Goal: Task Accomplishment & Management: Use online tool/utility

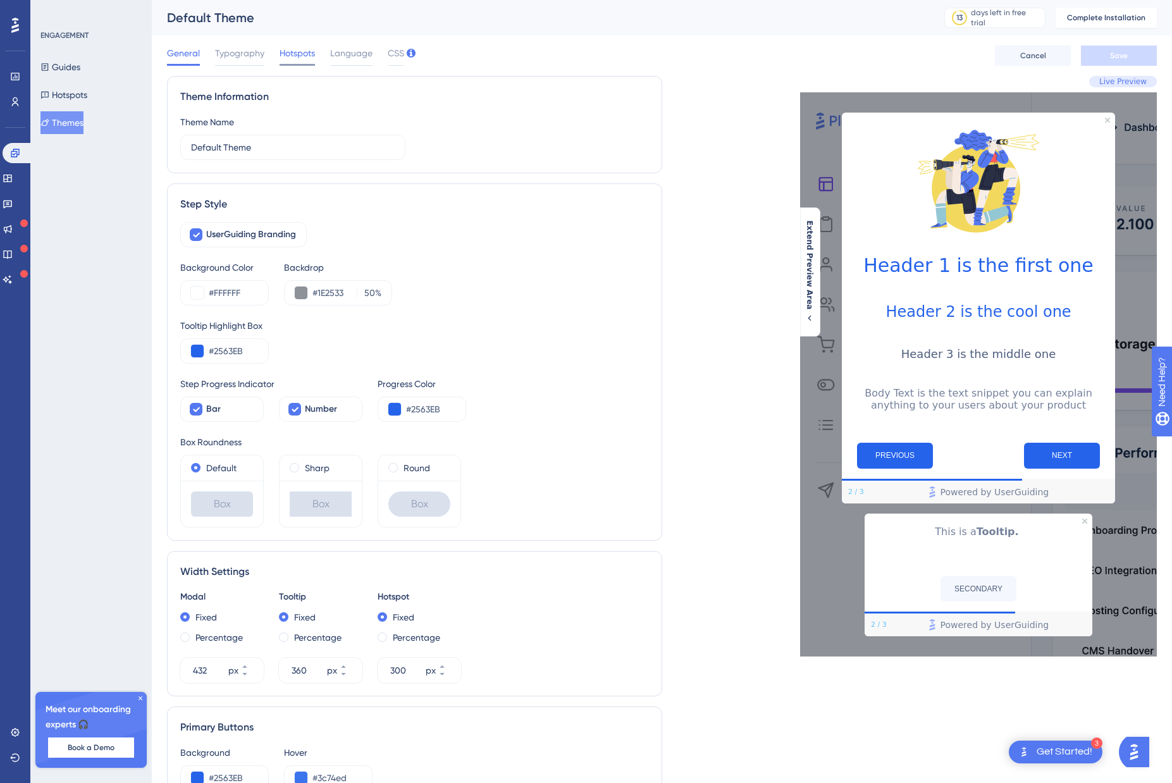
click at [298, 56] on span "Hotspots" at bounding box center [297, 53] width 35 height 15
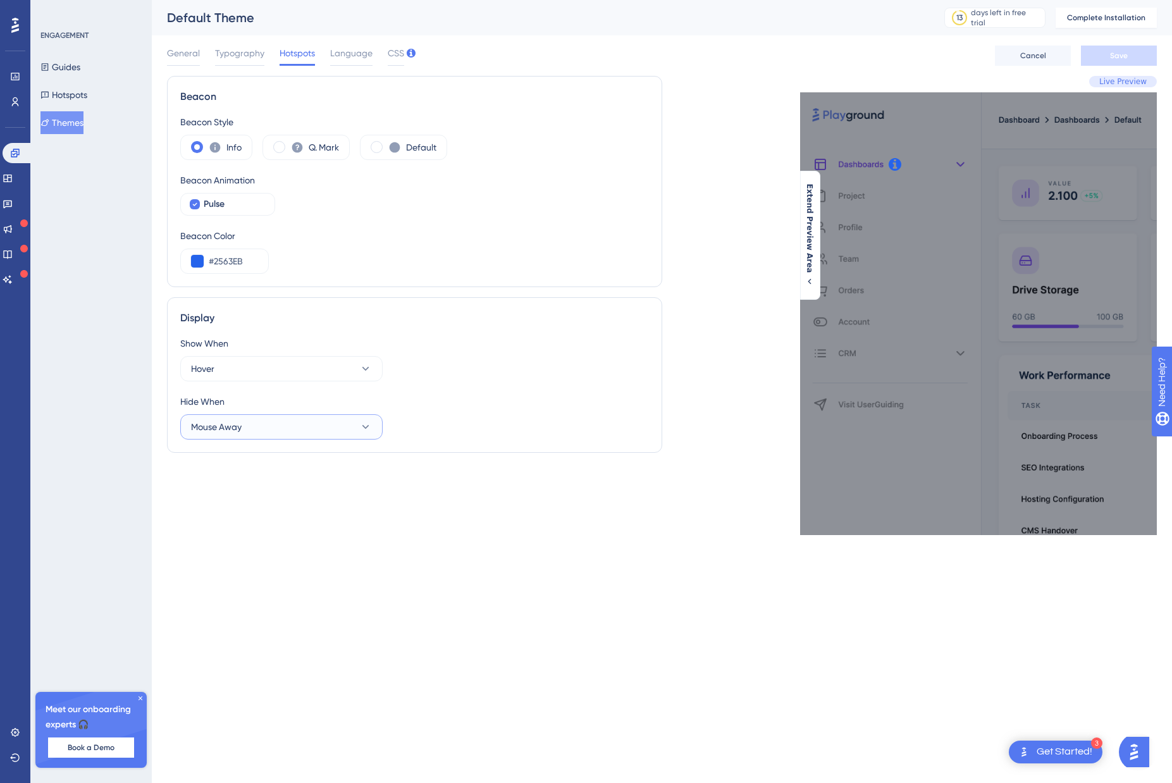
click at [290, 425] on button "Mouse Away" at bounding box center [281, 426] width 202 height 25
click at [538, 306] on div "Display Show When Hover Hide When Mouse Away Click on Page Click on Page Mouse …" at bounding box center [414, 375] width 495 height 156
click at [280, 369] on button "Hover" at bounding box center [281, 368] width 202 height 25
click at [264, 491] on div "Focus on Element Focus on Element" at bounding box center [282, 483] width 166 height 25
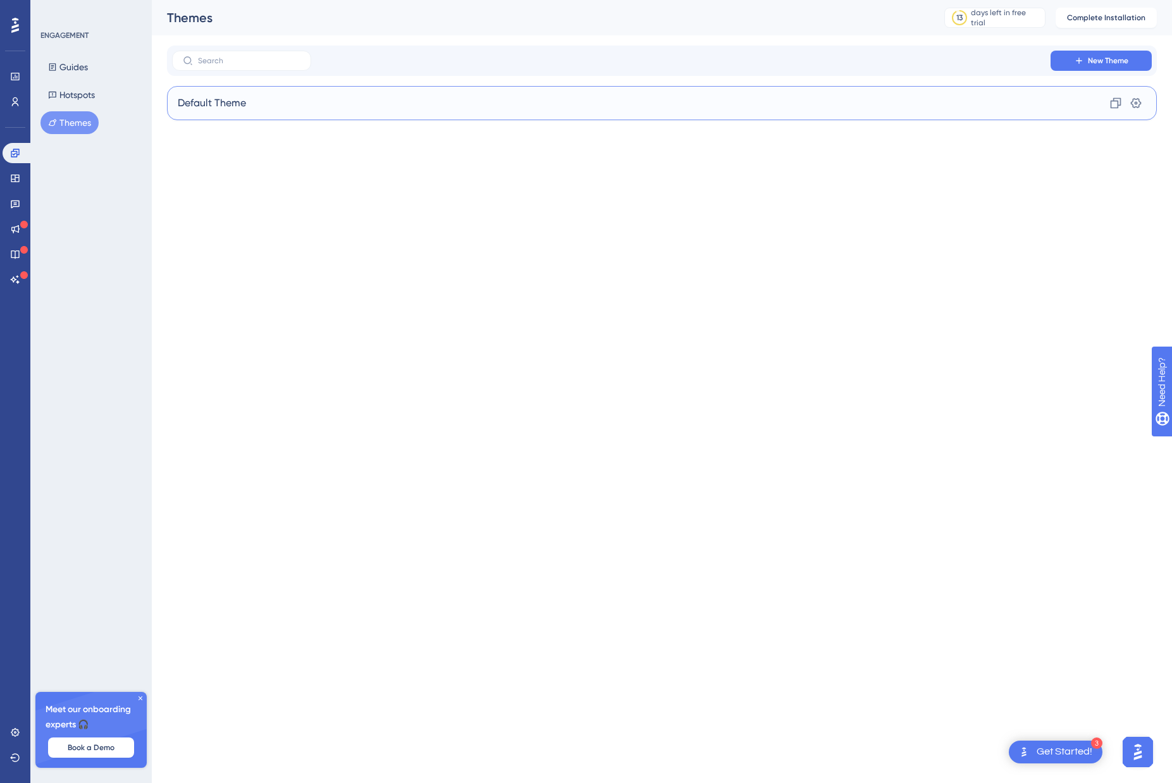
click at [304, 104] on div "Default Theme Clone Settings" at bounding box center [662, 103] width 990 height 34
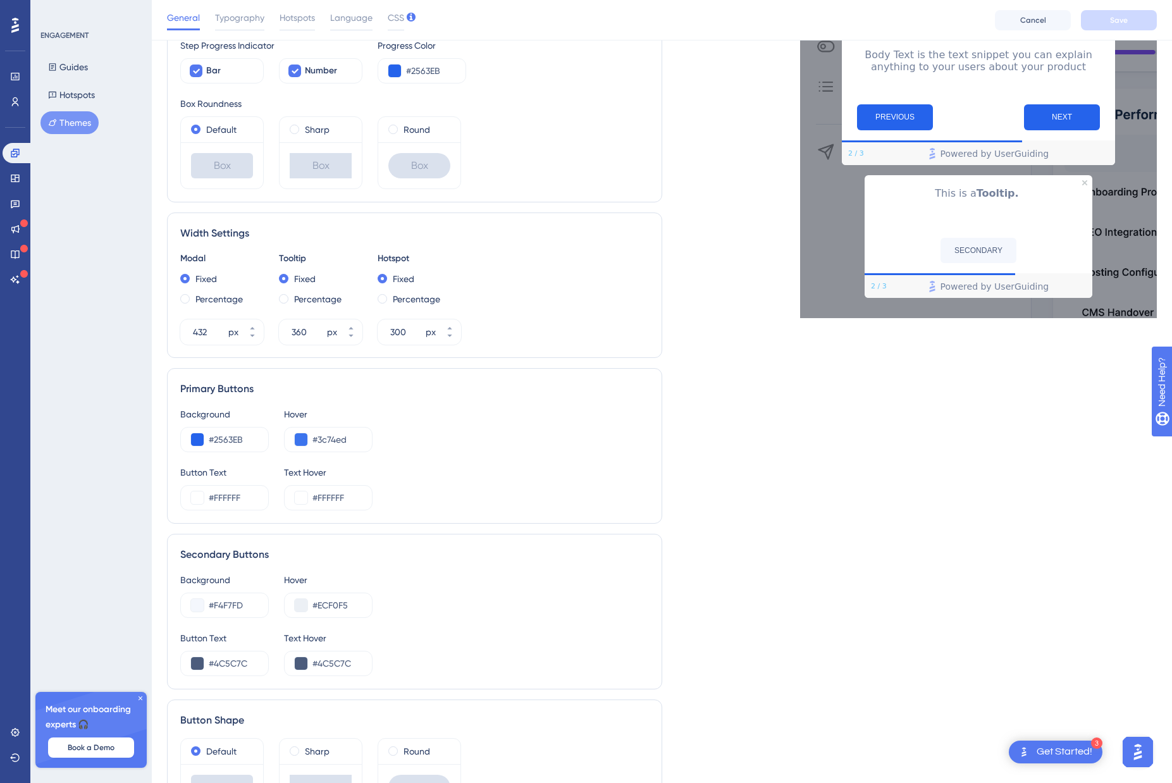
scroll to position [435, 0]
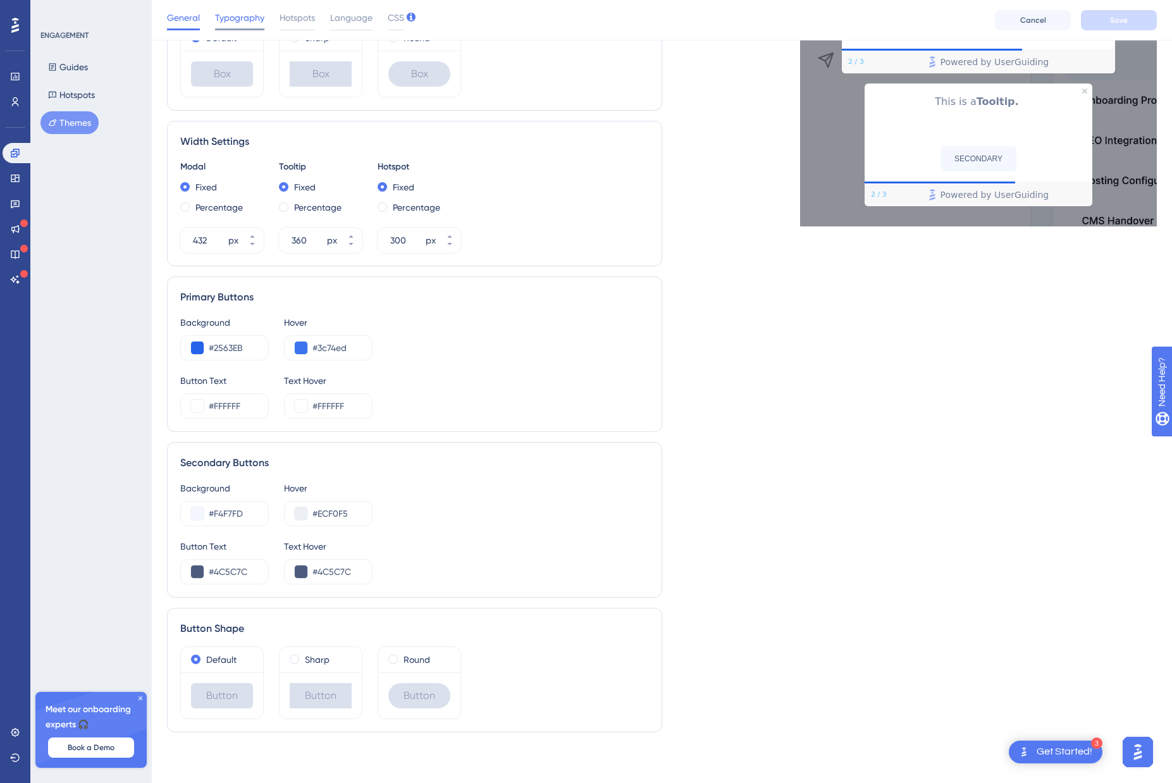
click at [244, 15] on span "Typography" at bounding box center [239, 17] width 49 height 15
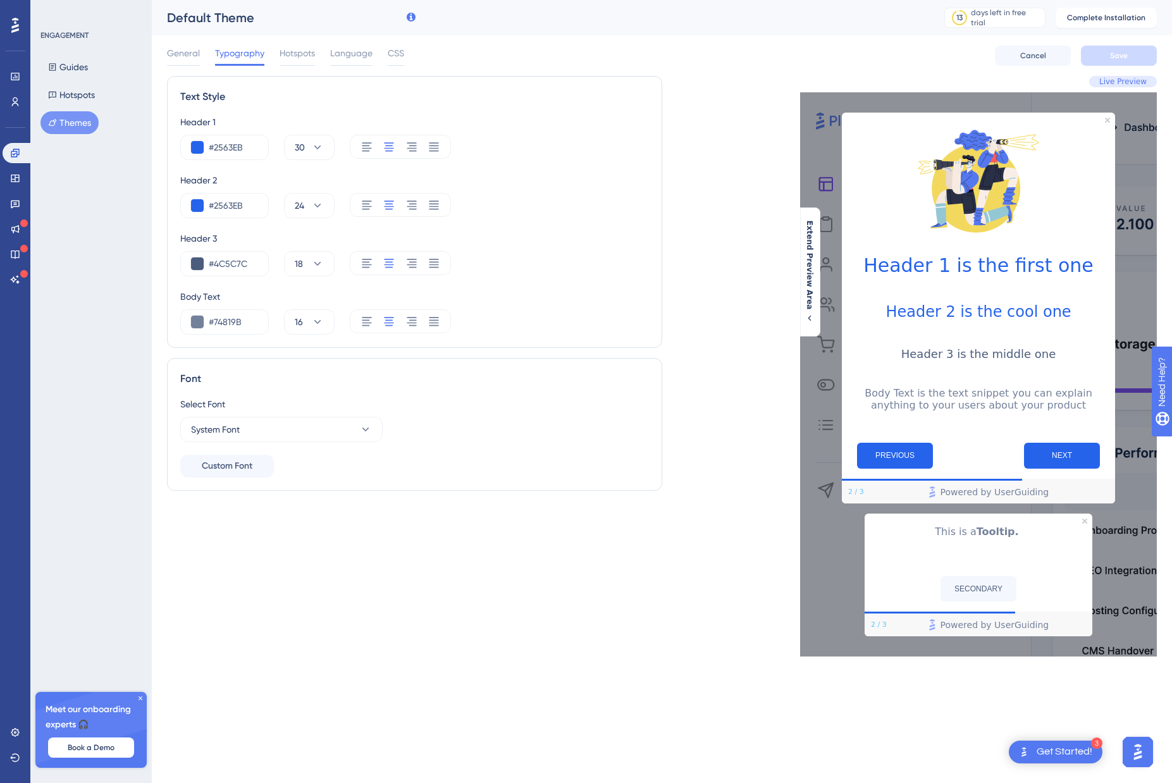
scroll to position [0, 0]
click at [262, 423] on button "System Font" at bounding box center [281, 429] width 202 height 25
type input "int"
click at [209, 502] on span "Inter" at bounding box center [208, 506] width 18 height 15
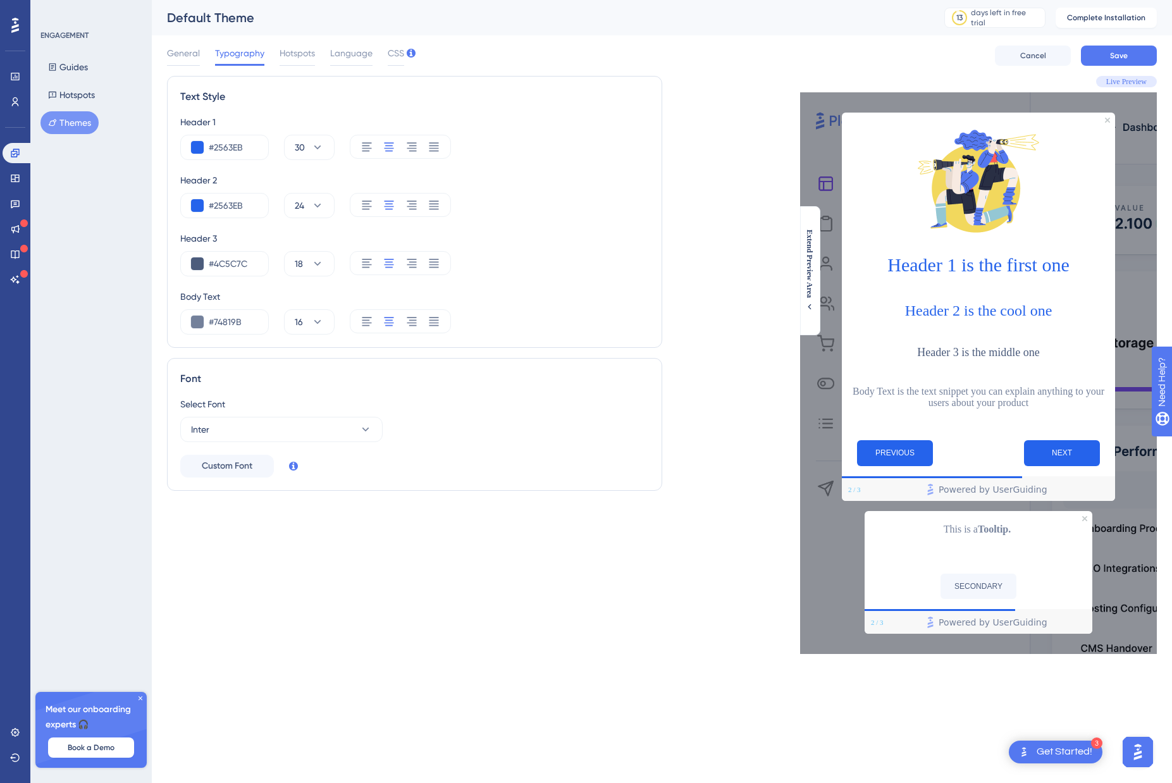
drag, startPoint x: 361, startPoint y: 145, endPoint x: 363, endPoint y: 188, distance: 42.5
click at [361, 145] on icon at bounding box center [367, 146] width 13 height 13
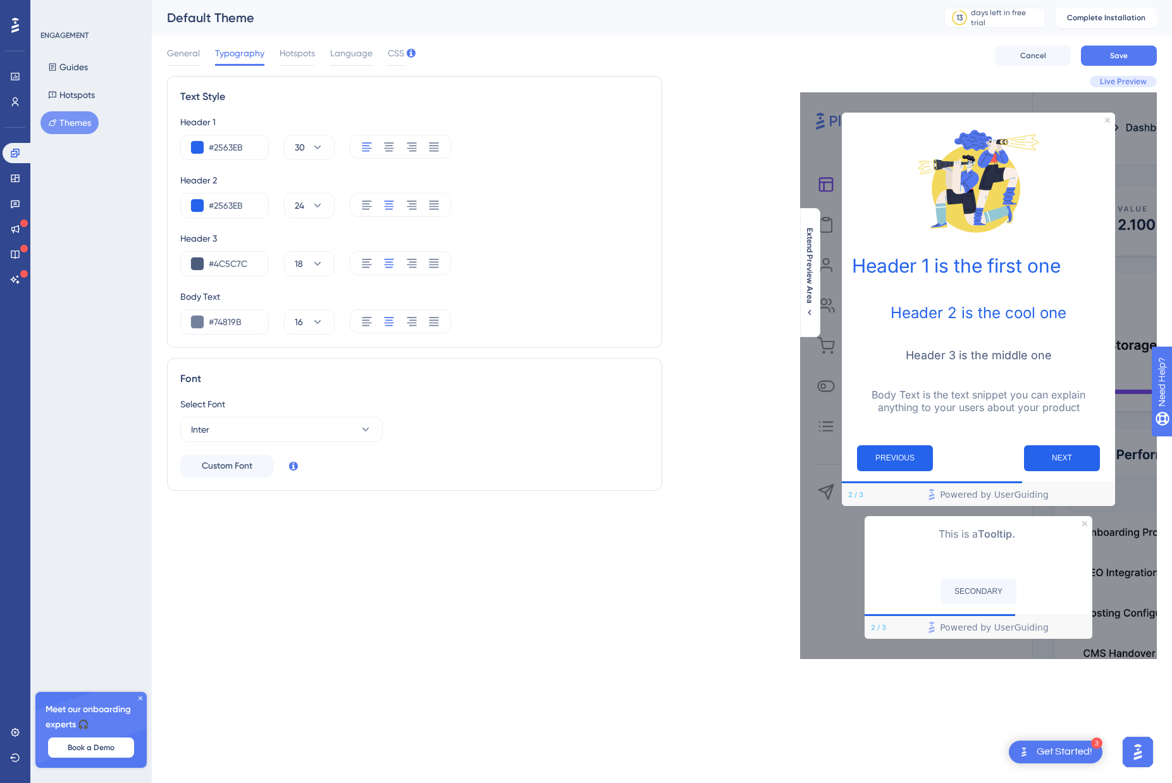
drag, startPoint x: 372, startPoint y: 204, endPoint x: 367, endPoint y: 242, distance: 37.7
click at [372, 204] on icon at bounding box center [367, 205] width 13 height 13
click at [361, 262] on icon at bounding box center [367, 263] width 13 height 13
drag, startPoint x: 364, startPoint y: 323, endPoint x: 351, endPoint y: 222, distance: 101.4
click at [364, 323] on icon at bounding box center [366, 321] width 9 height 9
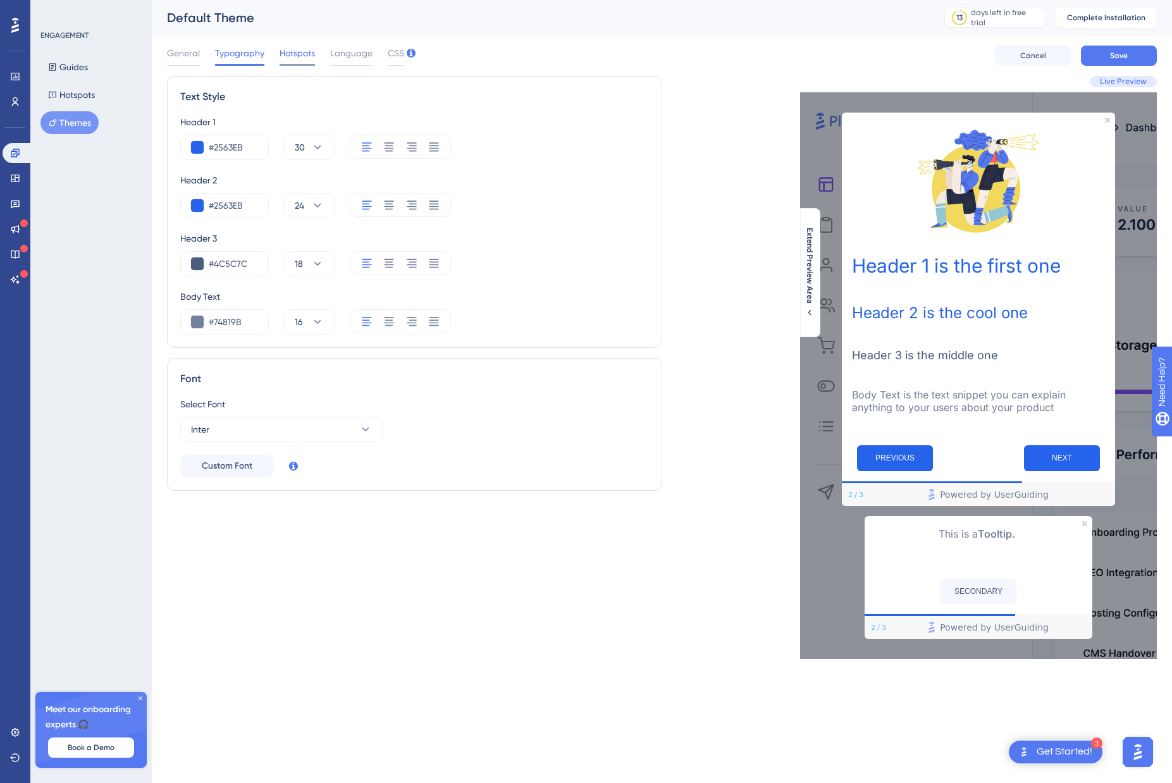
click at [293, 56] on span "Hotspots" at bounding box center [297, 53] width 35 height 15
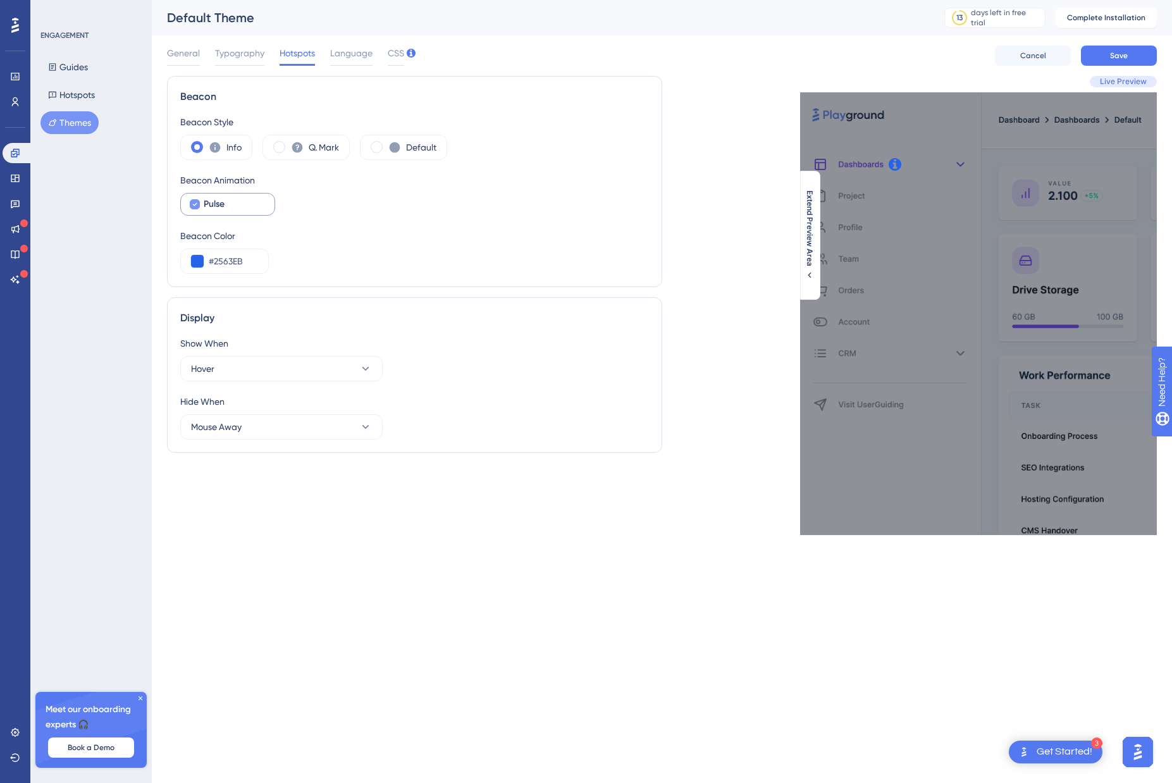
click at [218, 199] on span "Pulse" at bounding box center [214, 204] width 21 height 15
checkbox input "false"
click at [238, 256] on input "#2563EB" at bounding box center [233, 261] width 49 height 15
click at [235, 260] on input "#2563EB" at bounding box center [233, 261] width 49 height 15
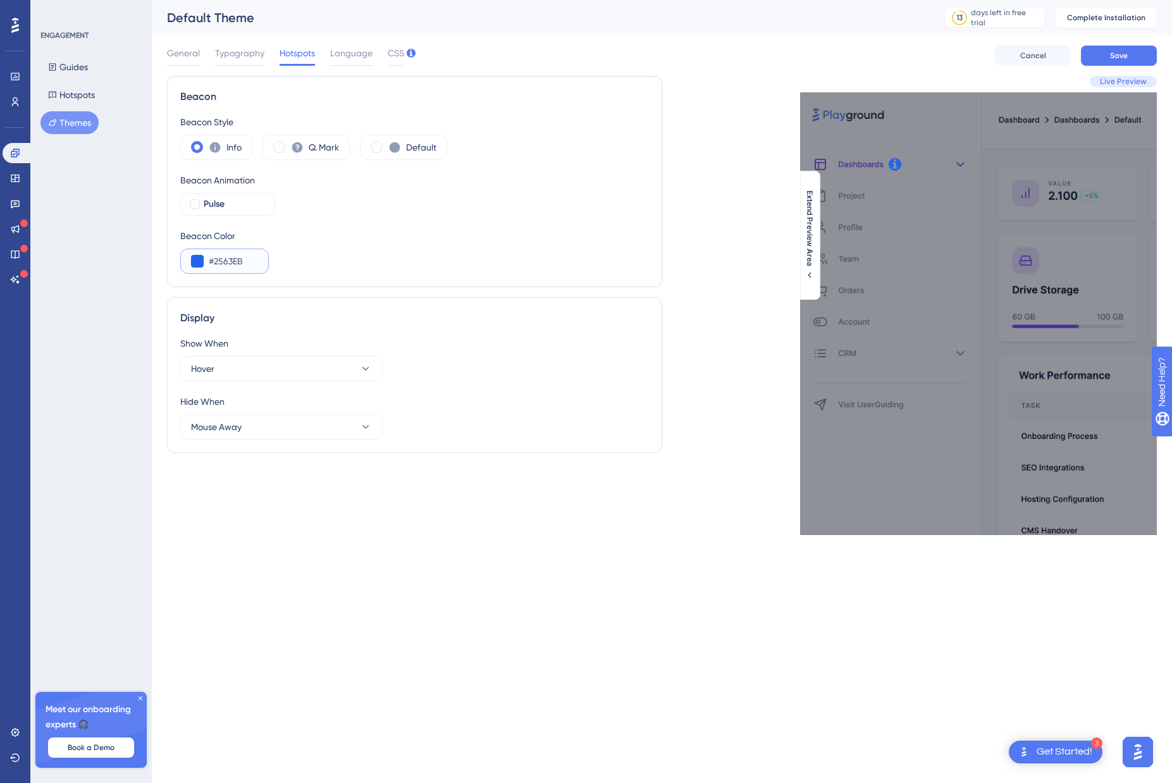
paste input "7E22CE"
type input "#7E22CE"
click at [352, 54] on span "Language" at bounding box center [351, 53] width 42 height 15
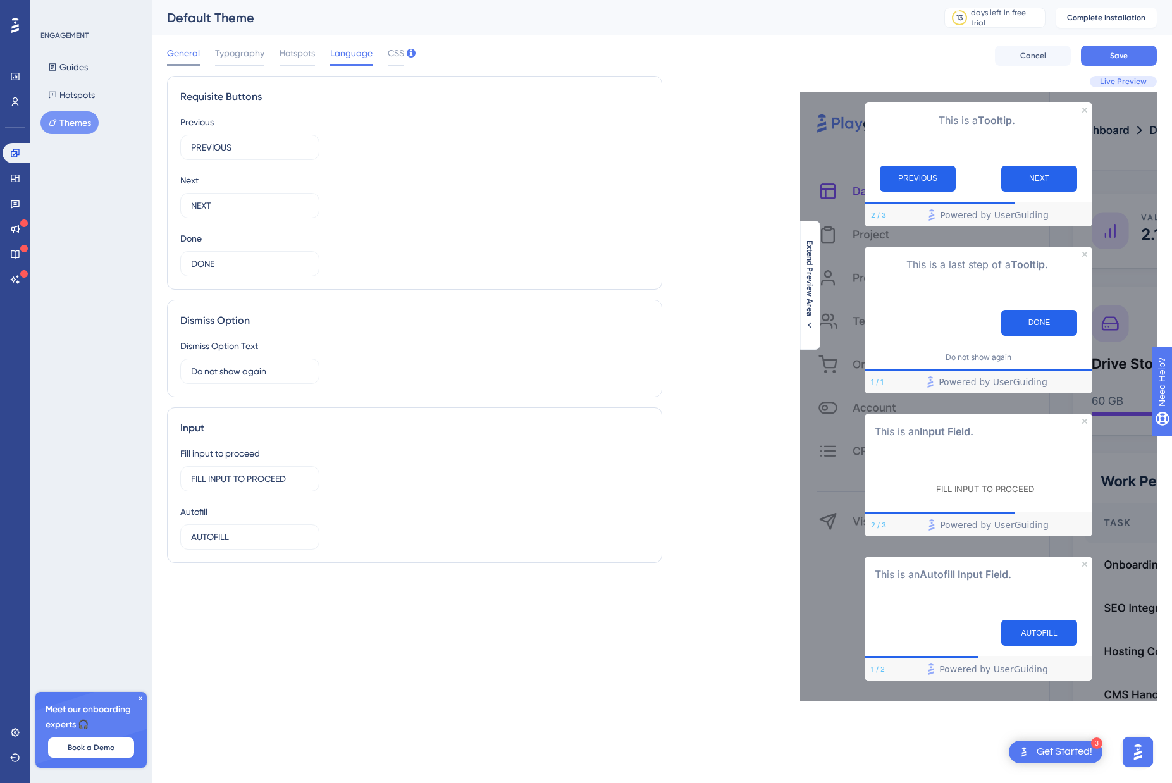
click at [187, 56] on span "General" at bounding box center [183, 53] width 33 height 15
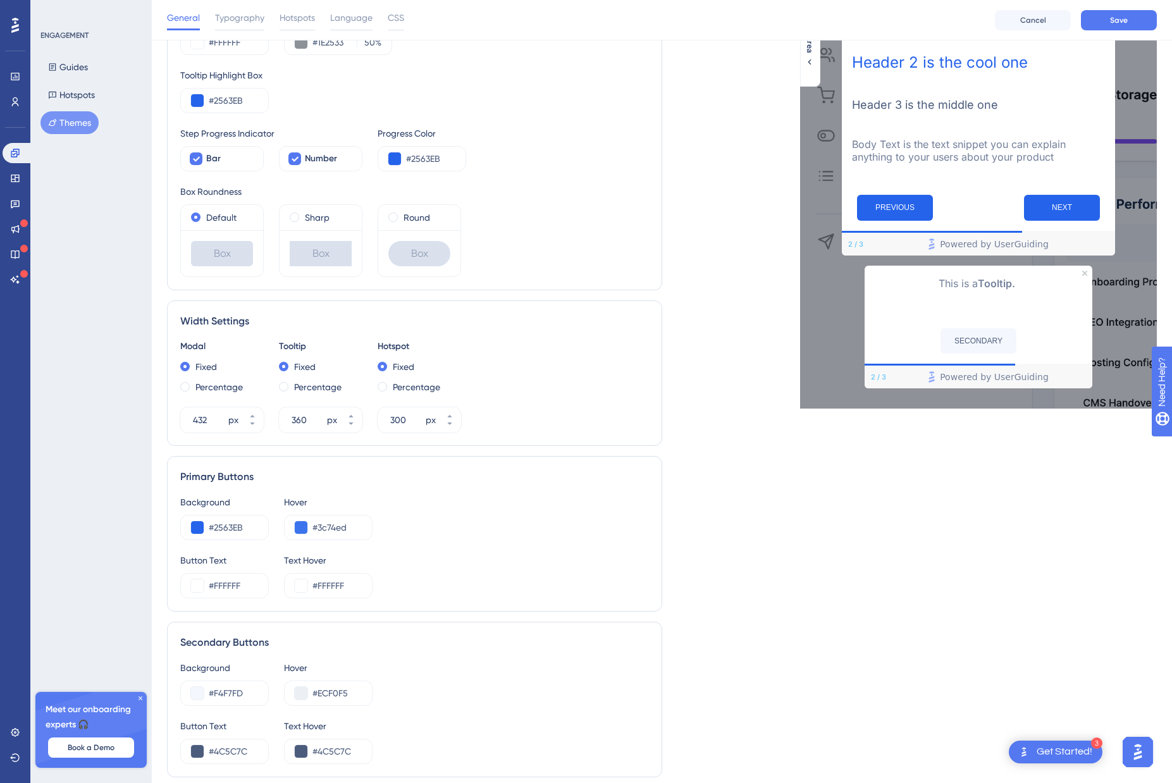
scroll to position [266, 0]
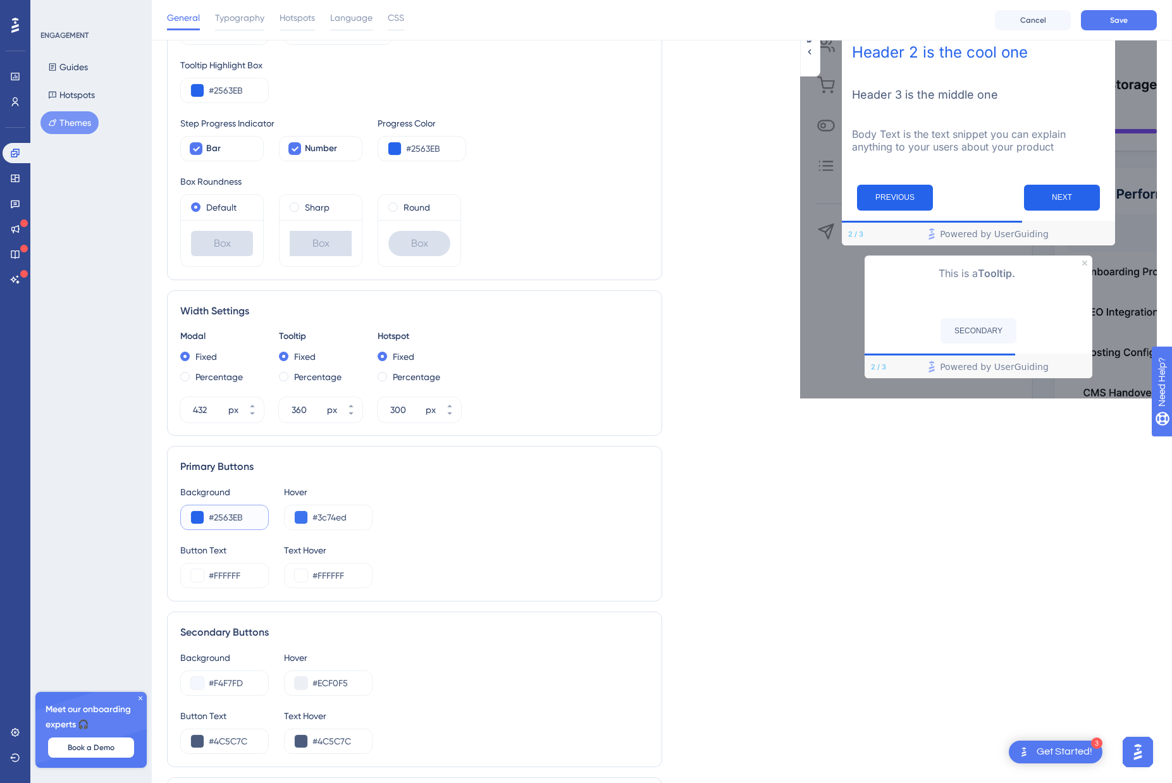
click at [226, 520] on input "#2563EB" at bounding box center [233, 517] width 49 height 15
click at [337, 519] on input "#3c74ed" at bounding box center [336, 517] width 49 height 15
paste input "1D4ED8"
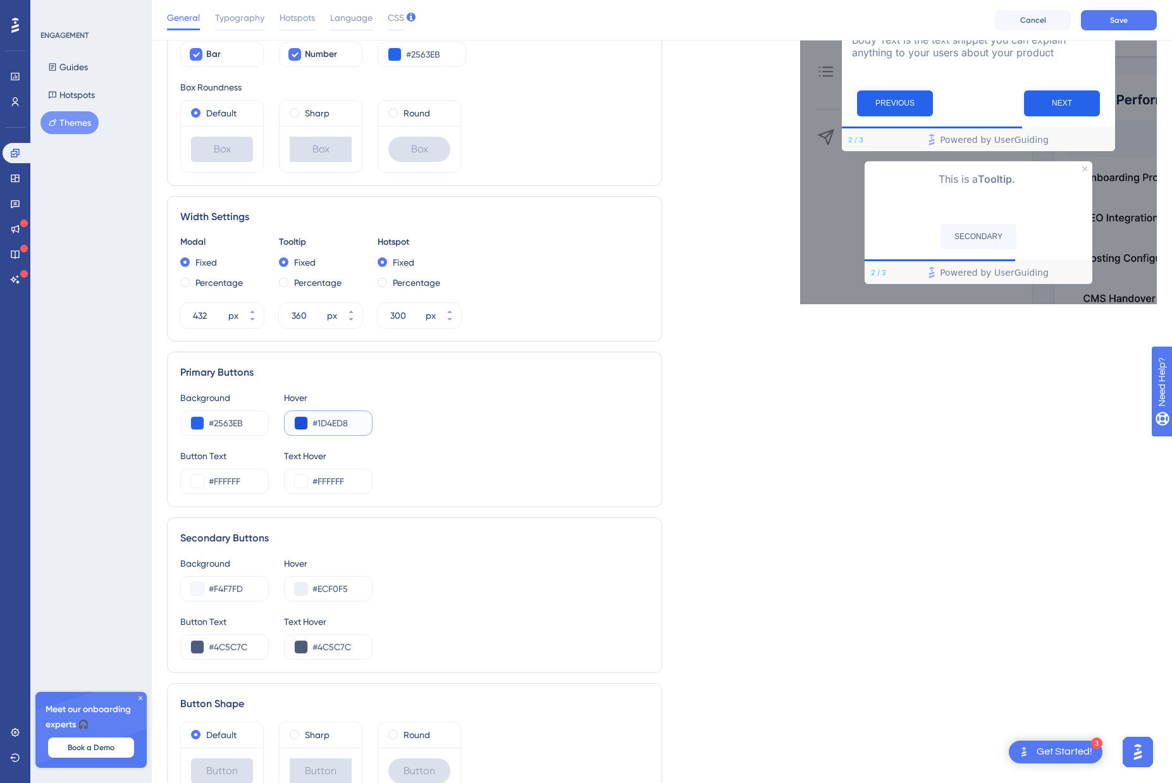
scroll to position [367, 0]
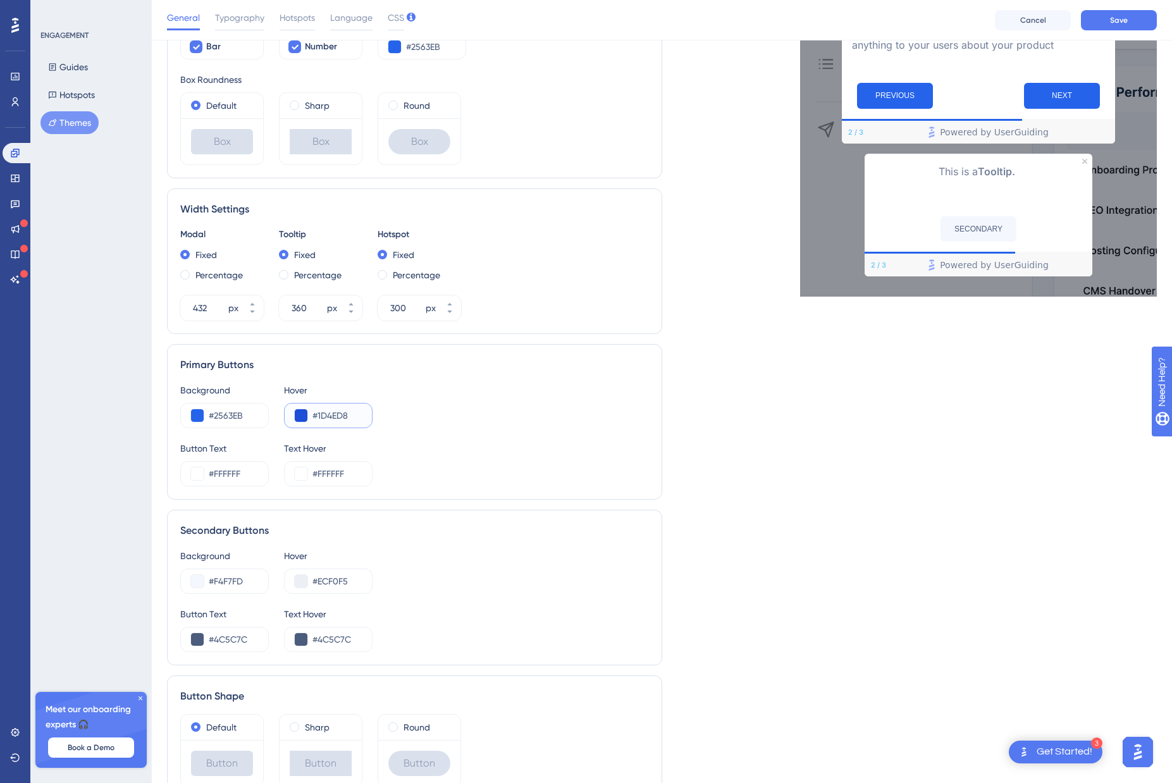
type input "#1D4ED8"
click at [231, 577] on input "#F4F7FD" at bounding box center [233, 581] width 49 height 15
paste input "DBEAFE"
type input "#DBEAFE"
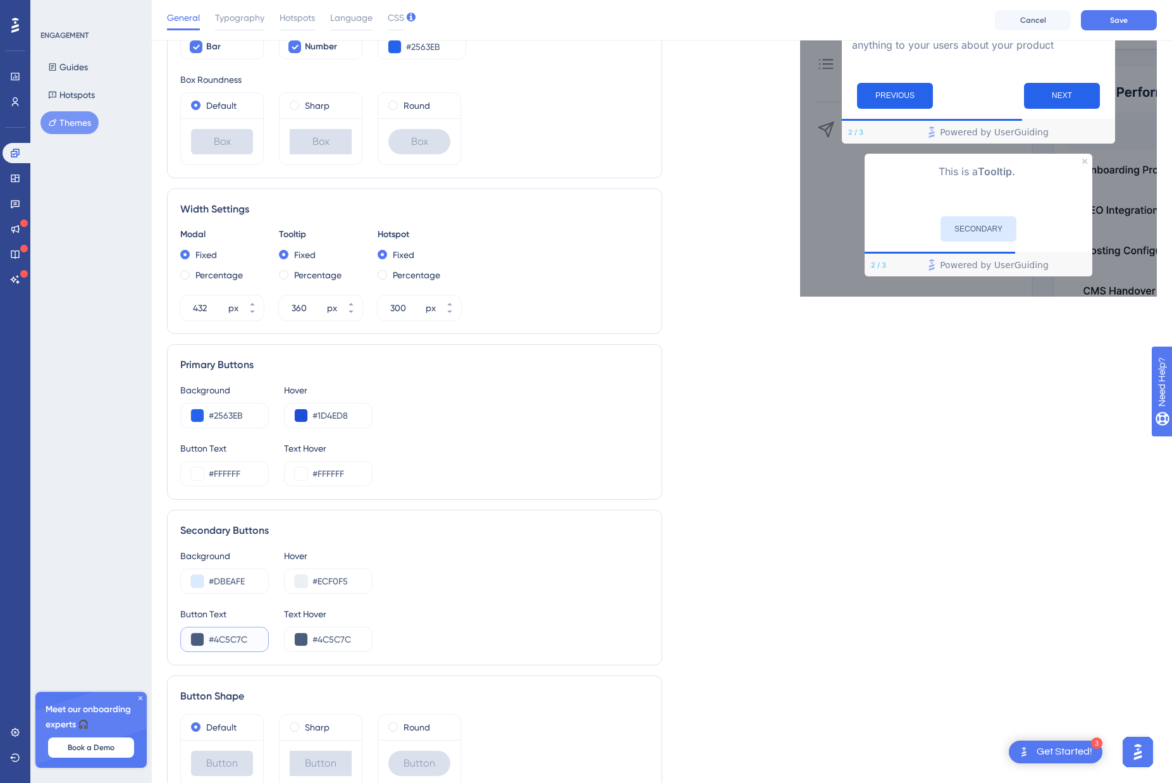
click at [237, 639] on input "#4C5C7C" at bounding box center [233, 639] width 49 height 15
paste input "1D4ED8"
type input "#1D4ED8"
click at [328, 576] on input "#ECF0F5" at bounding box center [336, 581] width 49 height 15
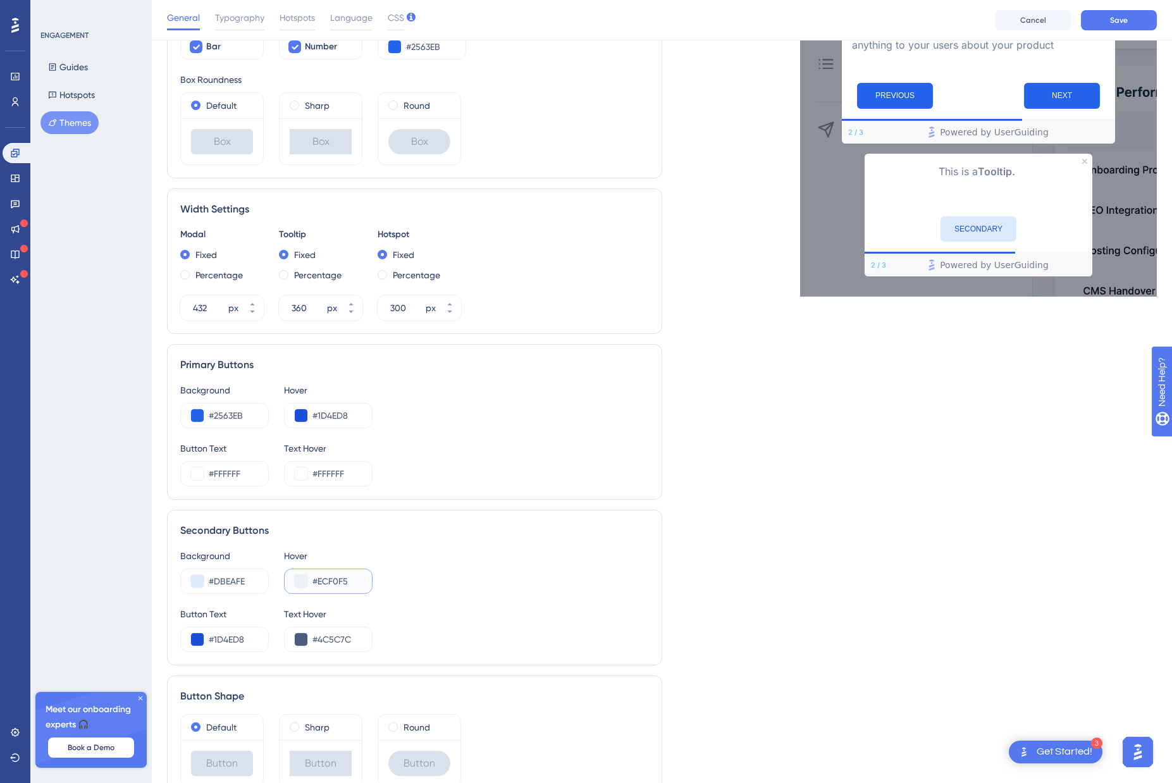
click at [328, 576] on input "#ECF0F5" at bounding box center [336, 581] width 49 height 15
paste input "BFDBFE"
type input "#BFDBFE"
click at [330, 628] on div "#4C5C7C" at bounding box center [328, 639] width 89 height 25
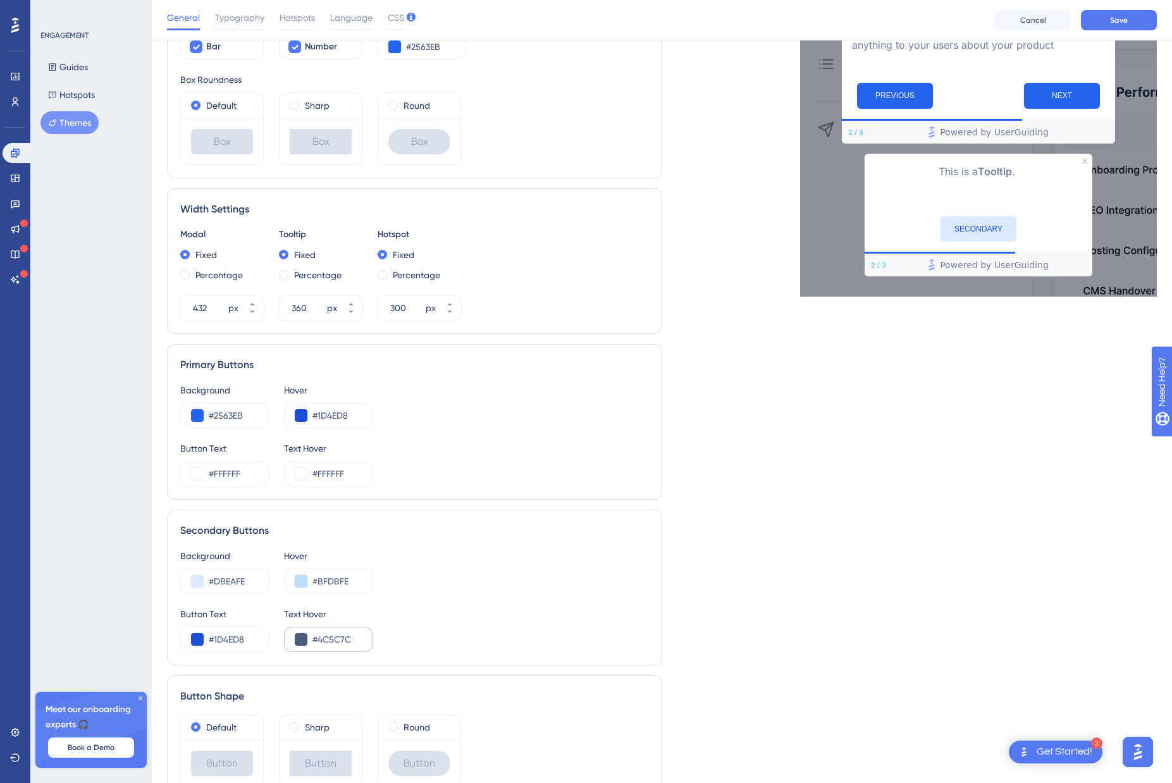
click at [330, 628] on div "#4C5C7C" at bounding box center [328, 639] width 89 height 25
click at [333, 638] on input "#4C5C7C" at bounding box center [336, 639] width 49 height 15
paste input "1E40AF"
type input "#1E40AF"
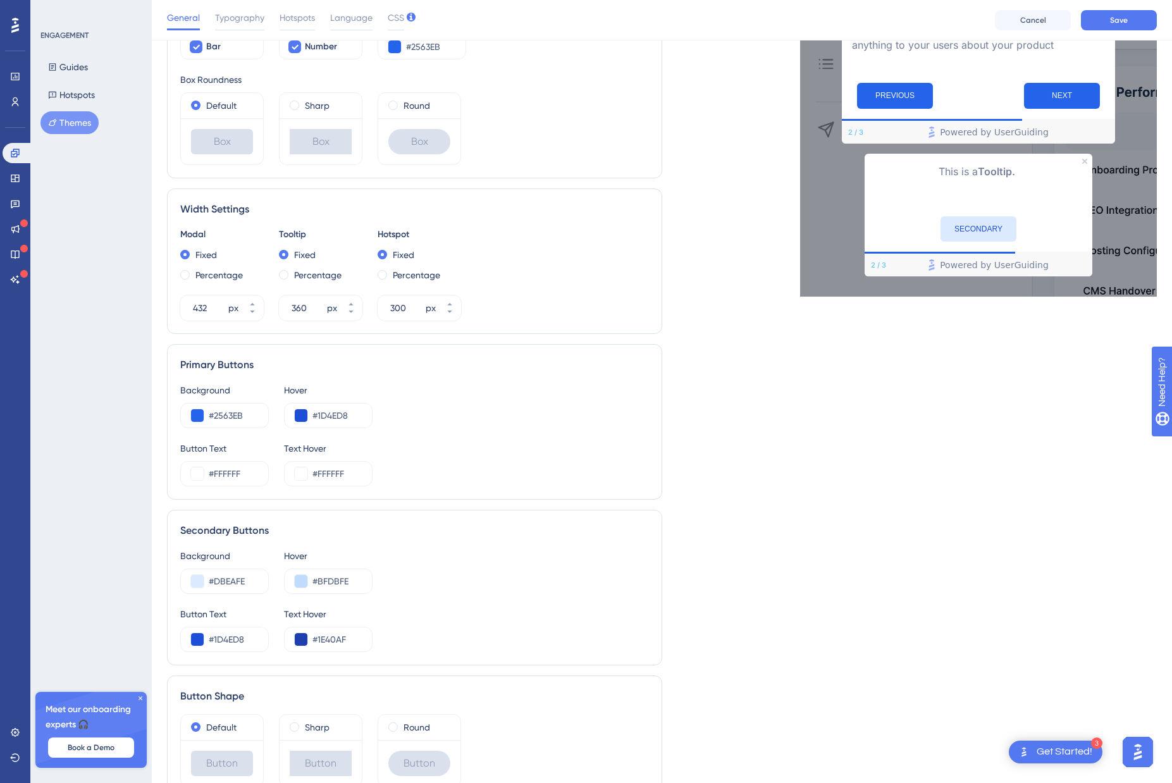
click at [512, 604] on div "Background #DBEAFE Hover #BFDBFE Button Text #1D4ED8 Text Hover #1E40AF" at bounding box center [414, 600] width 469 height 104
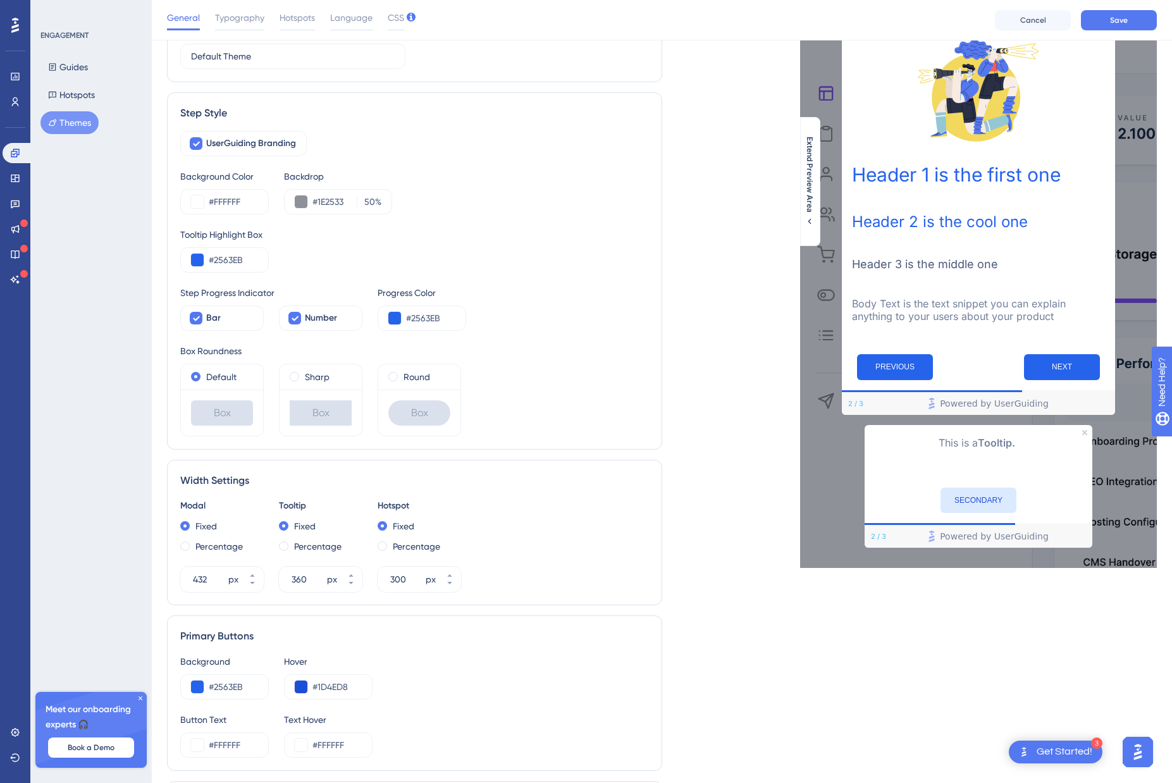
scroll to position [57, 0]
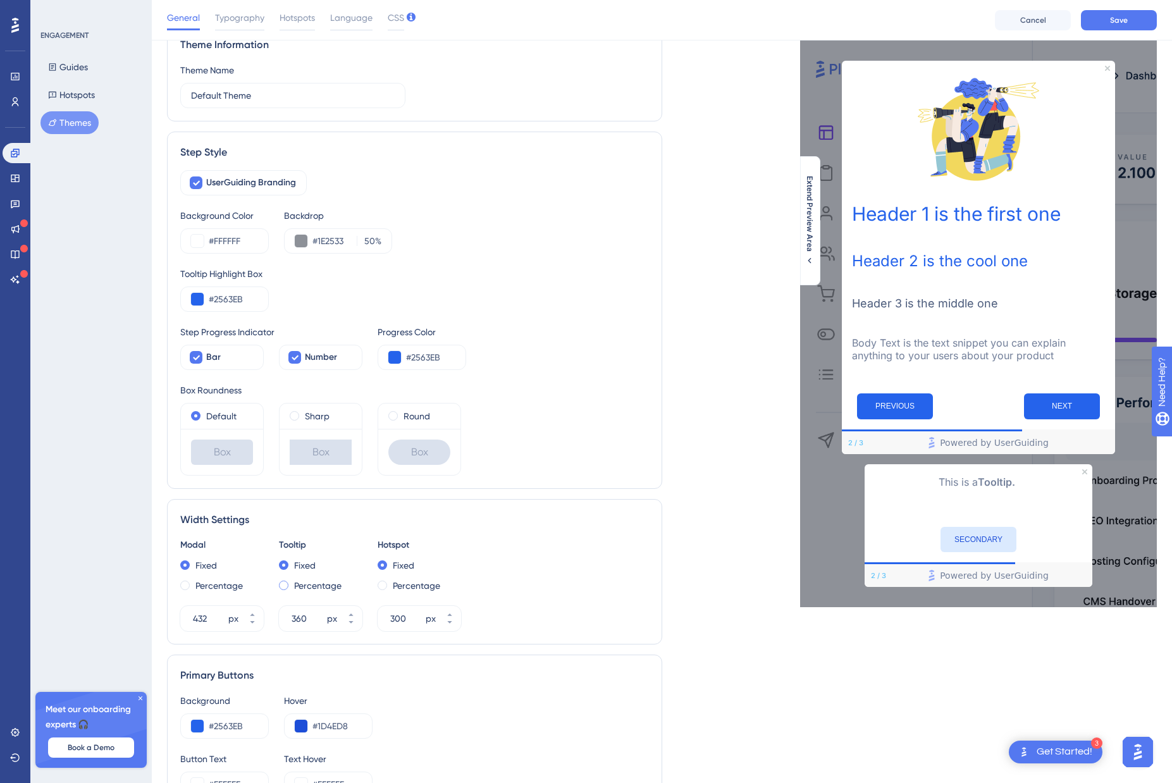
click at [325, 590] on label "Percentage" at bounding box center [317, 585] width 47 height 15
click at [298, 564] on label "Fixed" at bounding box center [305, 565] width 22 height 15
type input "360"
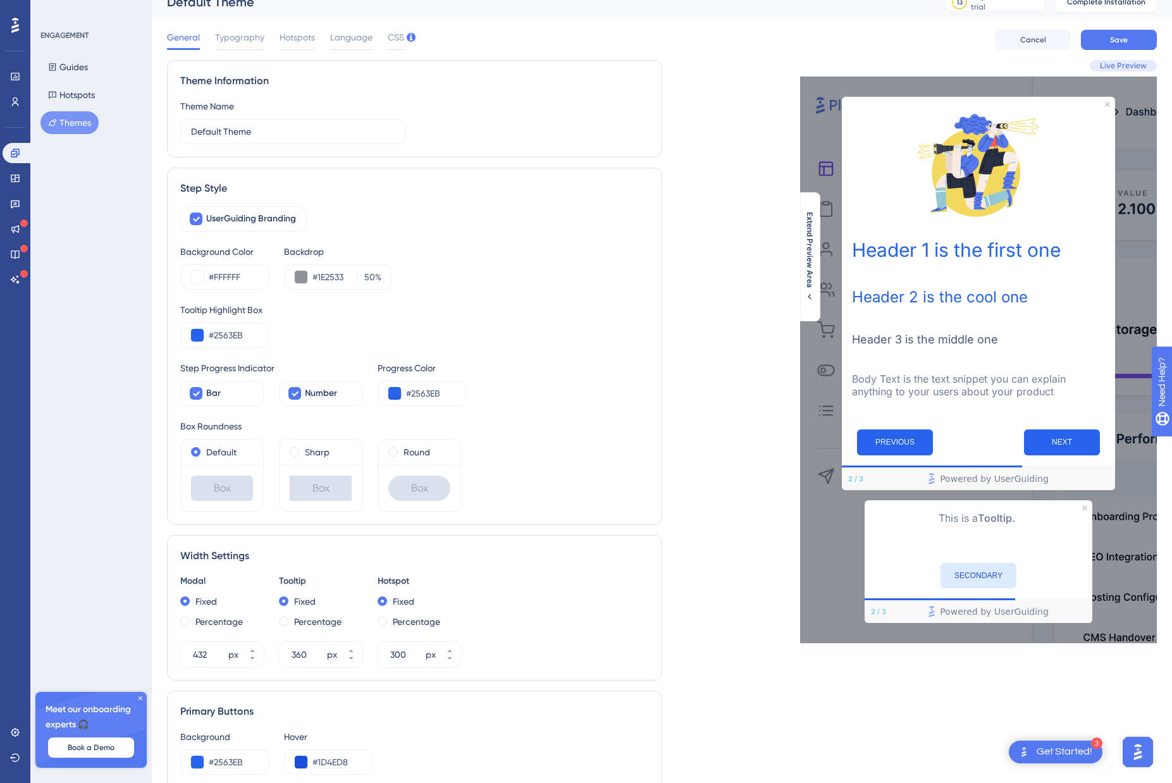
scroll to position [0, 0]
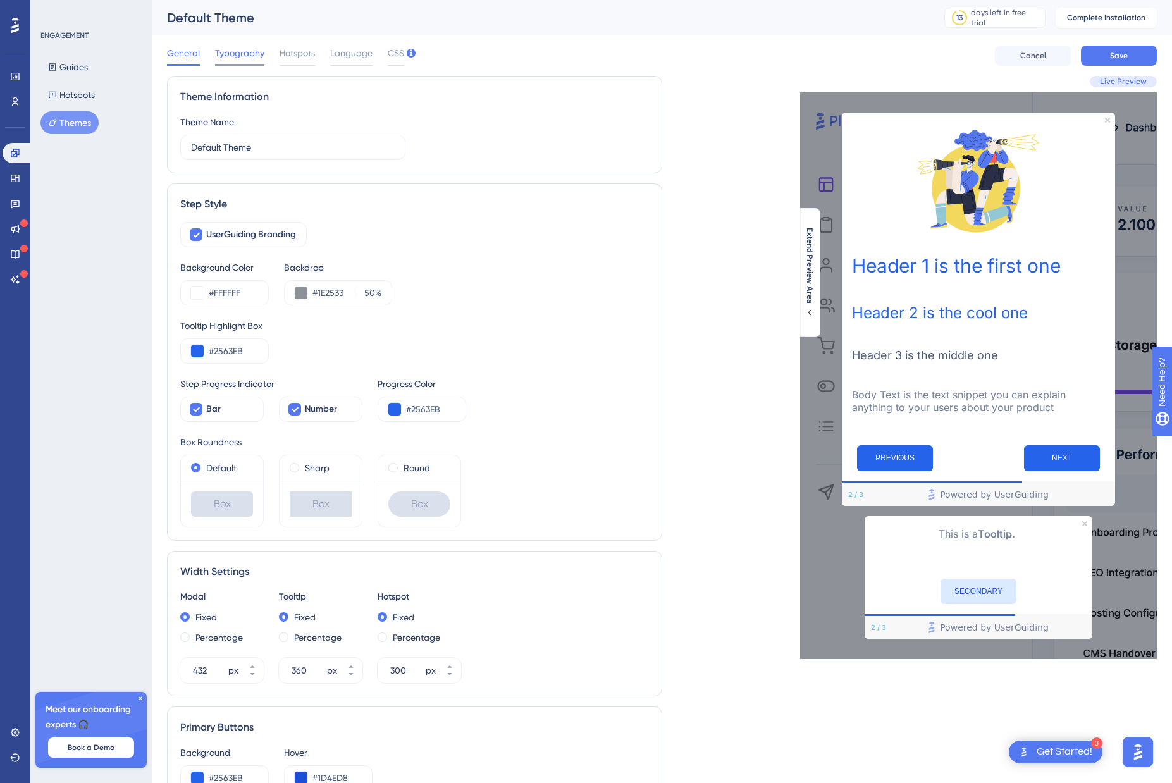
click at [233, 54] on span "Typography" at bounding box center [239, 53] width 49 height 15
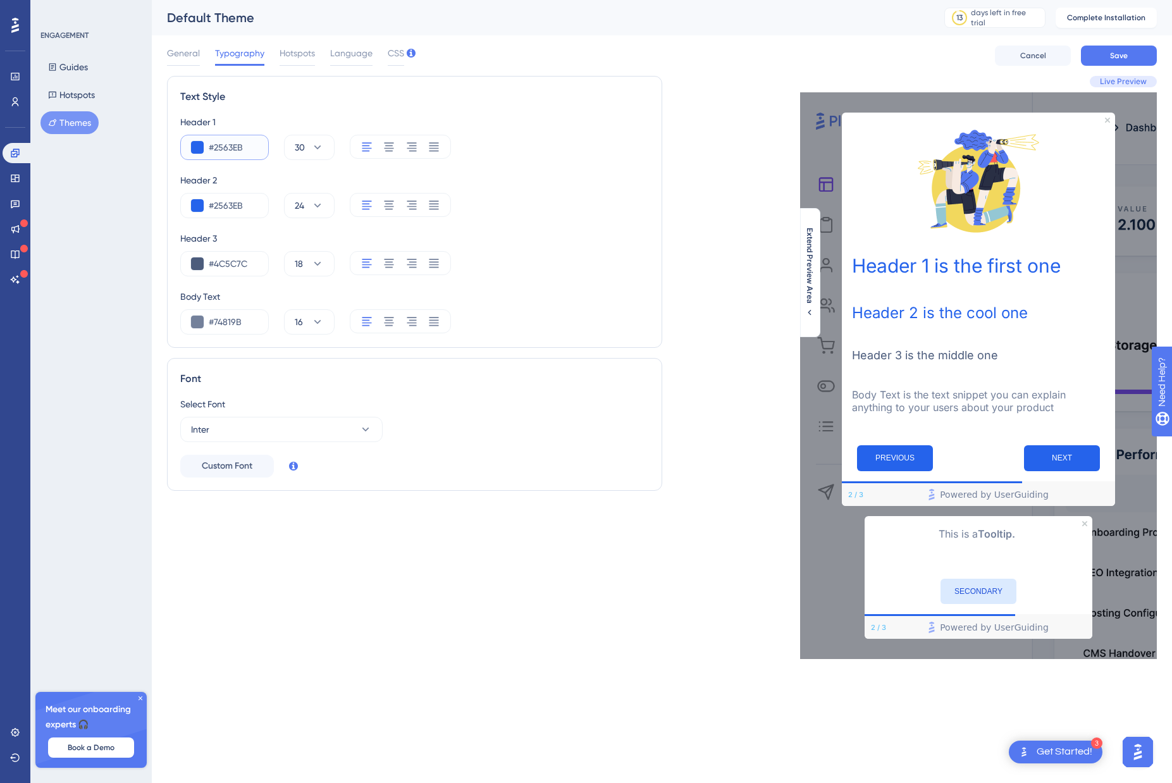
click at [212, 144] on input "#2563EB" at bounding box center [233, 147] width 49 height 15
paste input "030712"
type input "#030712"
click at [230, 214] on div "#2563EB" at bounding box center [224, 205] width 89 height 25
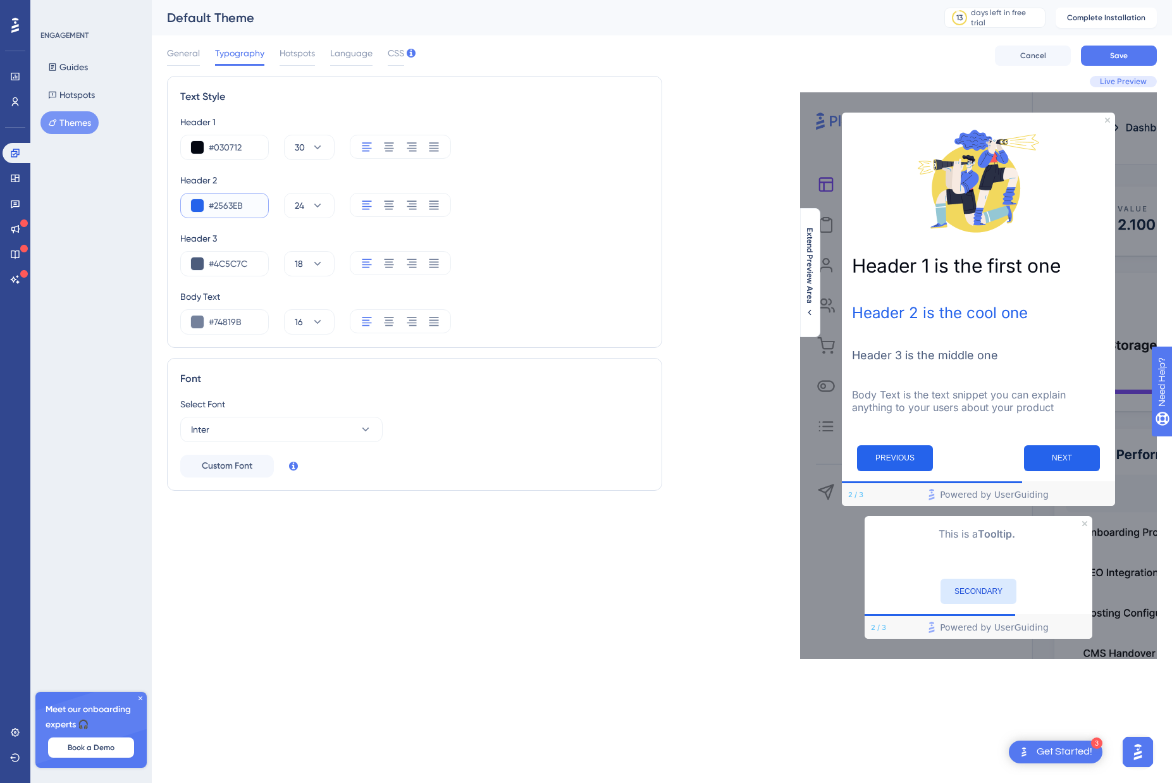
click at [231, 202] on input "#2563EB" at bounding box center [233, 205] width 49 height 15
paste input "030712"
type input "#030712"
click at [229, 265] on input "#4C5C7C" at bounding box center [233, 263] width 49 height 15
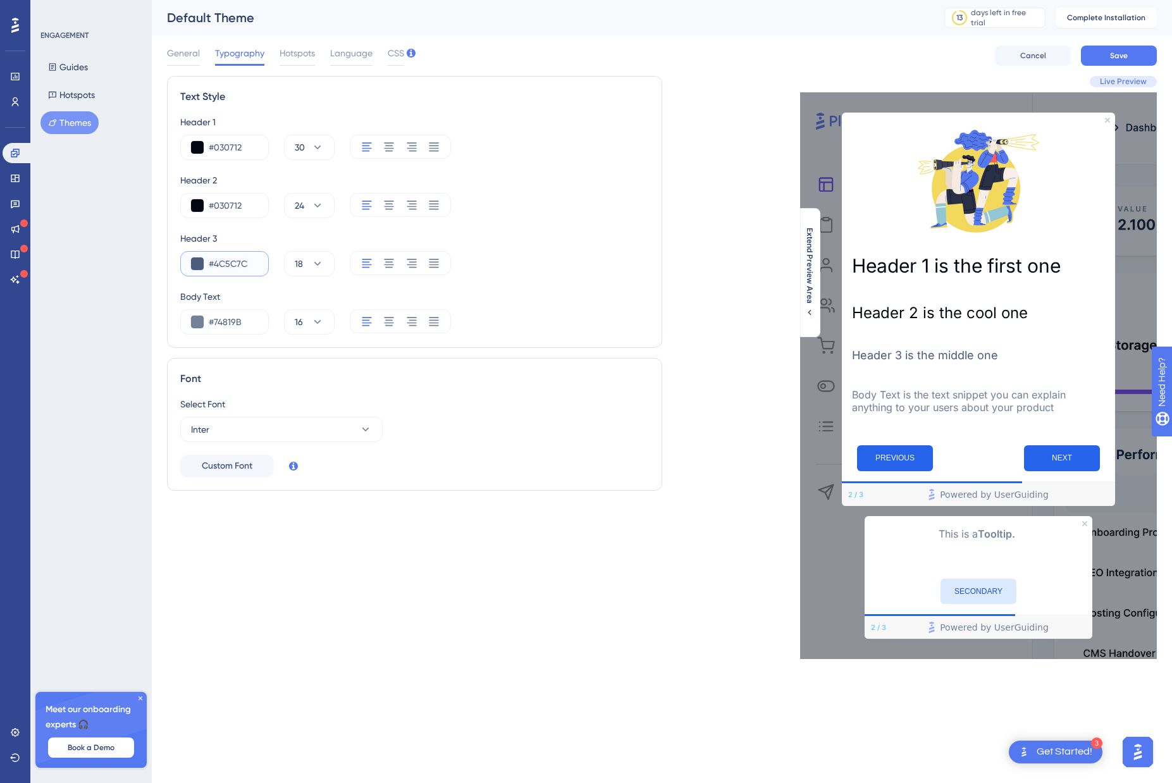
click at [229, 265] on input "#4C5C7C" at bounding box center [233, 263] width 49 height 15
paste input "030712"
type input "#030712"
click at [229, 315] on input "#74819B" at bounding box center [233, 321] width 49 height 15
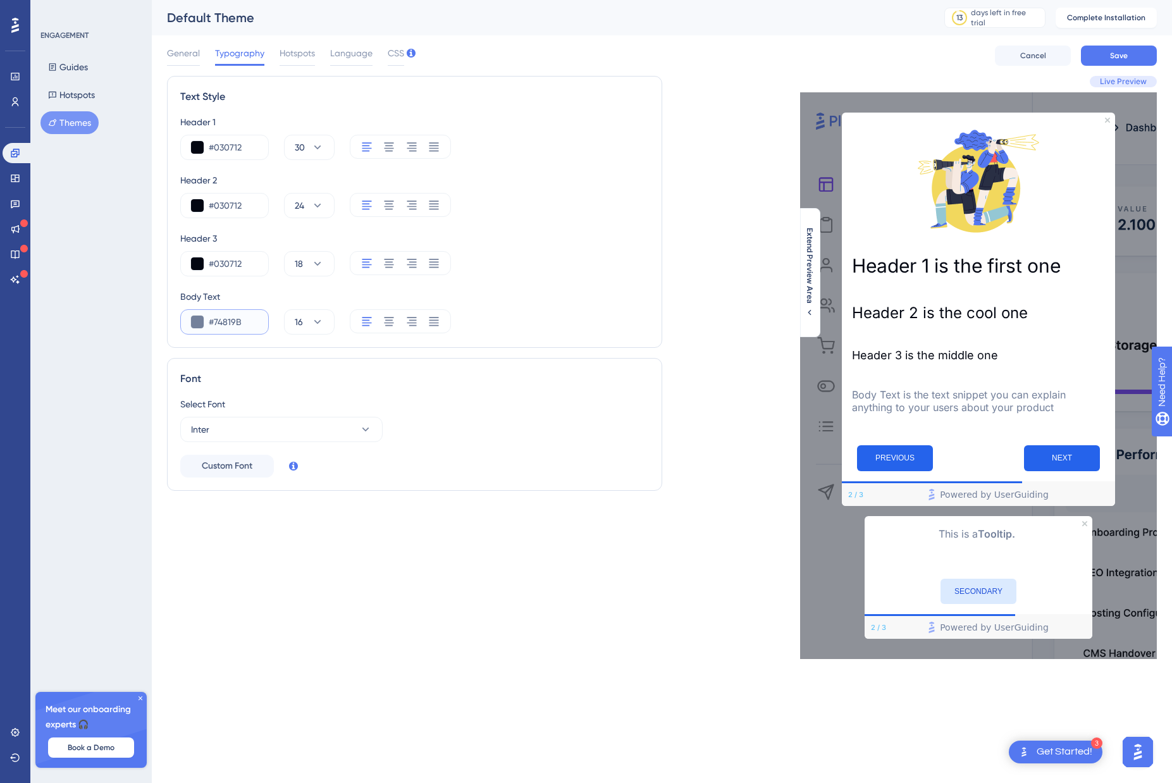
paste input "030712"
type input "#030712"
click at [560, 173] on div "Header 2" at bounding box center [414, 180] width 469 height 15
click at [1128, 56] on button "Save" at bounding box center [1119, 56] width 76 height 20
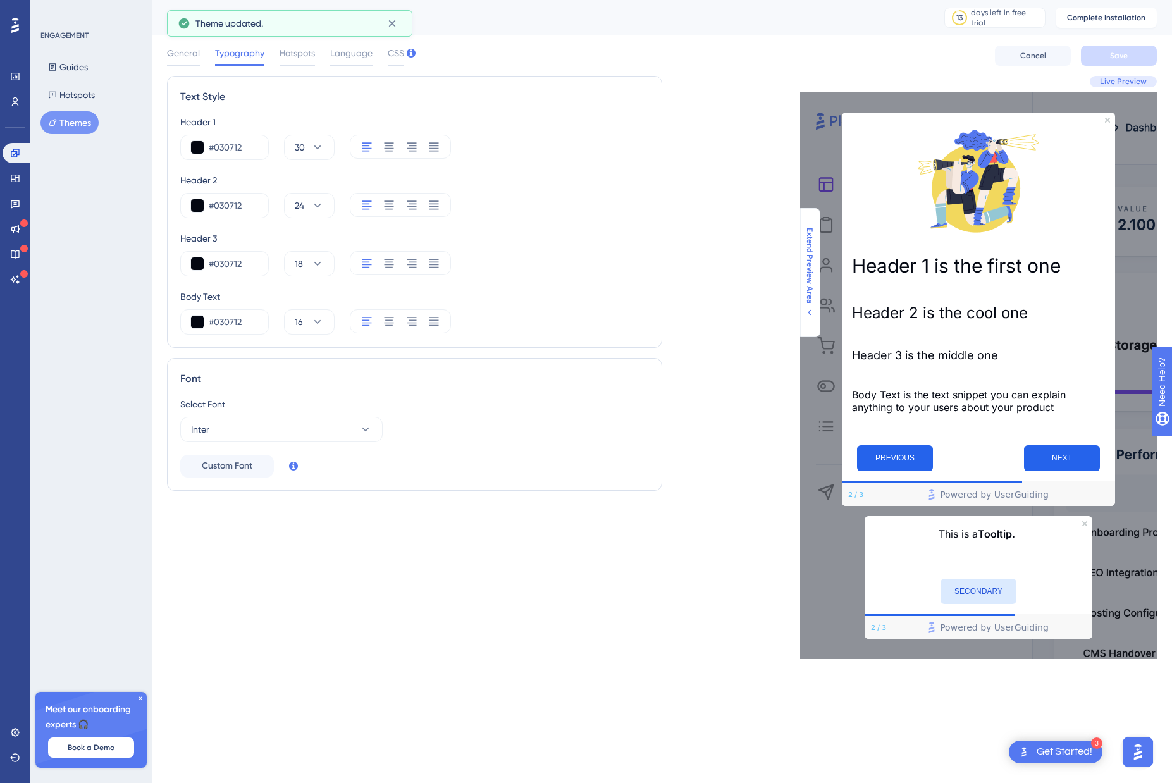
click at [810, 309] on icon at bounding box center [810, 312] width 10 height 10
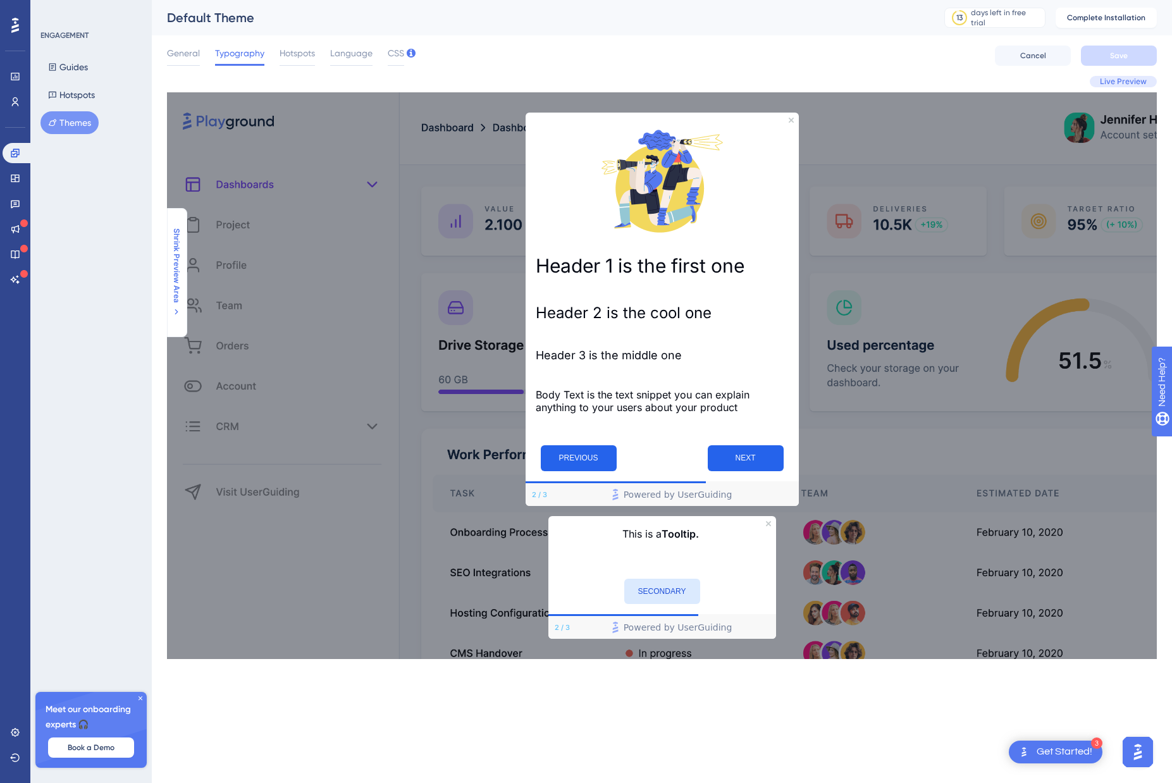
click at [176, 295] on span "Shrink Preview Area" at bounding box center [176, 265] width 10 height 75
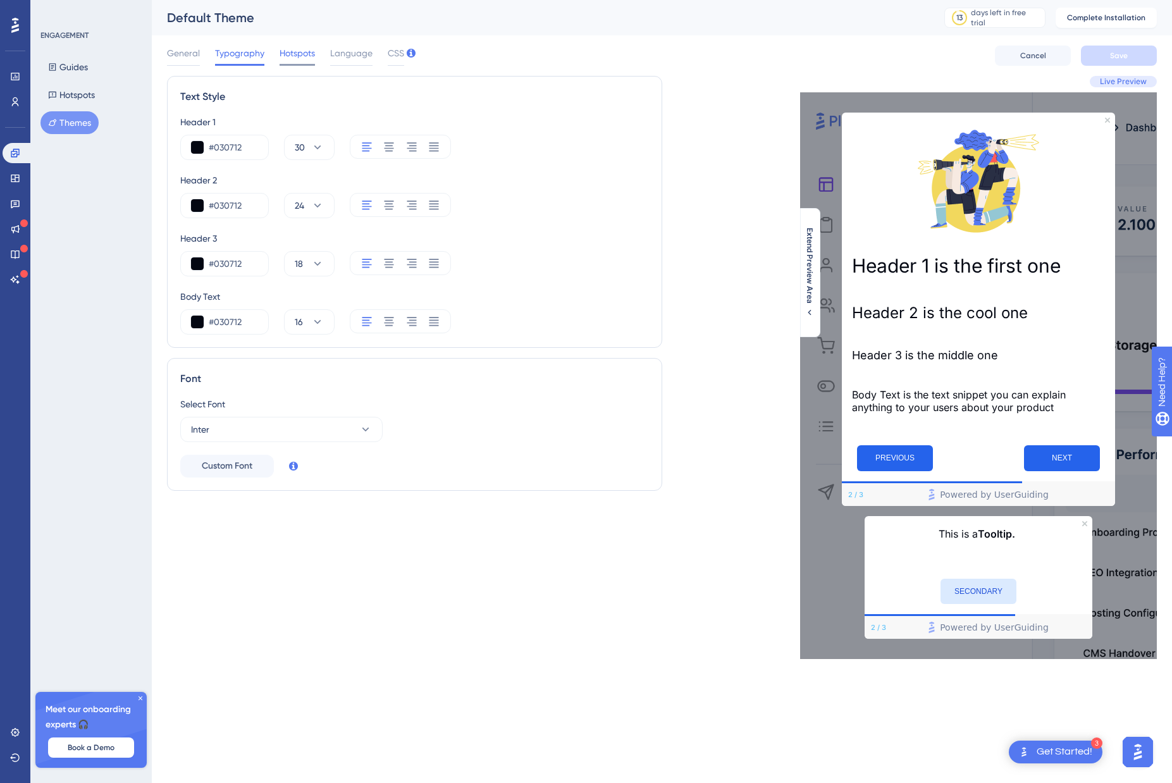
click at [301, 58] on span "Hotspots" at bounding box center [297, 53] width 35 height 15
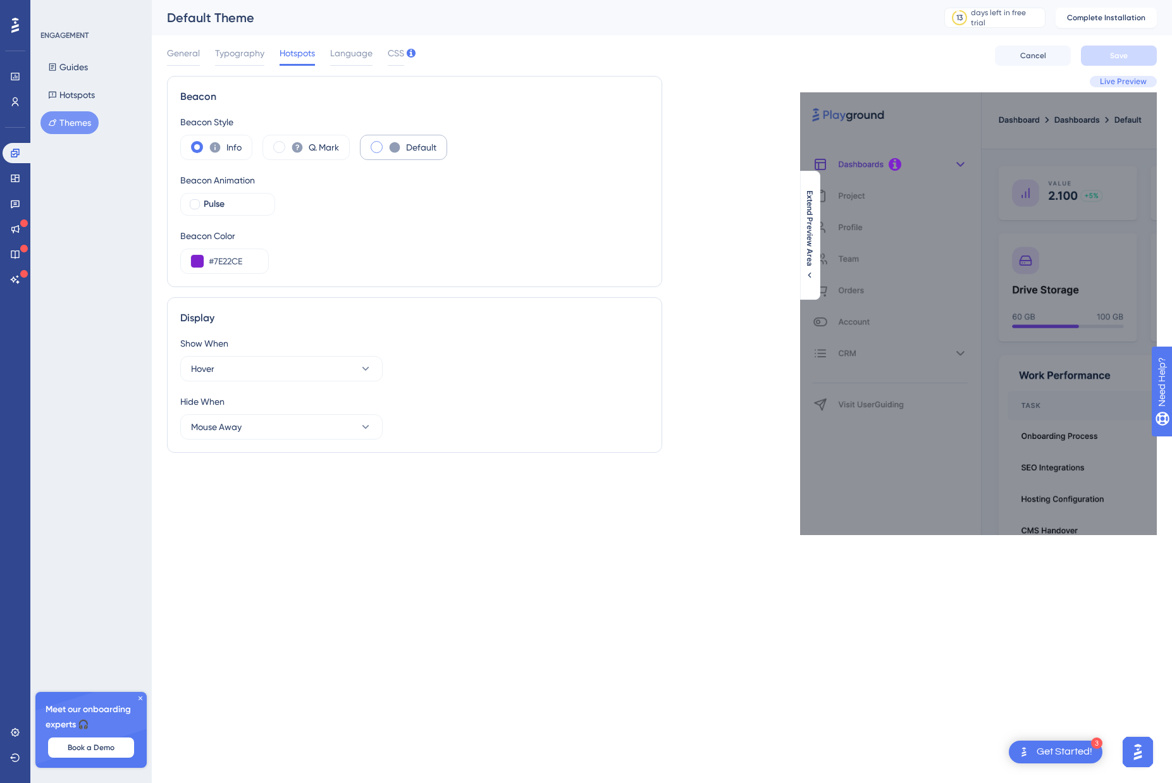
click at [416, 146] on label "Default" at bounding box center [421, 147] width 30 height 15
click at [288, 433] on button "Mouse Away" at bounding box center [281, 426] width 202 height 25
click at [452, 406] on div "Hide When" at bounding box center [414, 401] width 469 height 15
click at [330, 372] on button "Hover" at bounding box center [281, 368] width 202 height 25
click at [275, 408] on div "Click Click" at bounding box center [282, 407] width 166 height 25
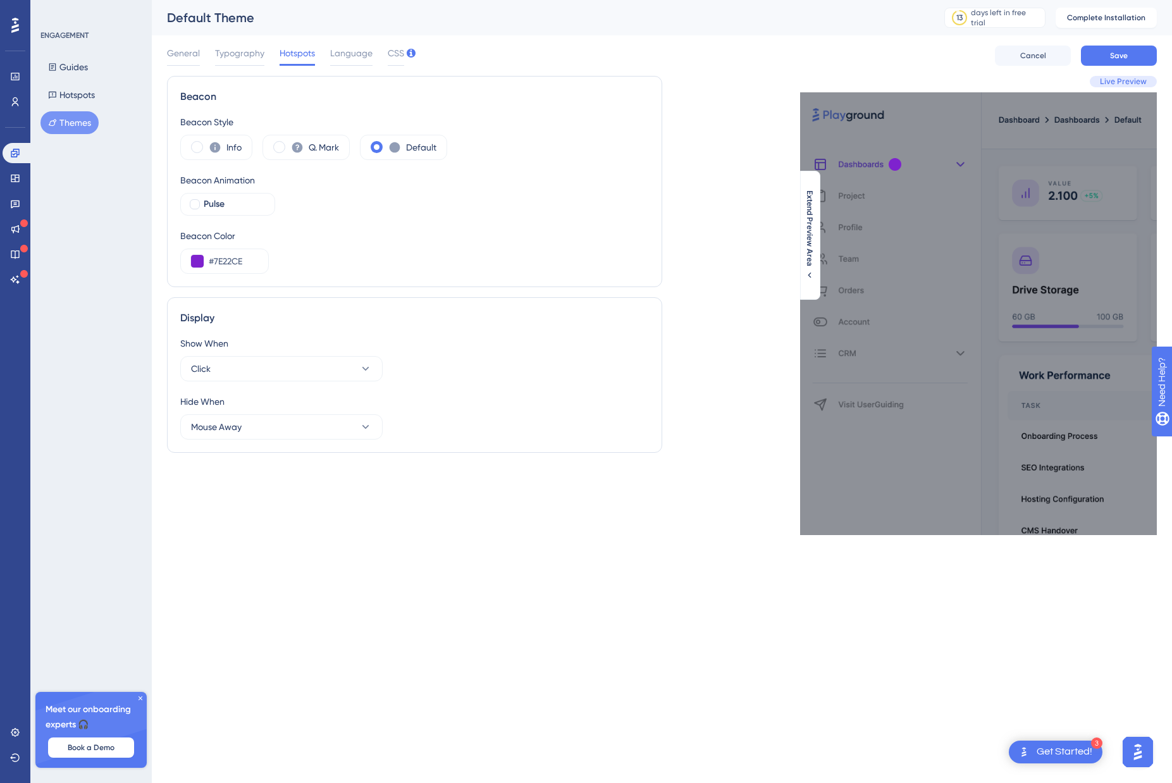
click at [488, 366] on div "Show When Click" at bounding box center [414, 359] width 469 height 46
click at [348, 56] on span "Language" at bounding box center [351, 53] width 42 height 15
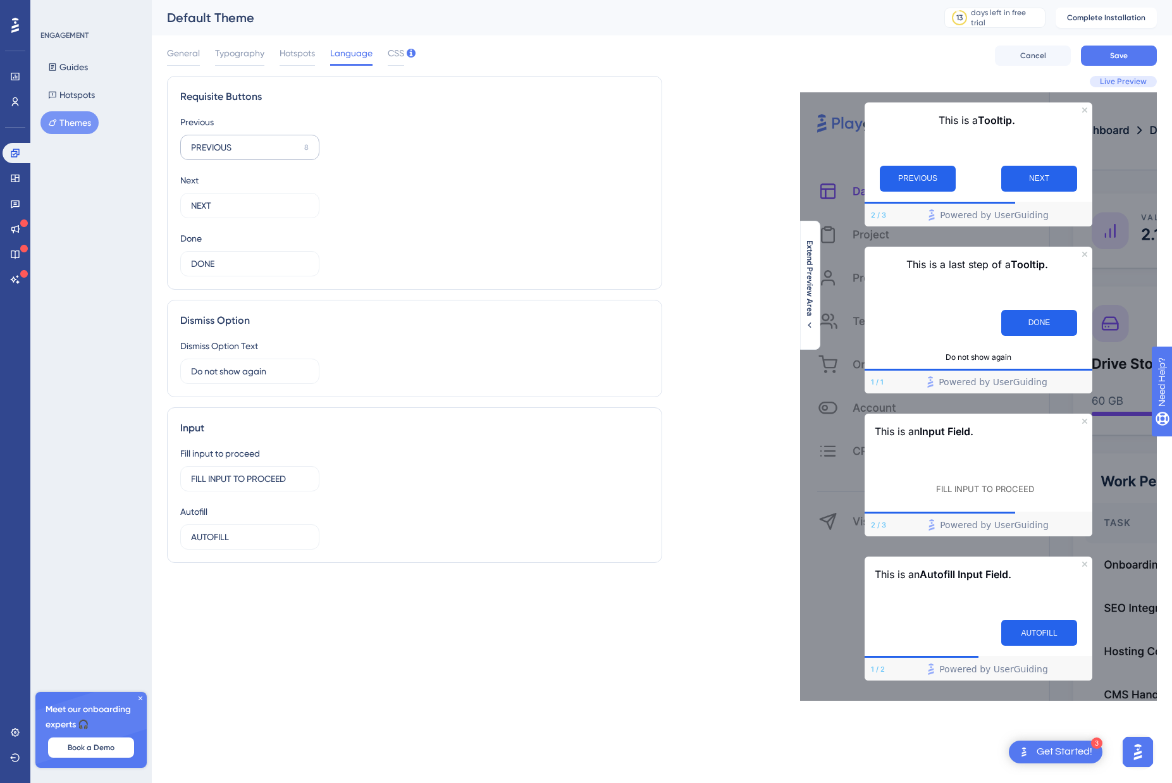
click at [203, 136] on label "PREVIOUS 8" at bounding box center [249, 147] width 139 height 25
click at [203, 140] on input "PREVIOUS" at bounding box center [245, 147] width 108 height 14
click at [203, 136] on label "PREVIOUS 8" at bounding box center [249, 147] width 139 height 25
click at [203, 140] on input "PREVIOUS" at bounding box center [245, 147] width 108 height 14
click at [209, 144] on input "PREVIOUS" at bounding box center [245, 147] width 108 height 14
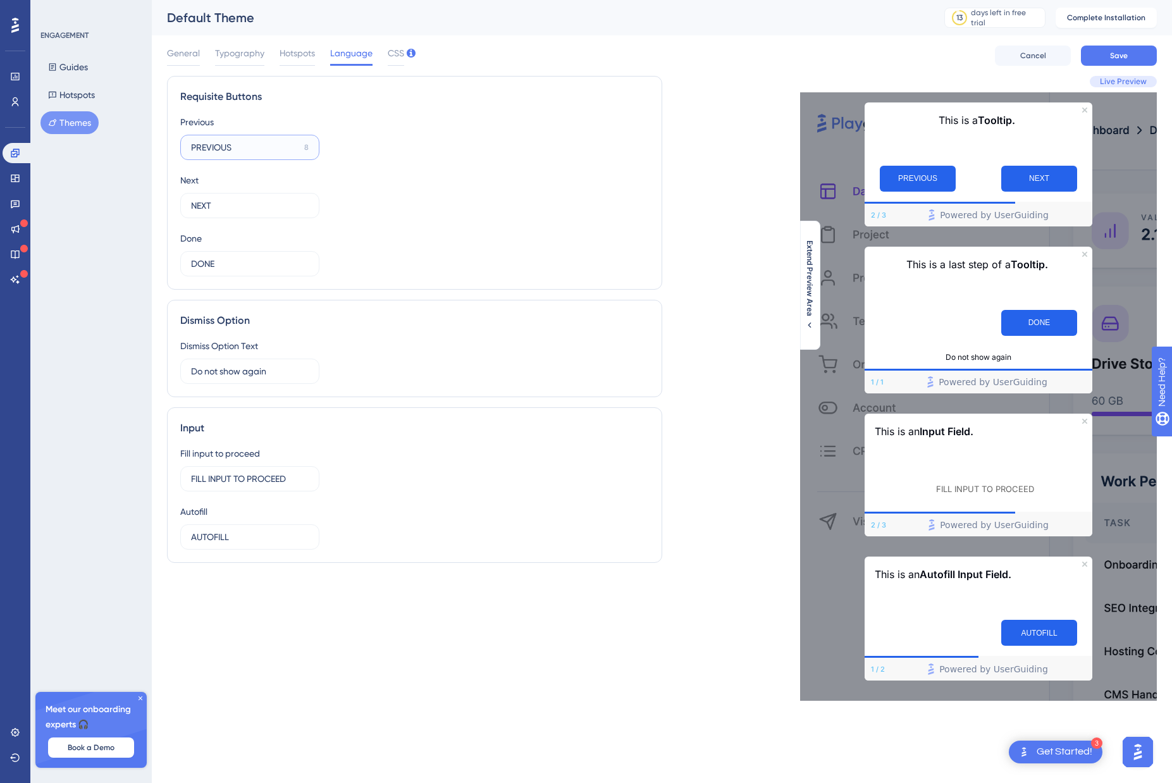
click at [209, 144] on input "PREVIOUS" at bounding box center [245, 147] width 108 height 14
type input "Previous"
click at [199, 204] on input "NEXT" at bounding box center [244, 206] width 106 height 14
type input "Next"
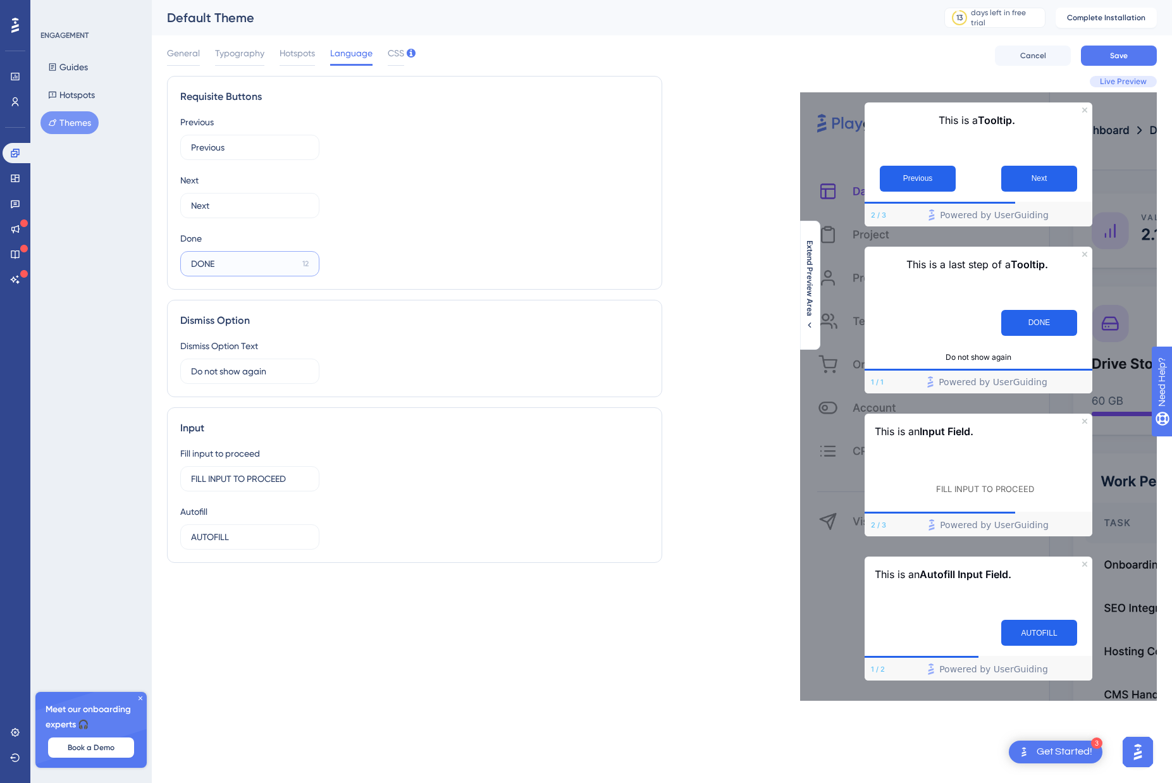
click at [205, 259] on input "DONE" at bounding box center [244, 264] width 106 height 14
click at [199, 268] on input "Close" at bounding box center [245, 264] width 108 height 14
type input "Done"
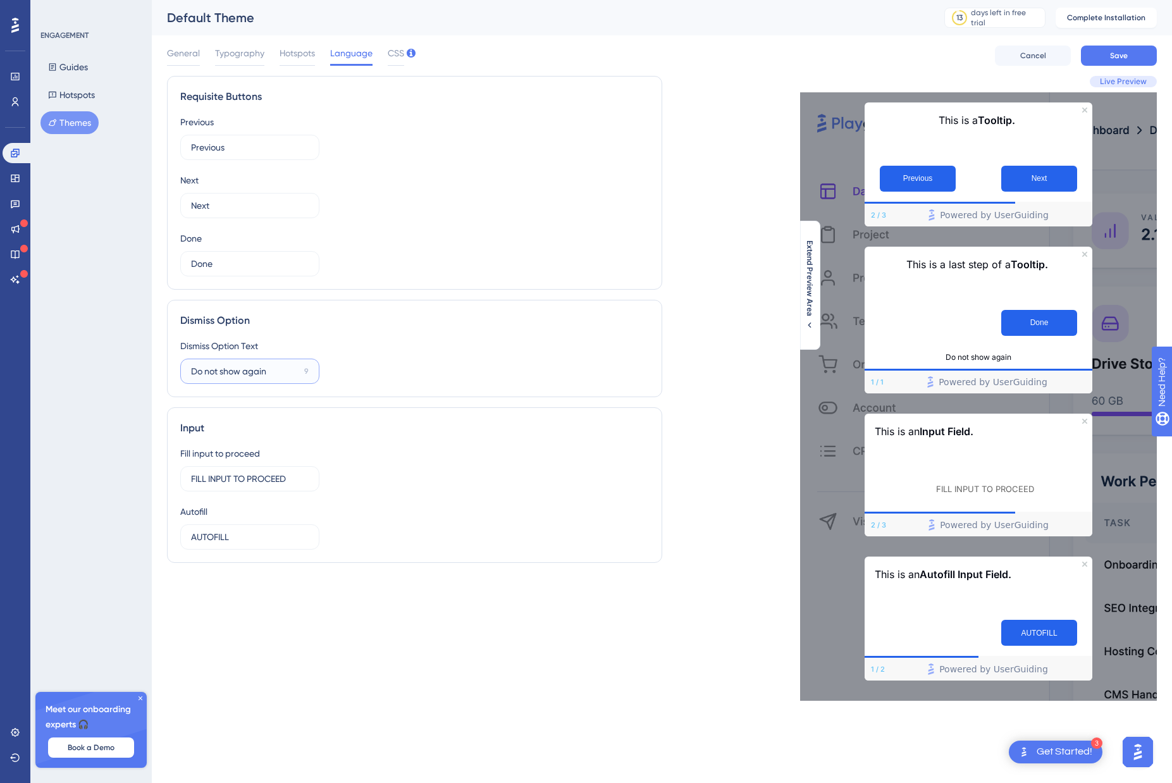
click at [281, 374] on input "Do not show again" at bounding box center [245, 371] width 108 height 14
drag, startPoint x: 281, startPoint y: 372, endPoint x: 143, endPoint y: 370, distance: 137.9
click at [152, 370] on div "Performance Users Engagement Widgets Feedback Product Updates Knowledge Base AI…" at bounding box center [662, 360] width 1020 height 721
type input "Dismiss"
drag, startPoint x: 294, startPoint y: 479, endPoint x: 174, endPoint y: 480, distance: 120.2
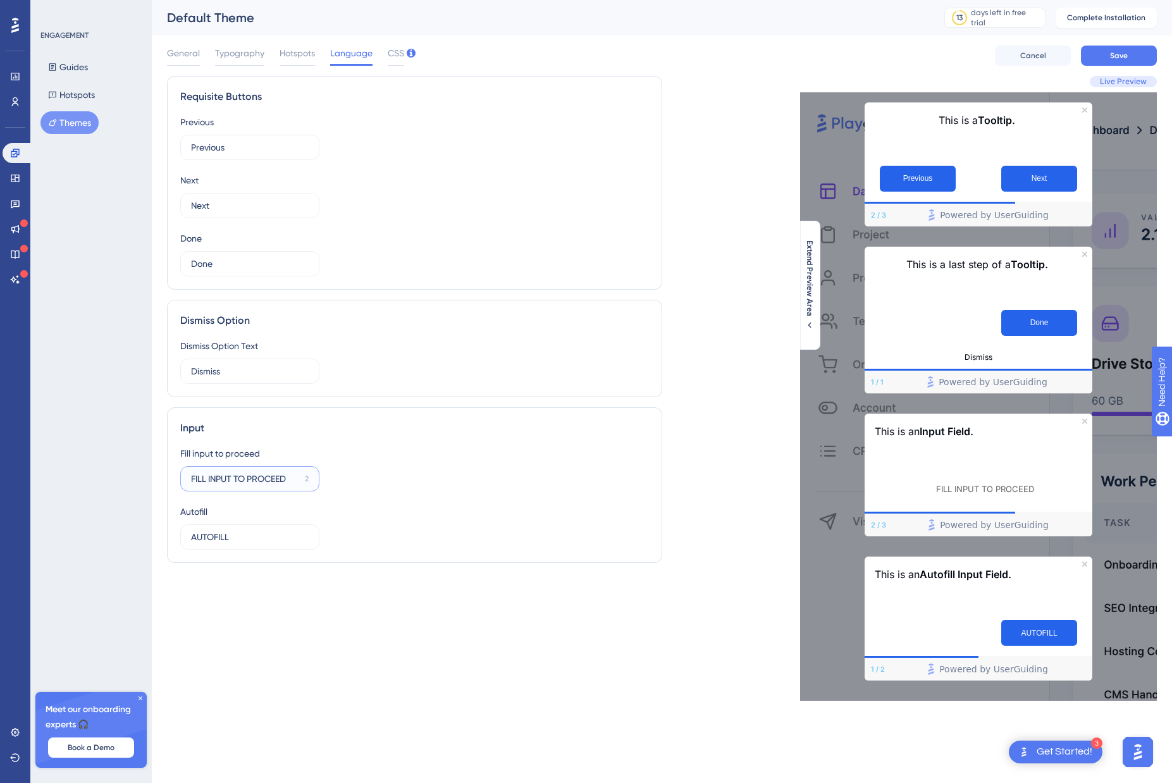
click at [174, 480] on div "Input Fill input to proceed FILL INPUT TO PROCEED 2 Autofill AUTOFILL 8" at bounding box center [414, 485] width 495 height 156
type input "Required"
click at [216, 541] on input "AUTOFILL" at bounding box center [245, 537] width 108 height 14
type input "Autofill"
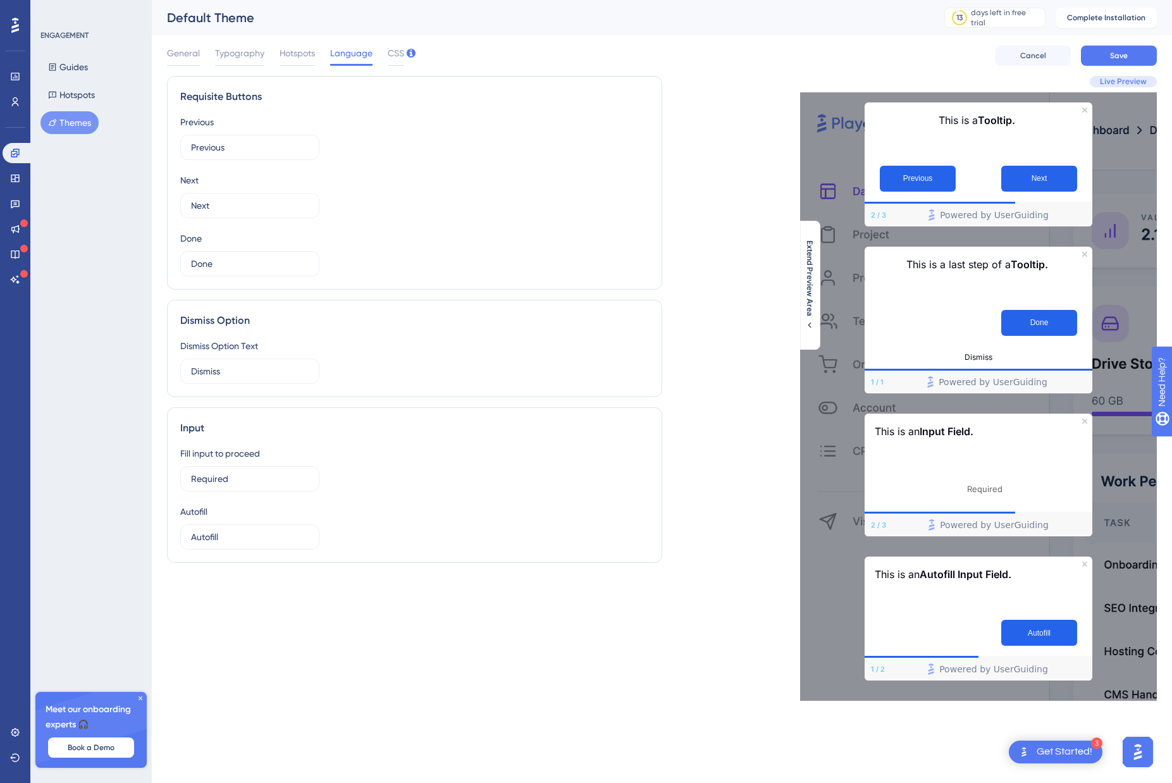
click at [472, 452] on div "Fill input to proceed Required 15 Autofill Autofill 8" at bounding box center [414, 498] width 469 height 104
click at [396, 51] on span "CSS" at bounding box center [396, 53] width 16 height 15
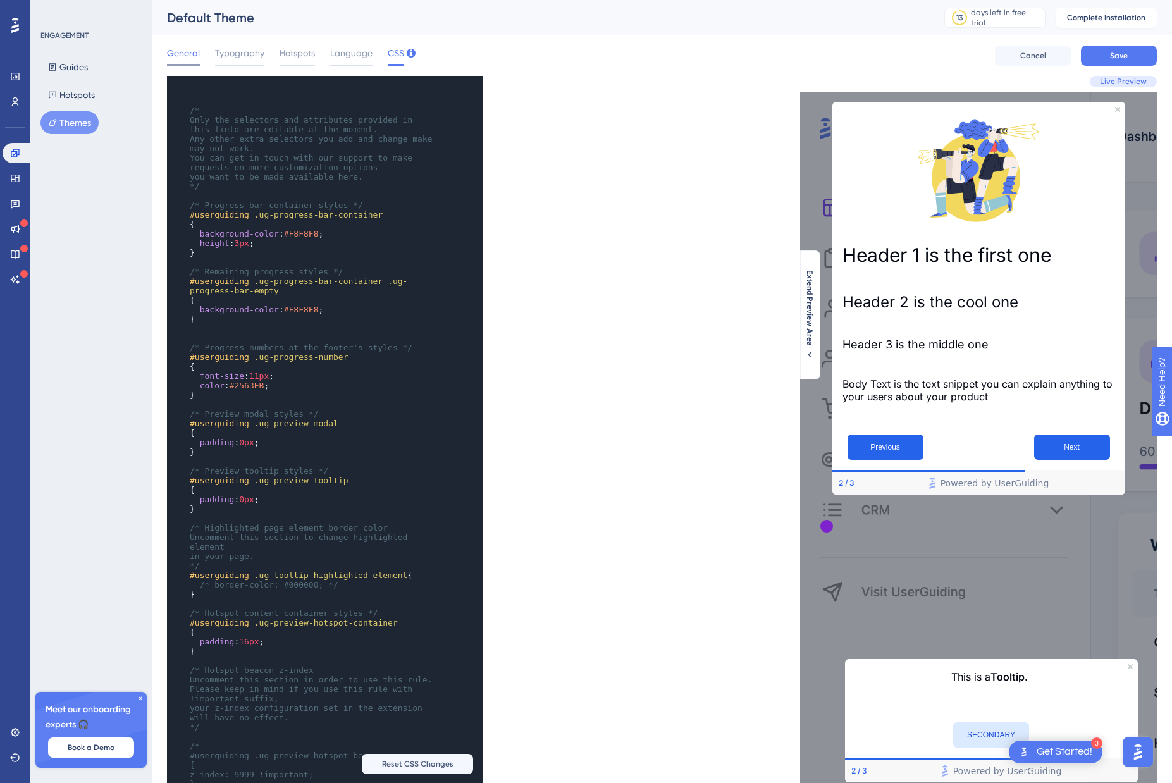
click at [184, 50] on span "General" at bounding box center [183, 53] width 33 height 15
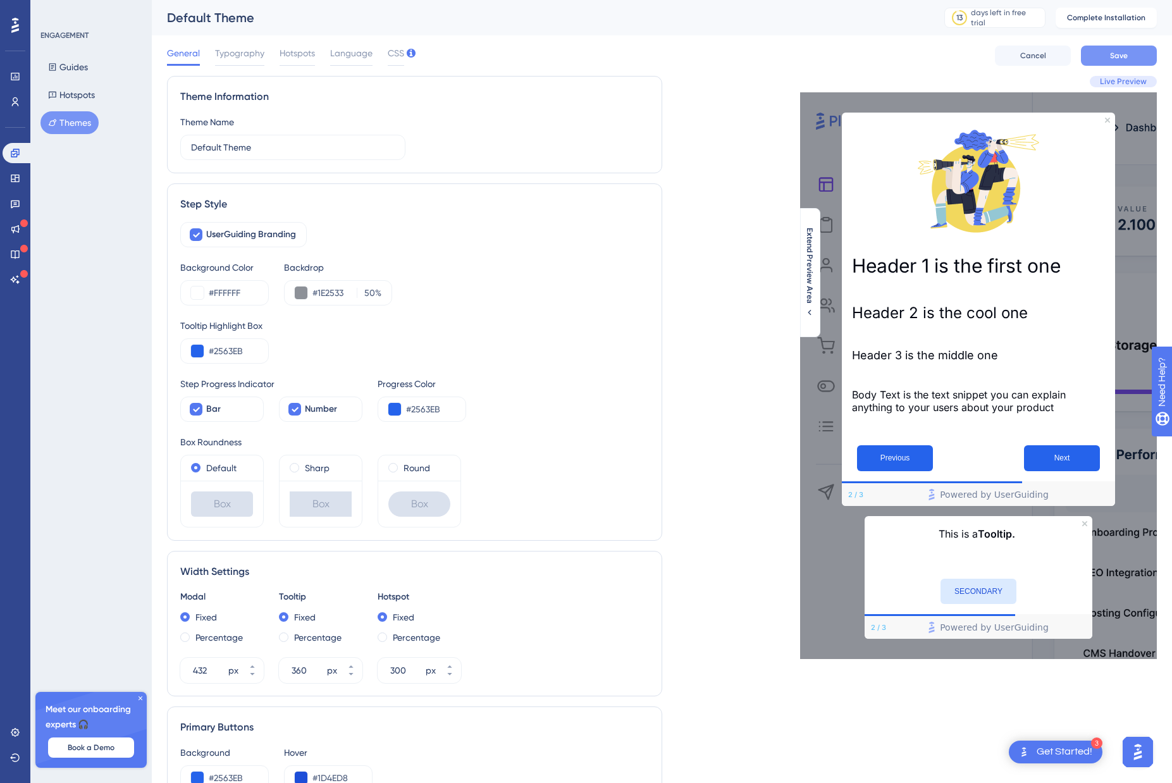
click at [1116, 51] on span "Save" at bounding box center [1119, 56] width 18 height 10
click at [1053, 457] on button "Next" at bounding box center [1062, 458] width 76 height 26
click at [892, 457] on button "Previous" at bounding box center [895, 458] width 76 height 26
click at [218, 51] on span "Typography" at bounding box center [239, 53] width 49 height 15
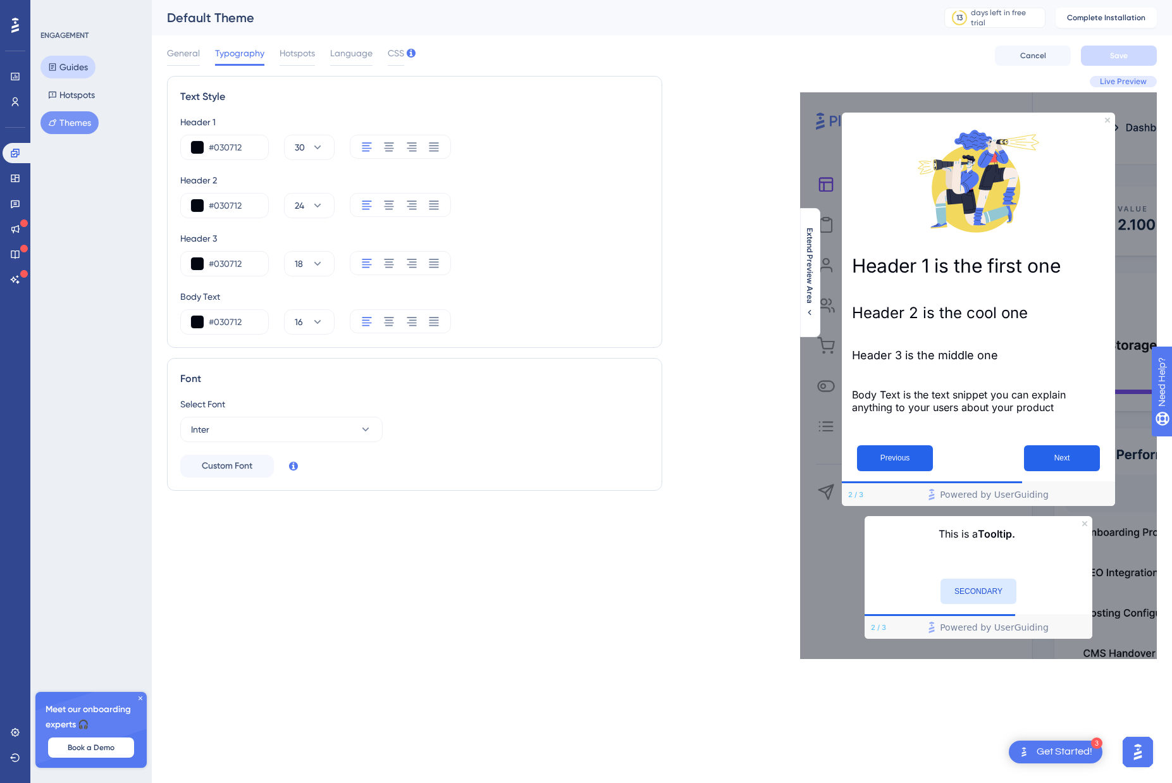
click at [83, 66] on button "Guides" at bounding box center [67, 67] width 55 height 23
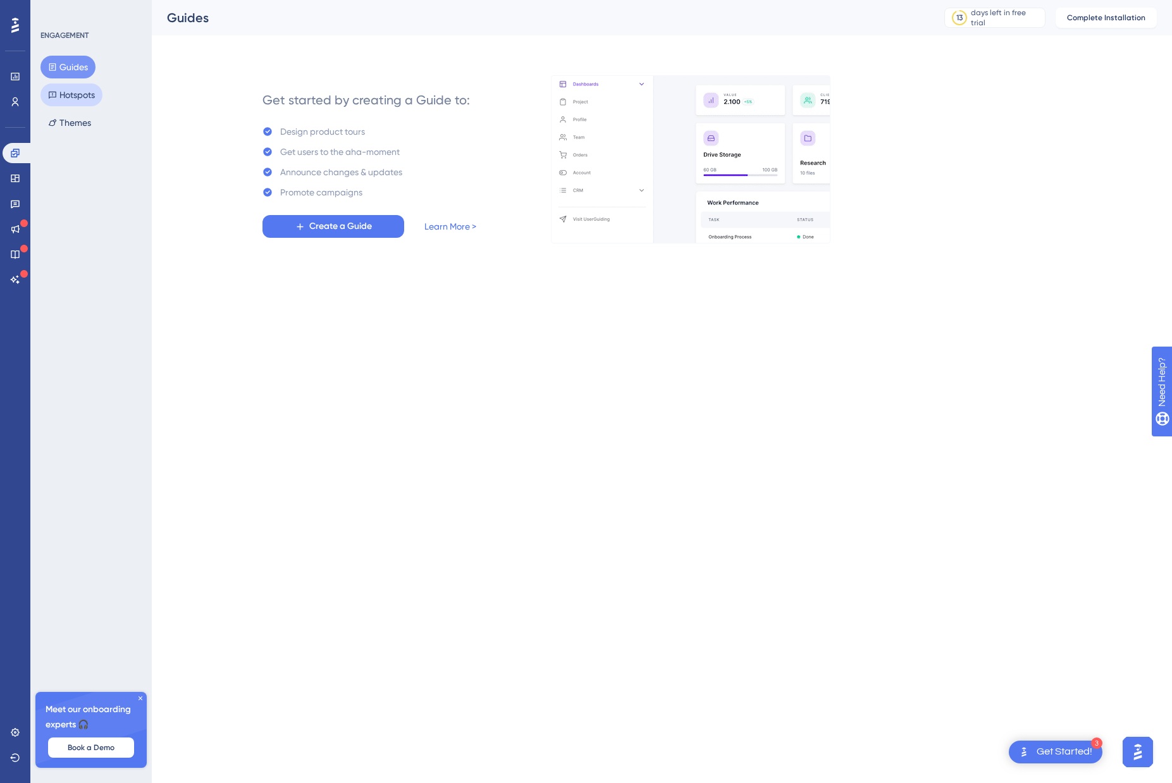
click at [73, 96] on button "Hotspots" at bounding box center [71, 94] width 62 height 23
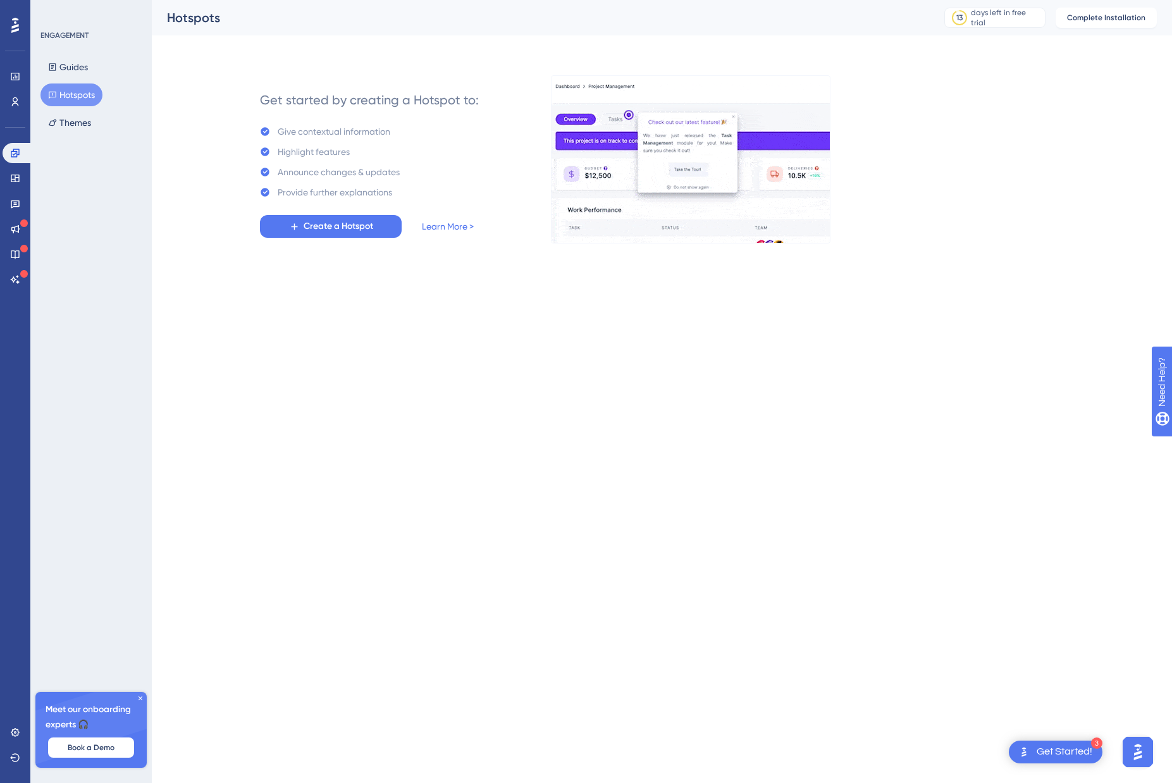
click at [141, 699] on icon at bounding box center [141, 698] width 8 height 8
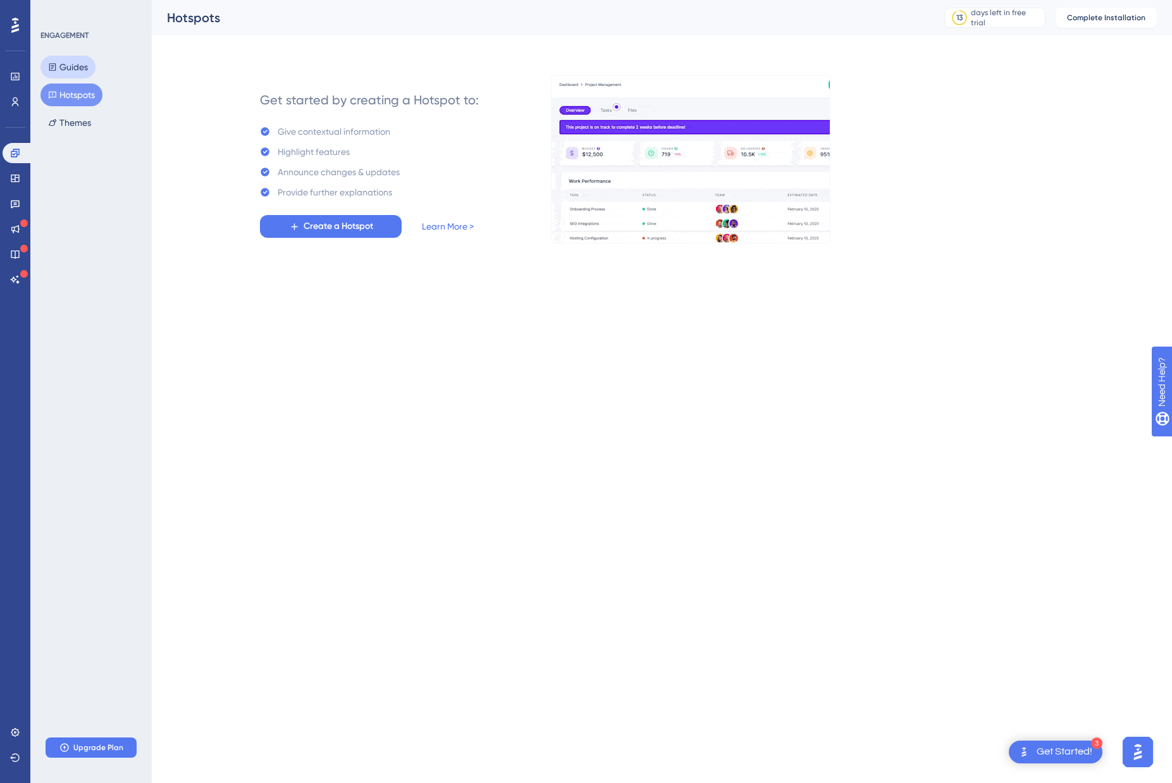
click at [70, 67] on button "Guides" at bounding box center [67, 67] width 55 height 23
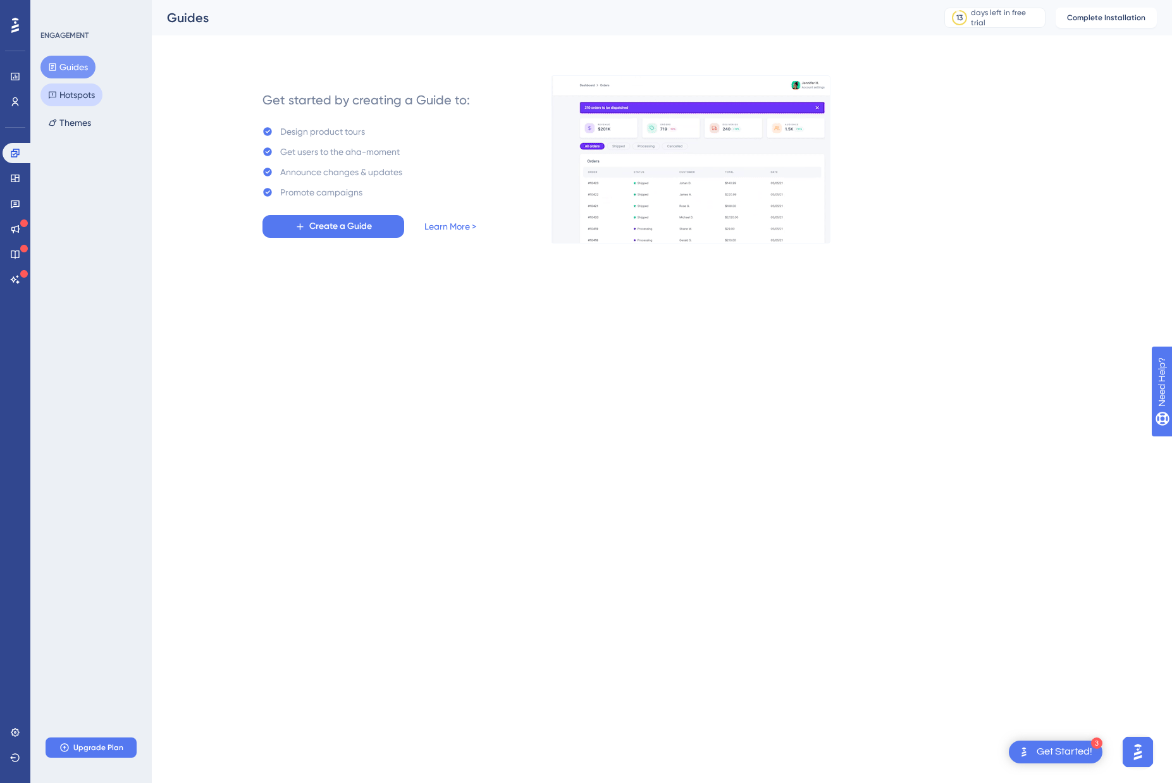
click at [79, 96] on button "Hotspots" at bounding box center [71, 94] width 62 height 23
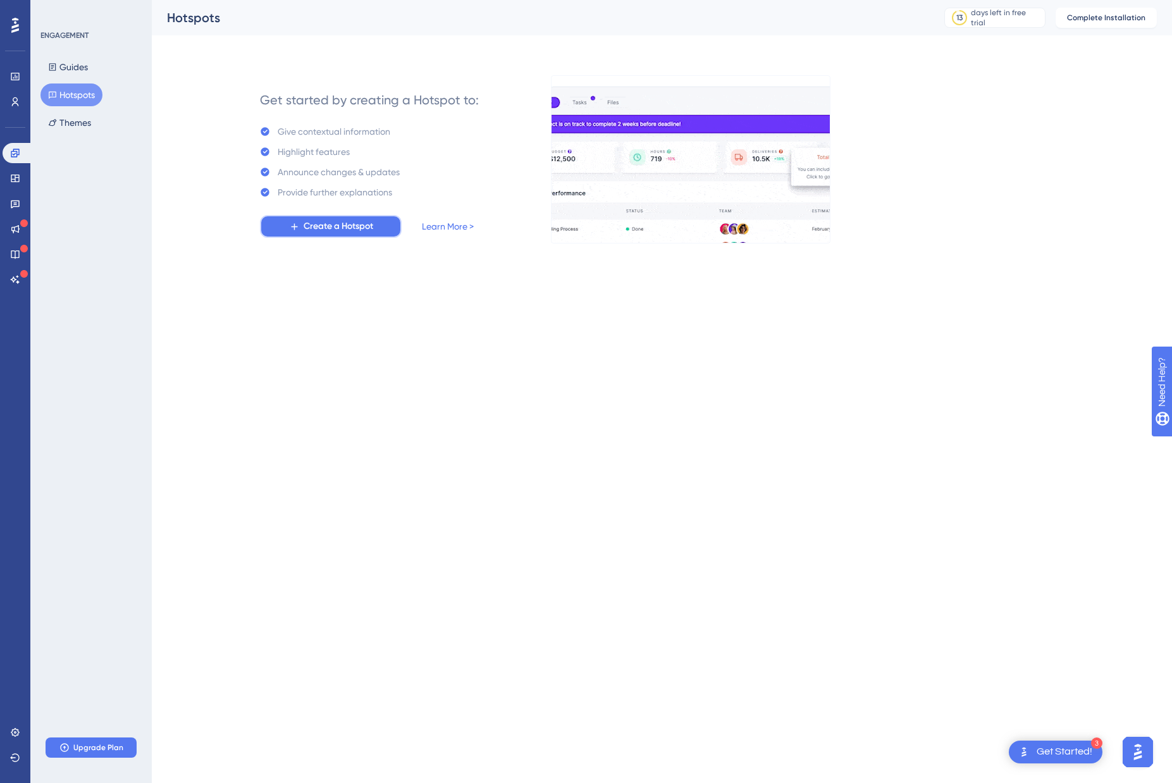
click at [352, 229] on span "Create a Hotspot" at bounding box center [339, 226] width 70 height 15
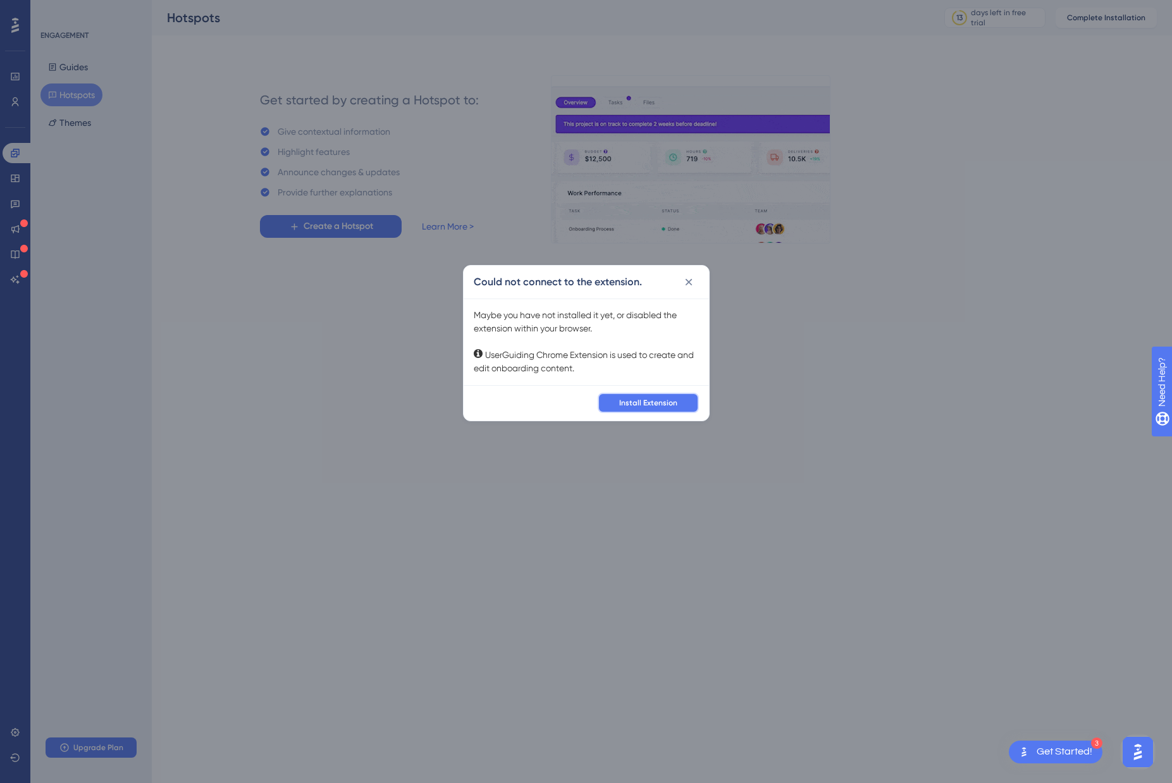
click at [631, 399] on span "Install Extension" at bounding box center [648, 403] width 58 height 10
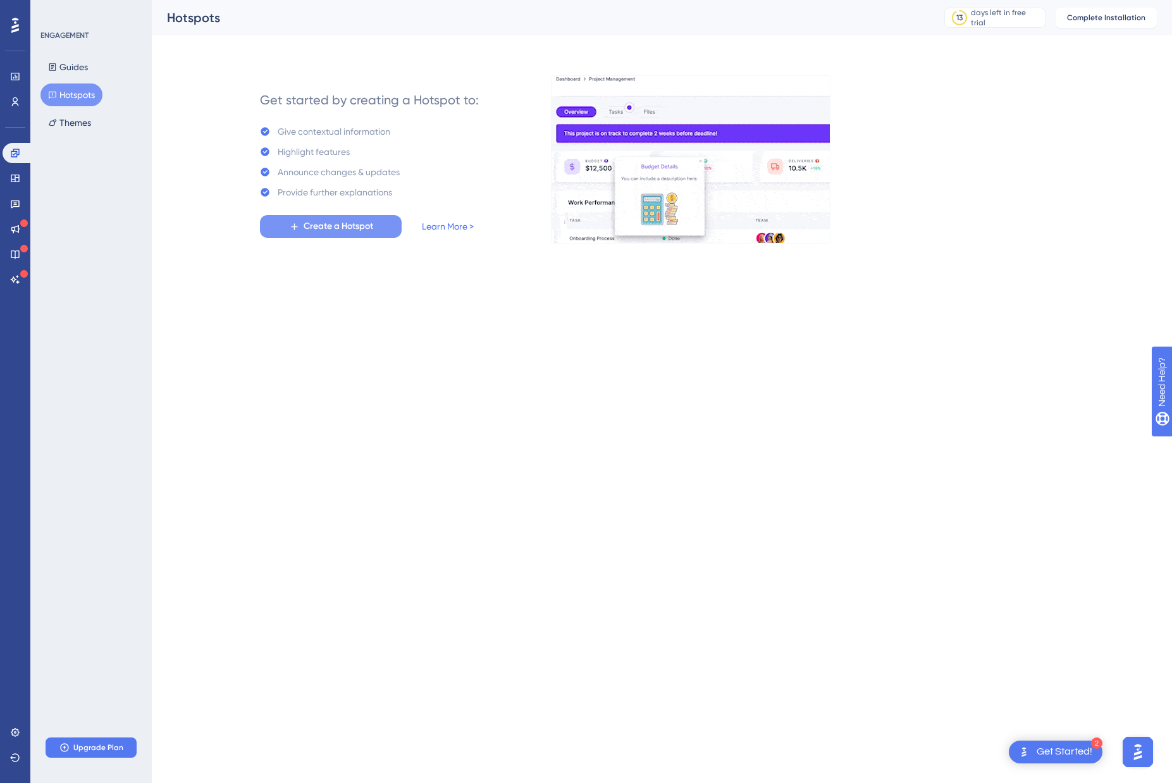
click at [309, 226] on span "Create a Hotspot" at bounding box center [339, 226] width 70 height 15
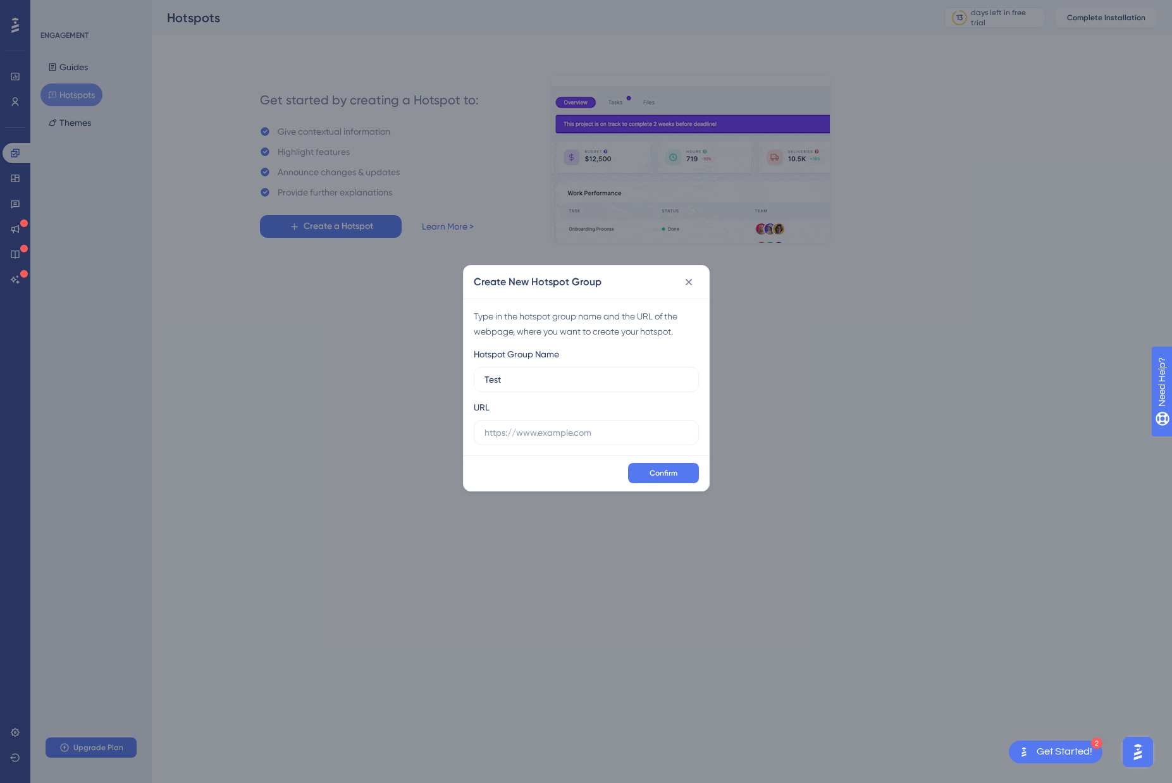
type input "Test"
click at [507, 440] on label at bounding box center [586, 432] width 225 height 25
click at [507, 440] on input "text" at bounding box center [587, 433] width 204 height 14
paste input "https://app.dev.nomosone.io/"
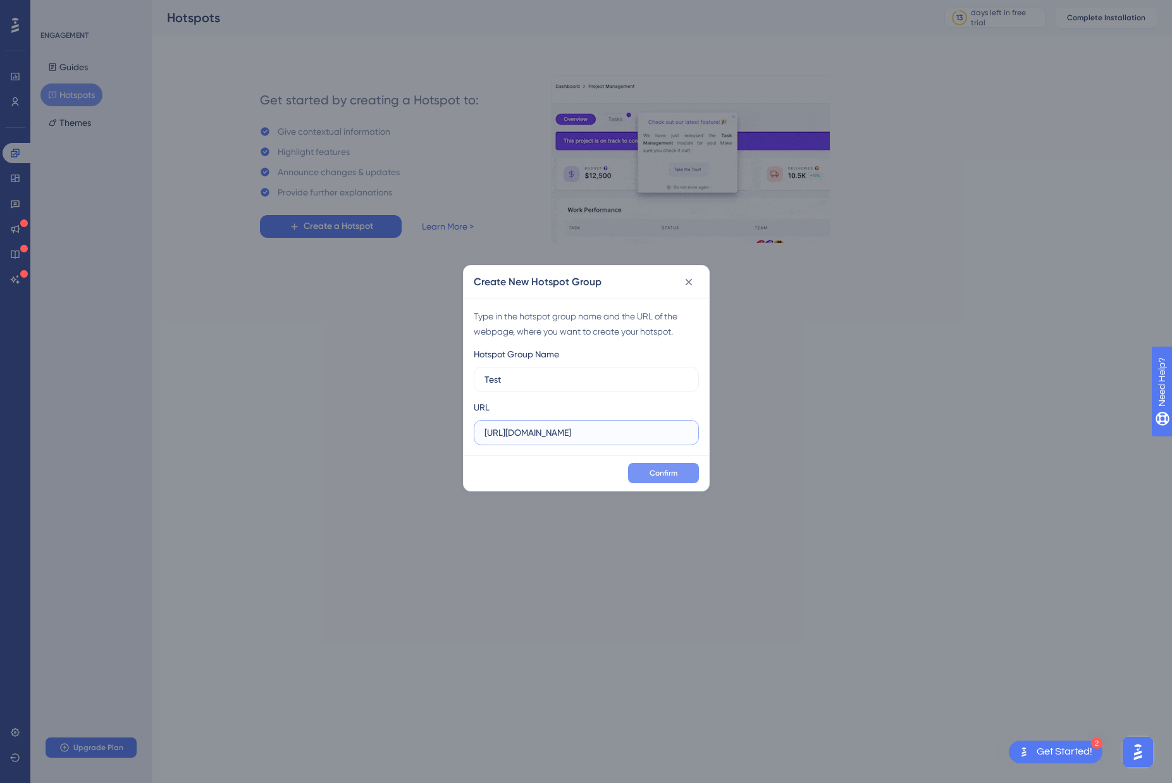
type input "https://app.dev.nomosone.io/"
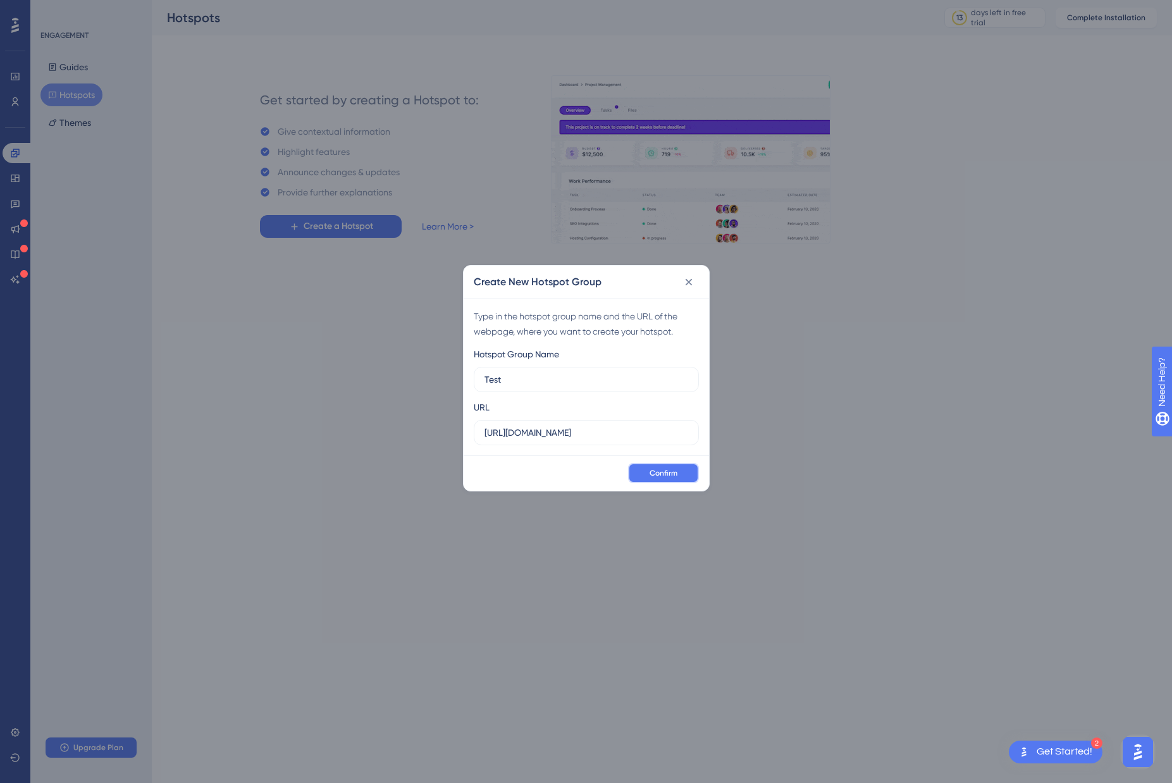
click at [663, 472] on span "Confirm" at bounding box center [664, 473] width 28 height 10
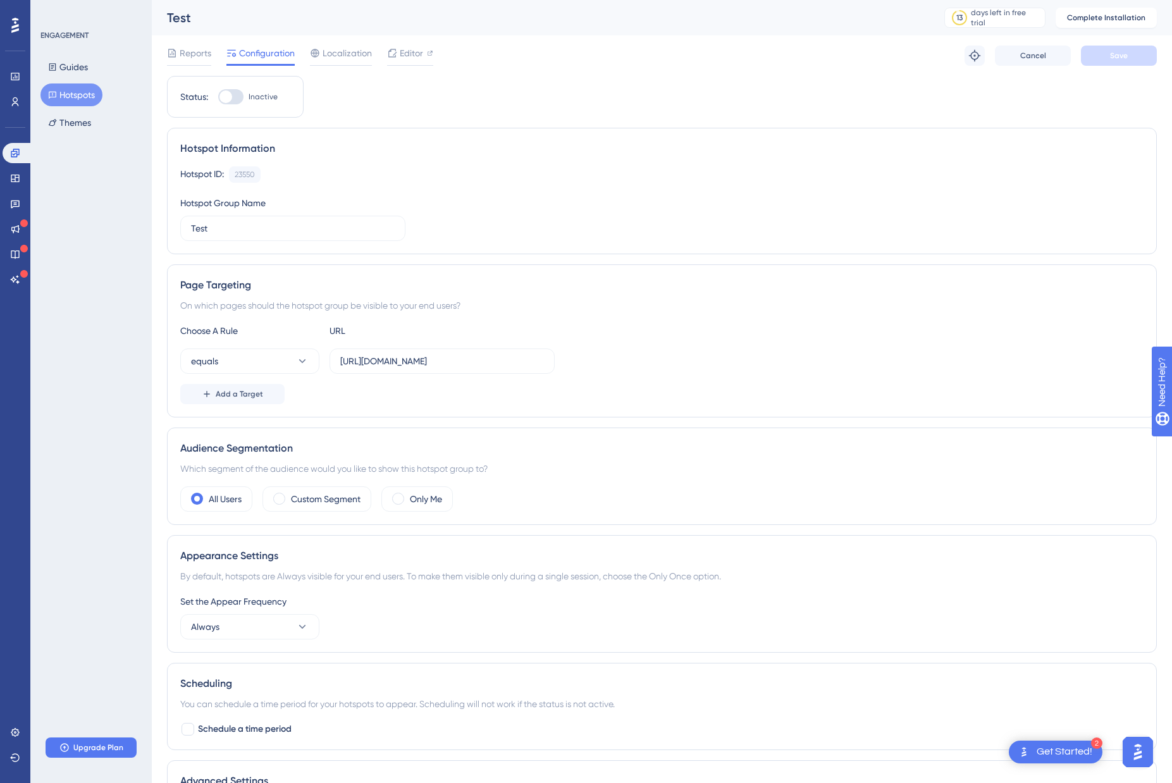
click at [487, 192] on div "Hotspot ID: 23550 Copy Hotspot Group Name Test" at bounding box center [661, 203] width 963 height 75
click at [249, 390] on span "Add a Target" at bounding box center [239, 394] width 47 height 10
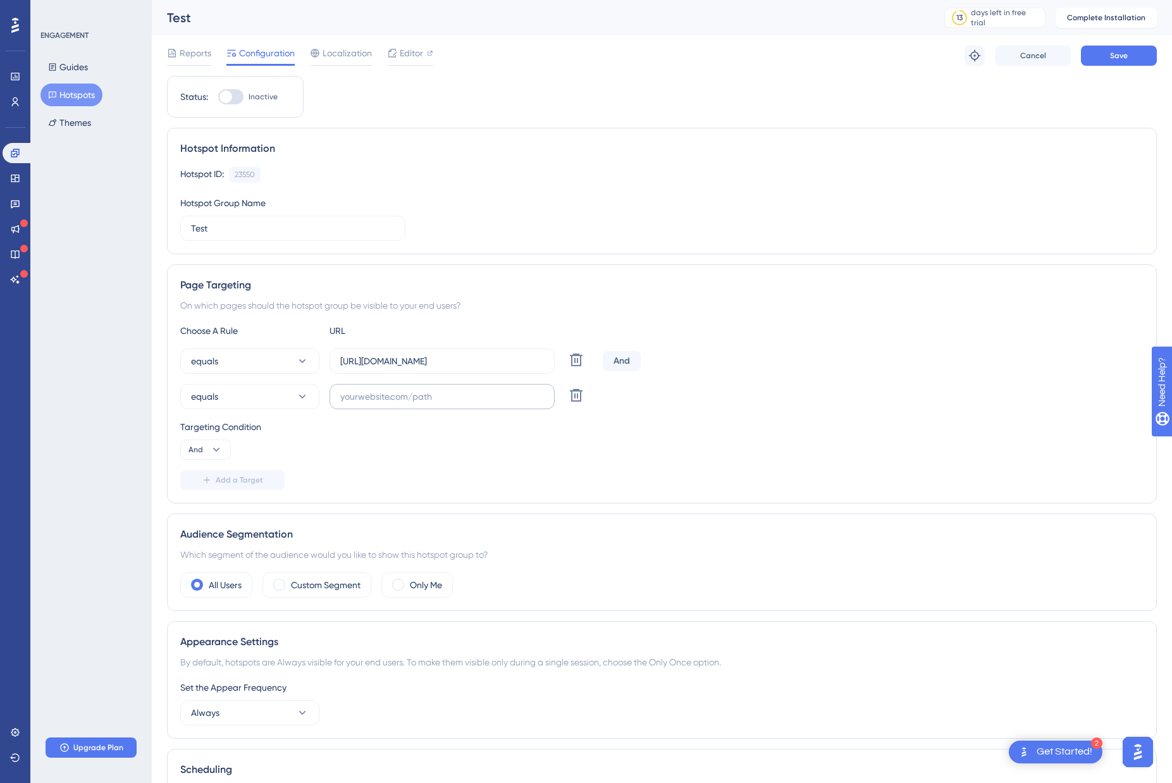
click at [431, 407] on label at bounding box center [442, 396] width 225 height 25
click at [431, 404] on input "text" at bounding box center [442, 397] width 204 height 14
drag, startPoint x: 575, startPoint y: 392, endPoint x: 469, endPoint y: 376, distance: 106.7
click at [574, 392] on icon at bounding box center [576, 395] width 15 height 15
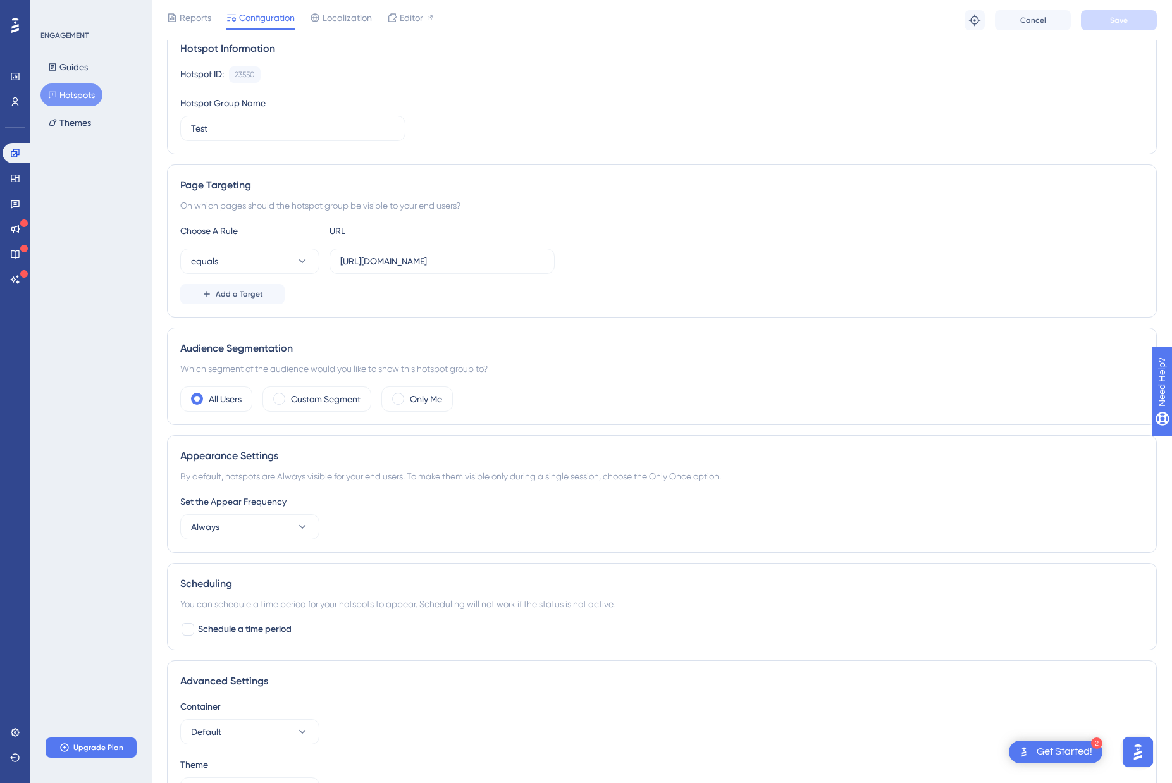
scroll to position [114, 0]
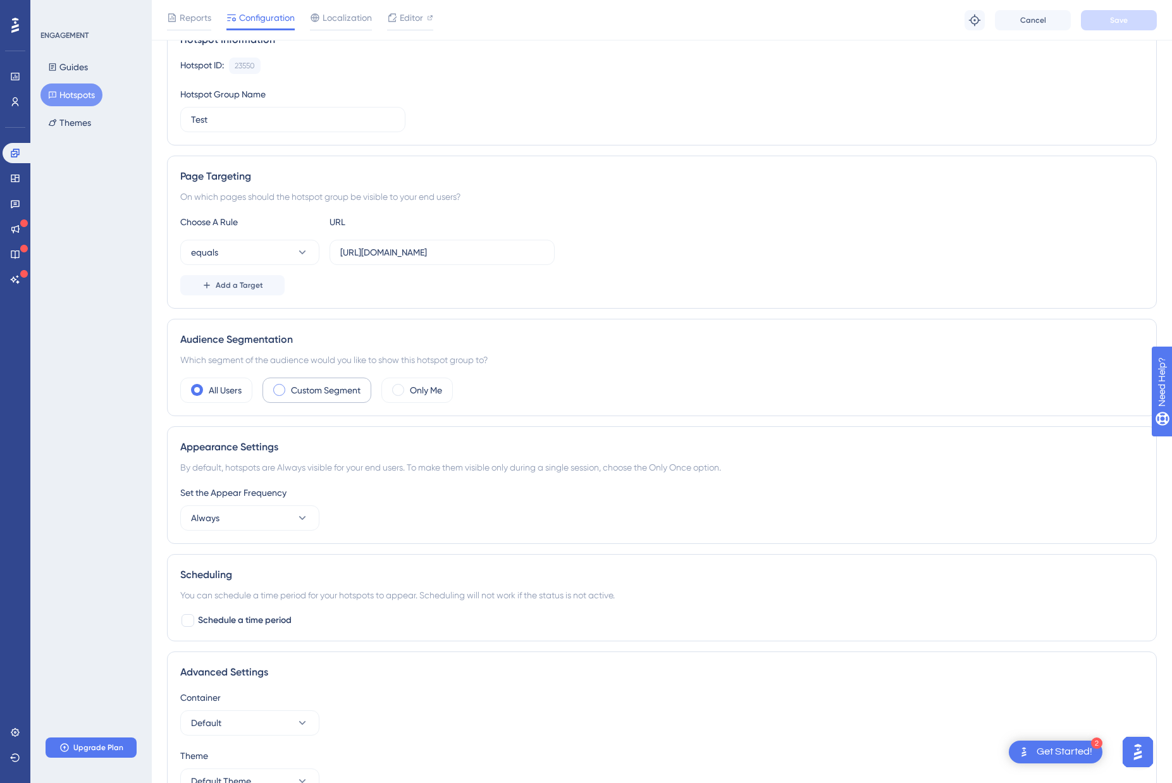
click at [338, 388] on label "Custom Segment" at bounding box center [326, 390] width 70 height 15
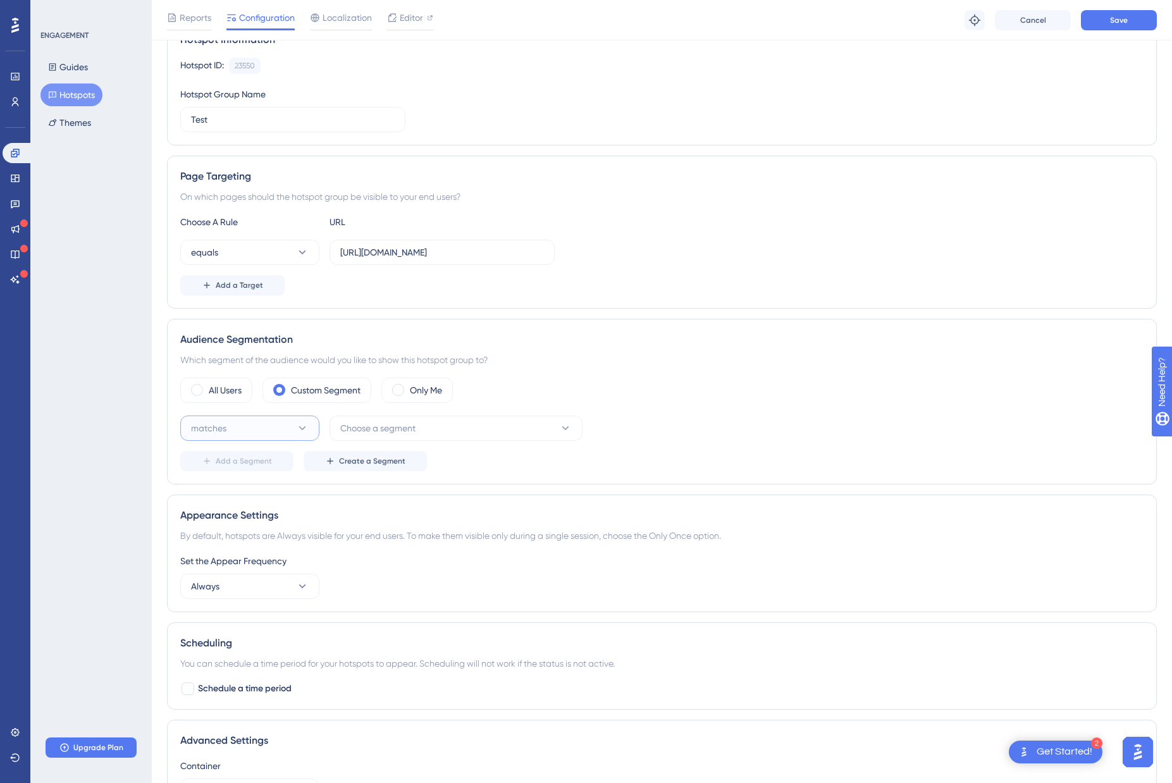
click at [282, 416] on button "matches" at bounding box center [249, 428] width 139 height 25
click at [413, 428] on span "Choose a segment" at bounding box center [377, 428] width 75 height 15
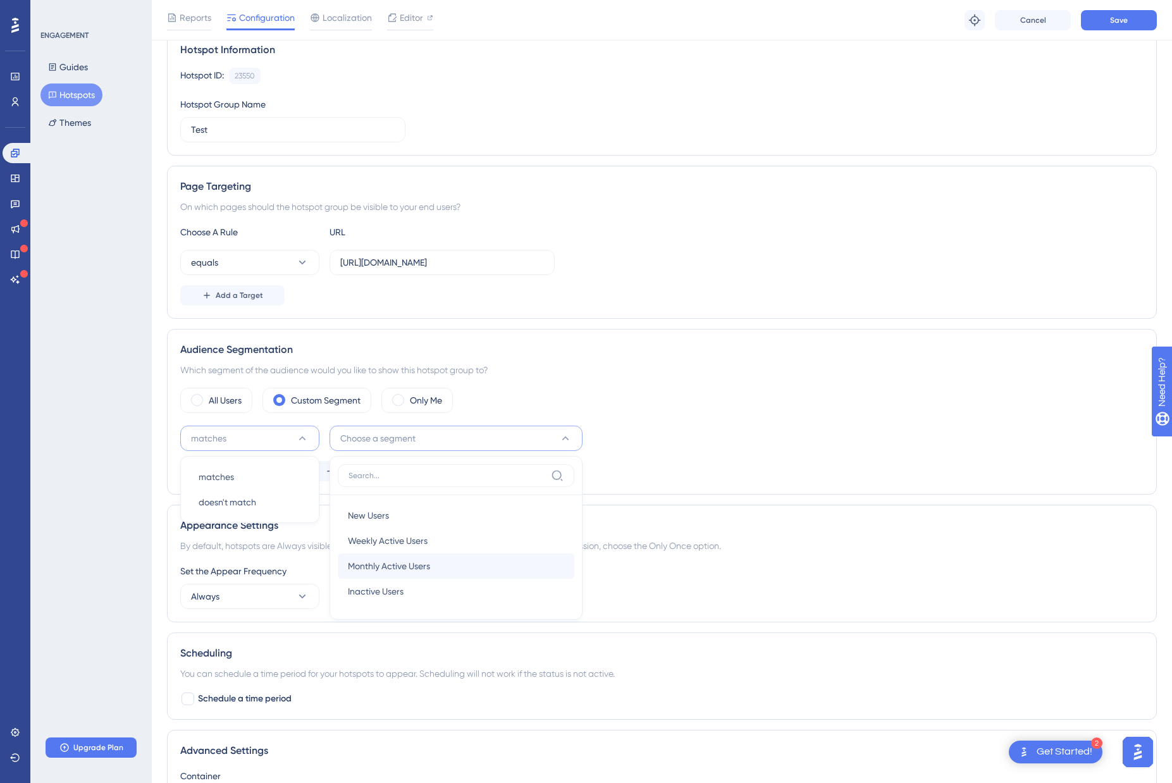
scroll to position [102, 0]
click at [711, 386] on div "Audience Segmentation Which segment of the audience would you like to show this…" at bounding box center [662, 413] width 990 height 166
click at [361, 477] on span "Create a Segment" at bounding box center [372, 472] width 66 height 10
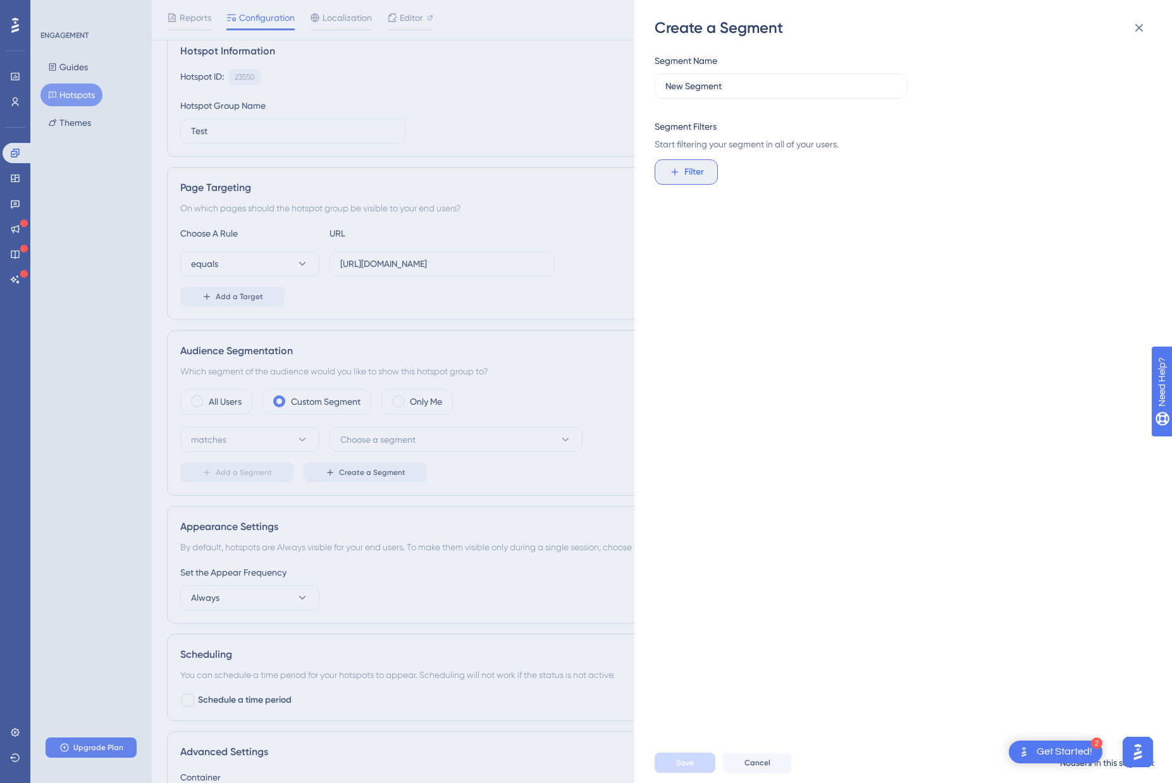
click at [698, 170] on span "Filter" at bounding box center [694, 171] width 20 height 15
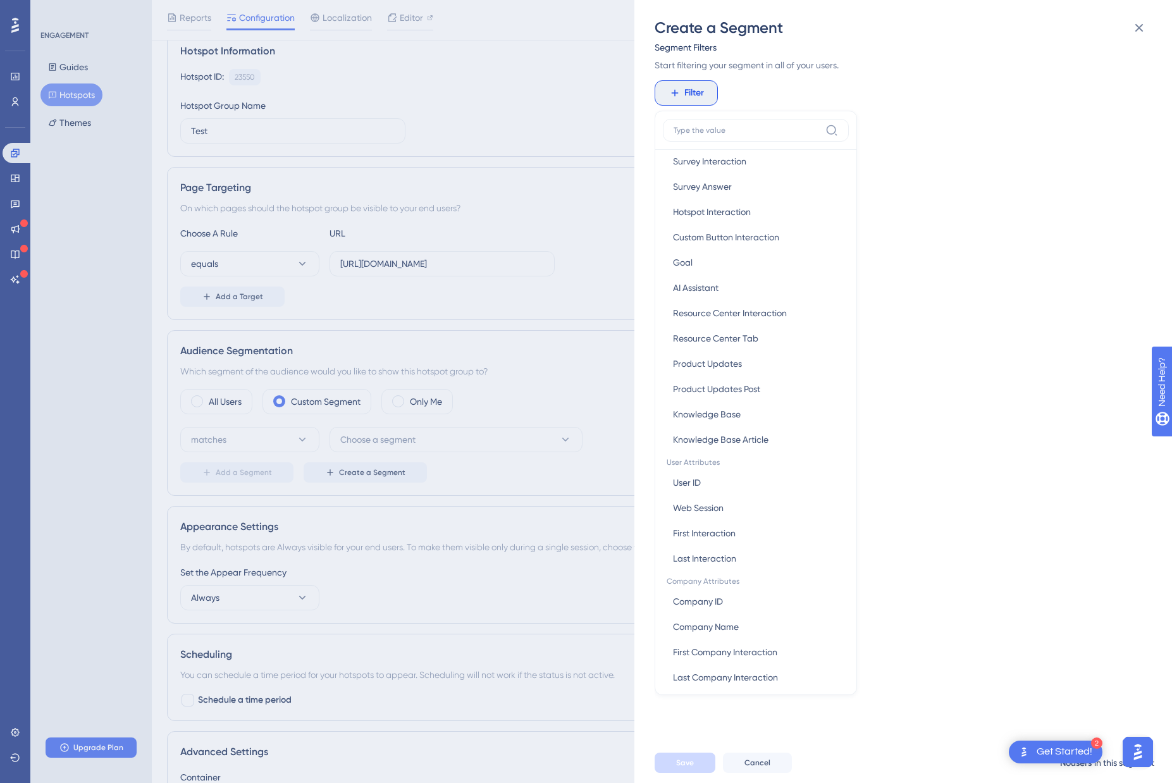
scroll to position [283, 0]
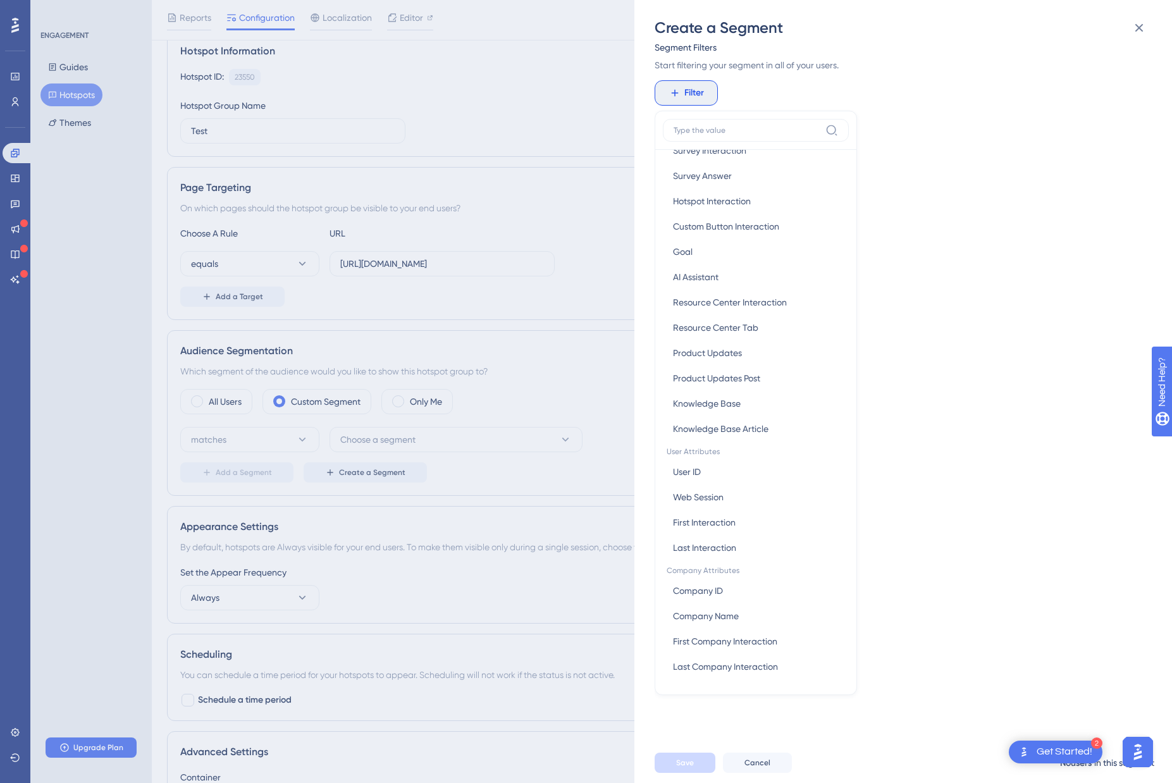
click at [984, 278] on div "Segment Name New Segment Segment Filters Start filtering your segment in all of…" at bounding box center [910, 390] width 510 height 705
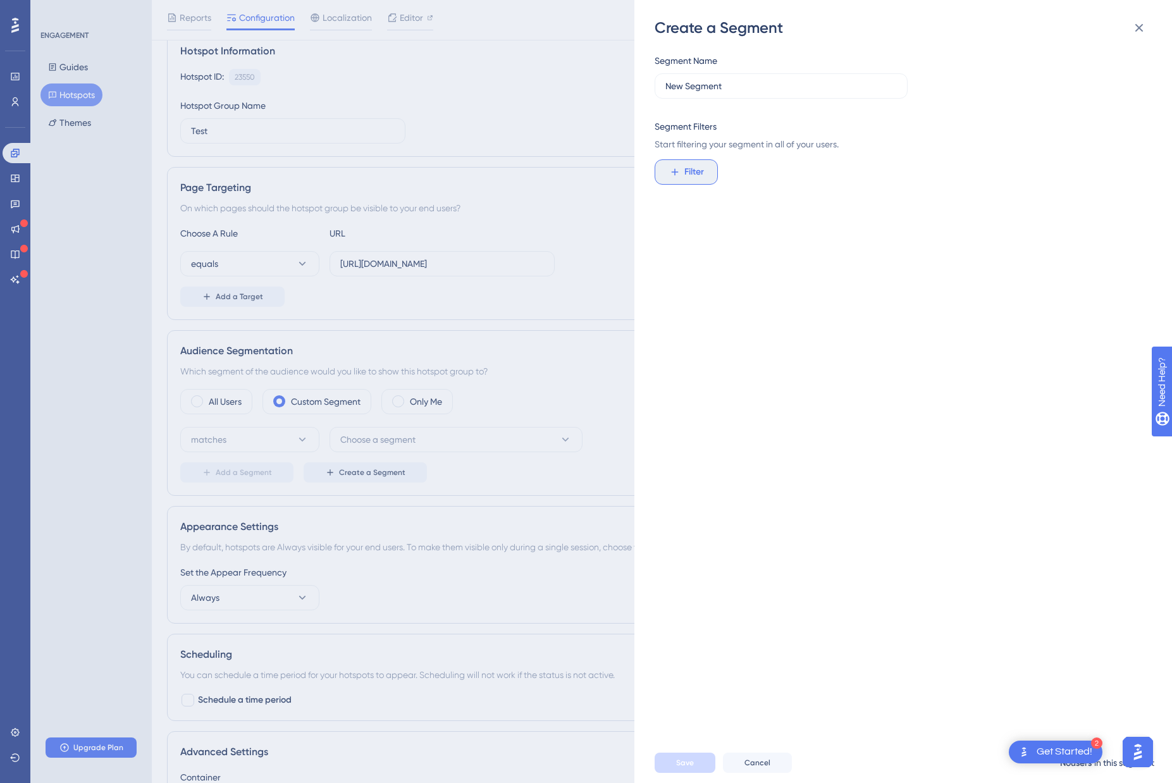
click at [698, 167] on span "Filter" at bounding box center [694, 171] width 20 height 15
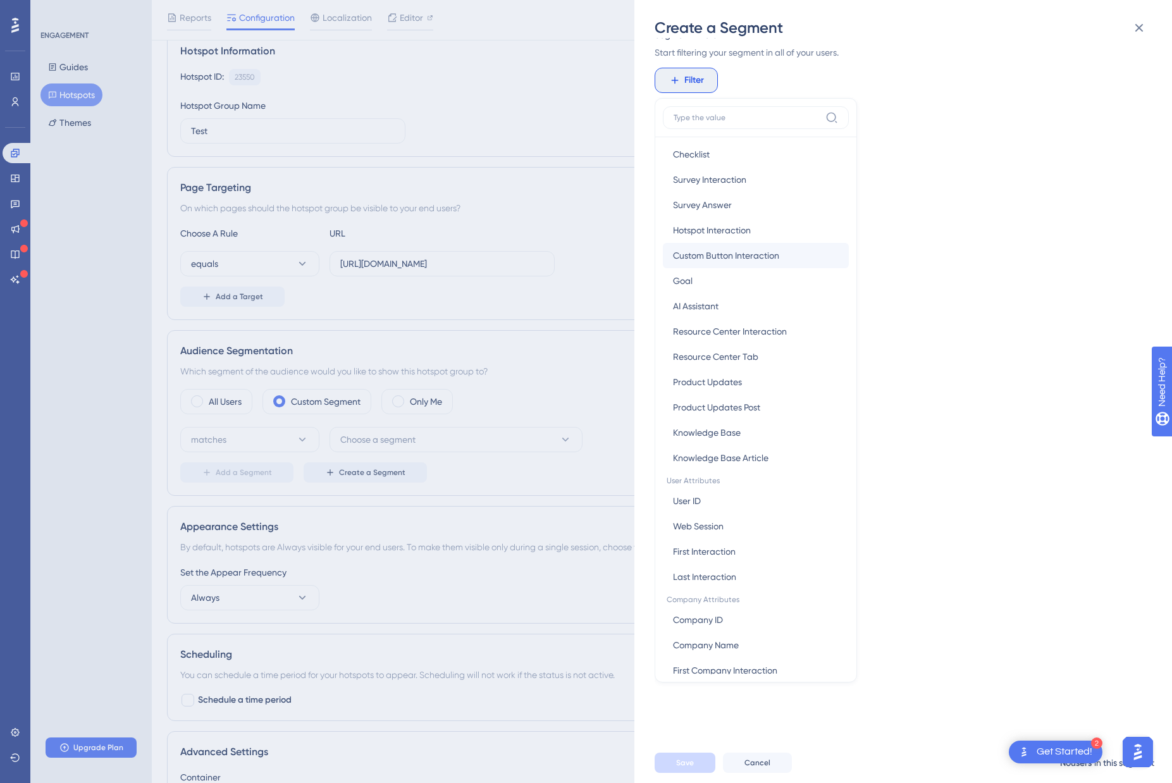
scroll to position [283, 0]
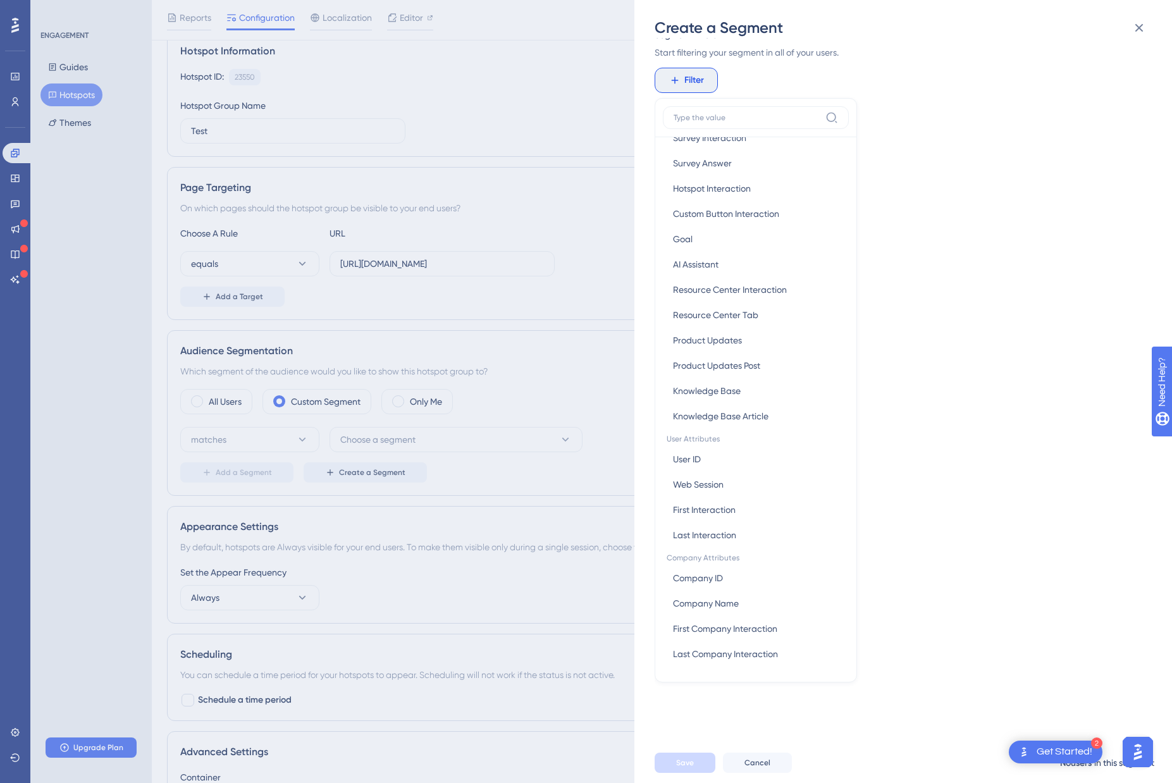
click at [914, 424] on div "Segment Name New Segment Segment Filters Start filtering your segment in all of…" at bounding box center [910, 390] width 510 height 705
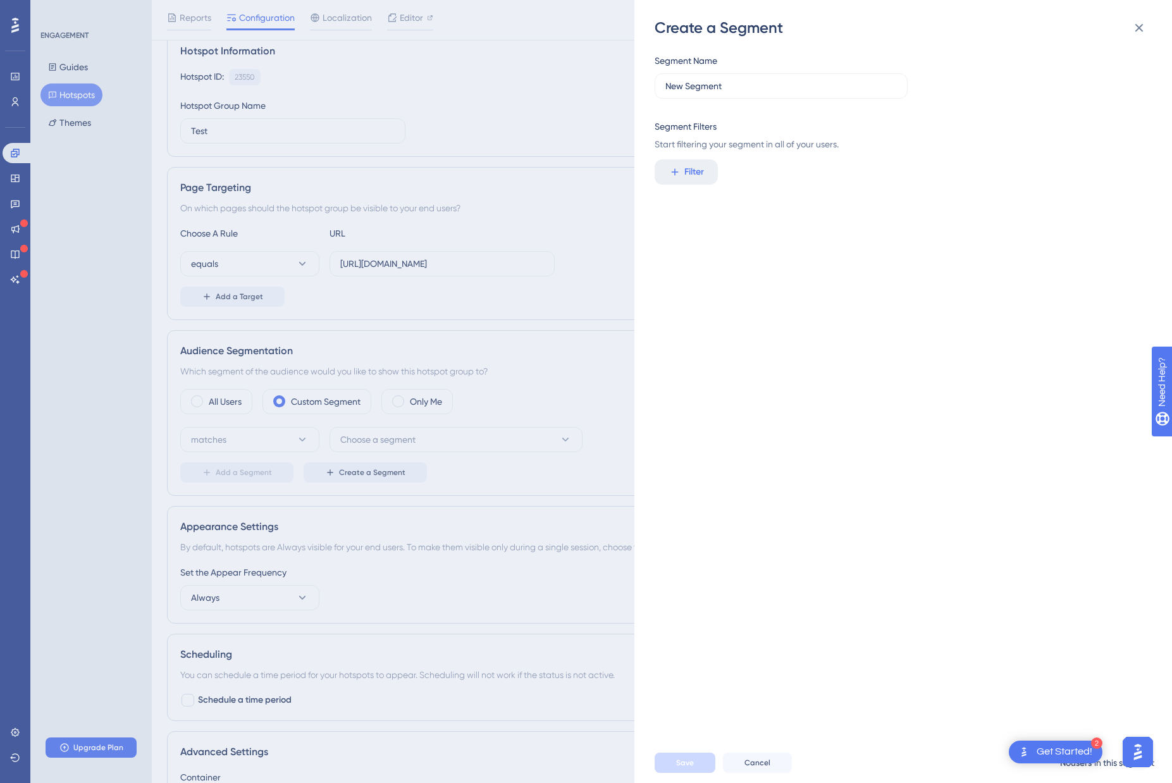
scroll to position [0, 0]
click at [1138, 30] on icon at bounding box center [1139, 27] width 15 height 15
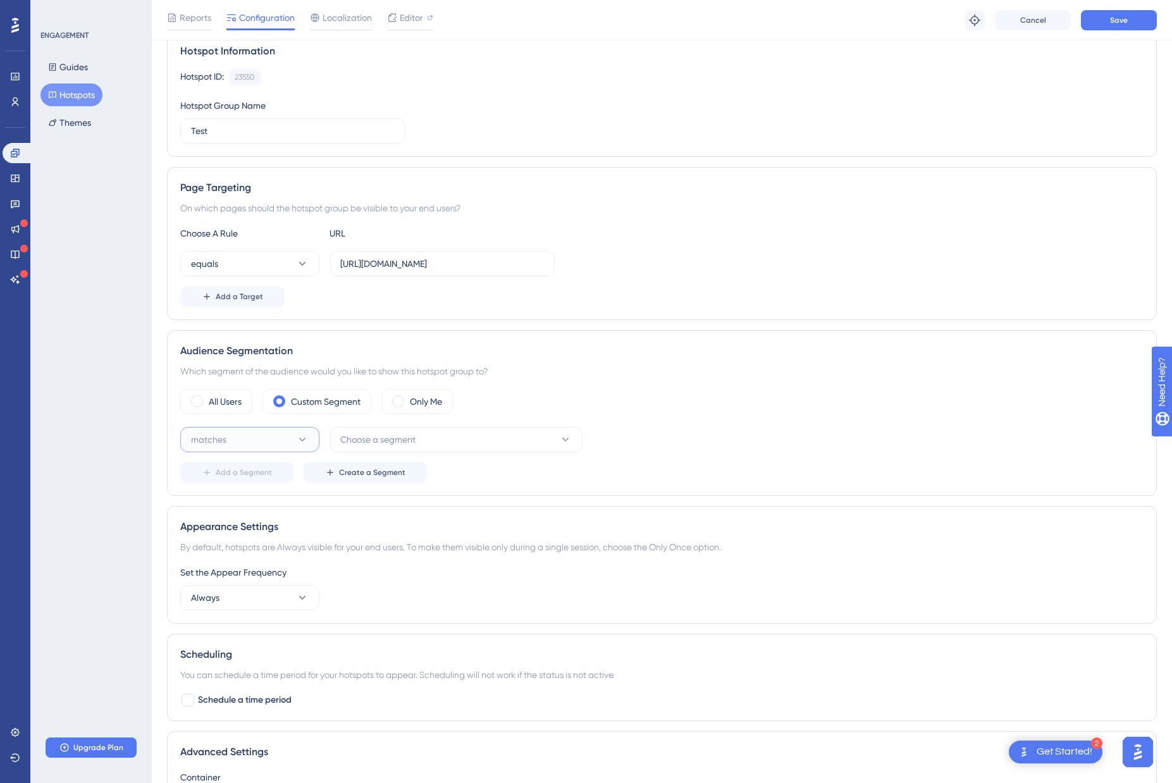
click at [295, 436] on button "matches" at bounding box center [249, 439] width 139 height 25
click at [294, 436] on button "matches" at bounding box center [249, 439] width 139 height 25
click at [569, 449] on button "Choose a segment" at bounding box center [456, 439] width 253 height 25
click at [634, 405] on div "All Users Custom Segment Only Me" at bounding box center [661, 402] width 963 height 25
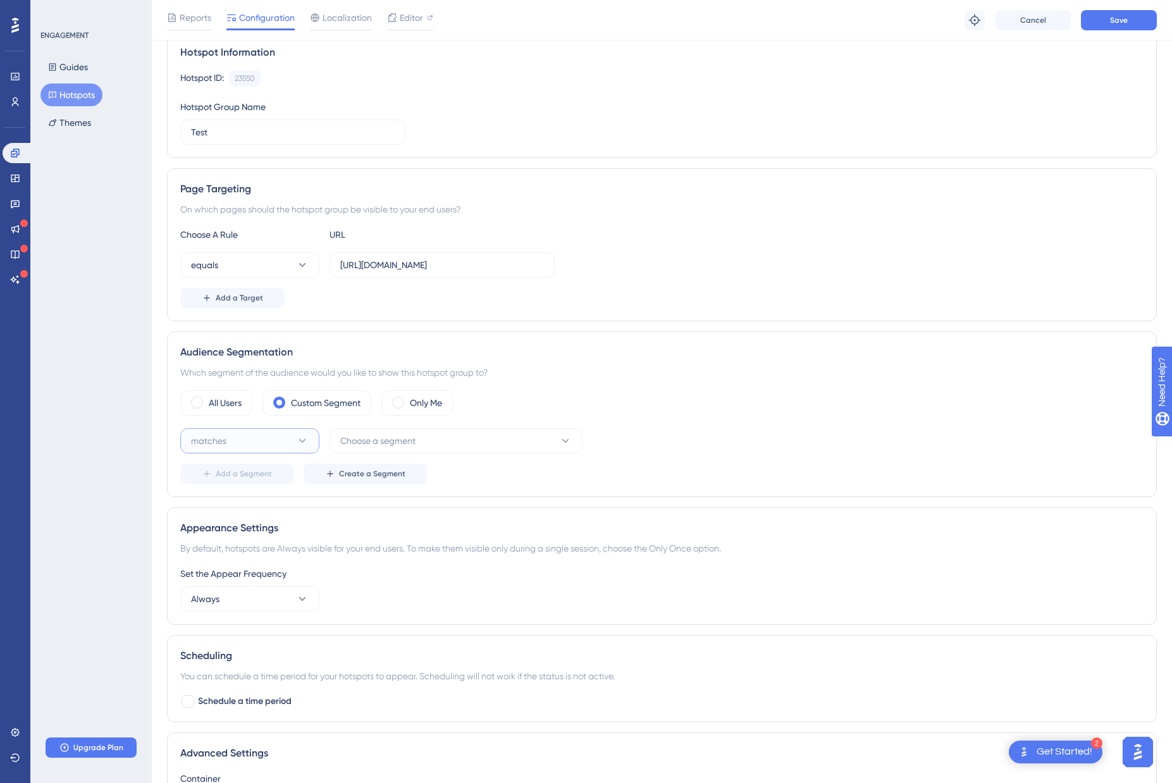
click at [306, 443] on icon at bounding box center [302, 441] width 13 height 13
drag, startPoint x: 459, startPoint y: 458, endPoint x: 462, endPoint y: 446, distance: 12.4
click at [459, 458] on div "matches Choose a segment Add a Segment Create a Segment" at bounding box center [661, 456] width 963 height 56
click at [462, 446] on button "Choose a segment" at bounding box center [456, 440] width 253 height 25
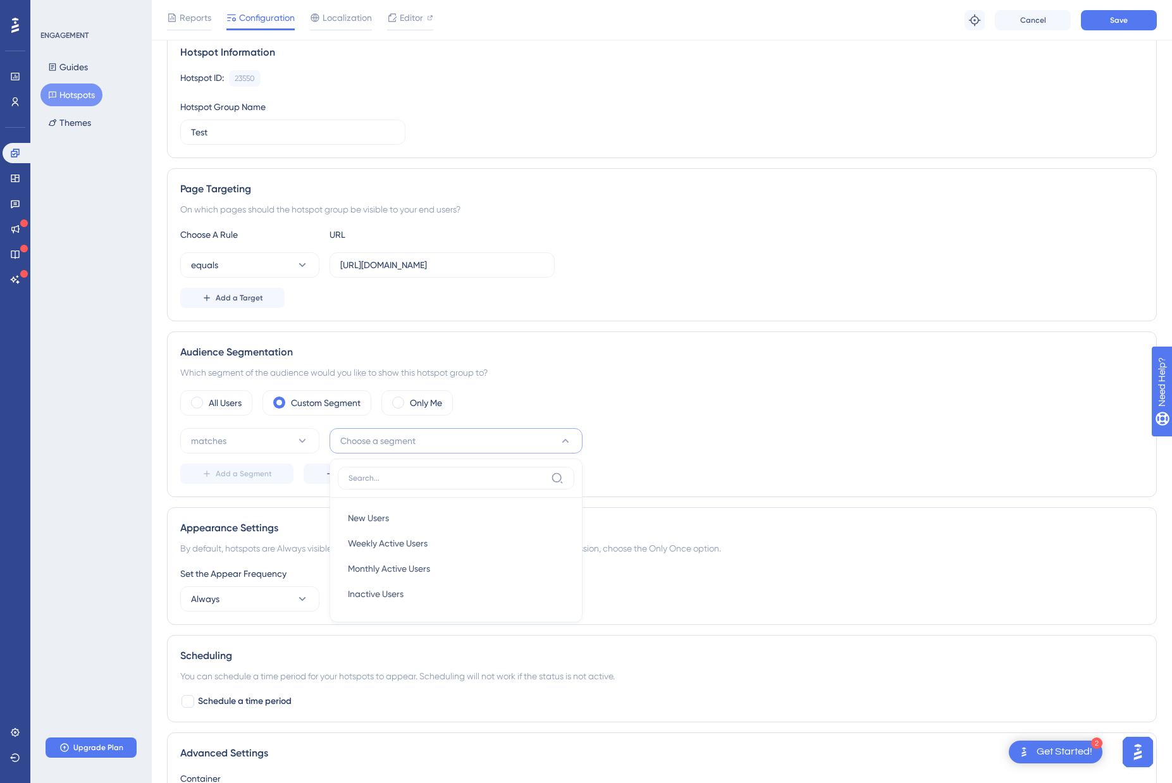
scroll to position [250, 0]
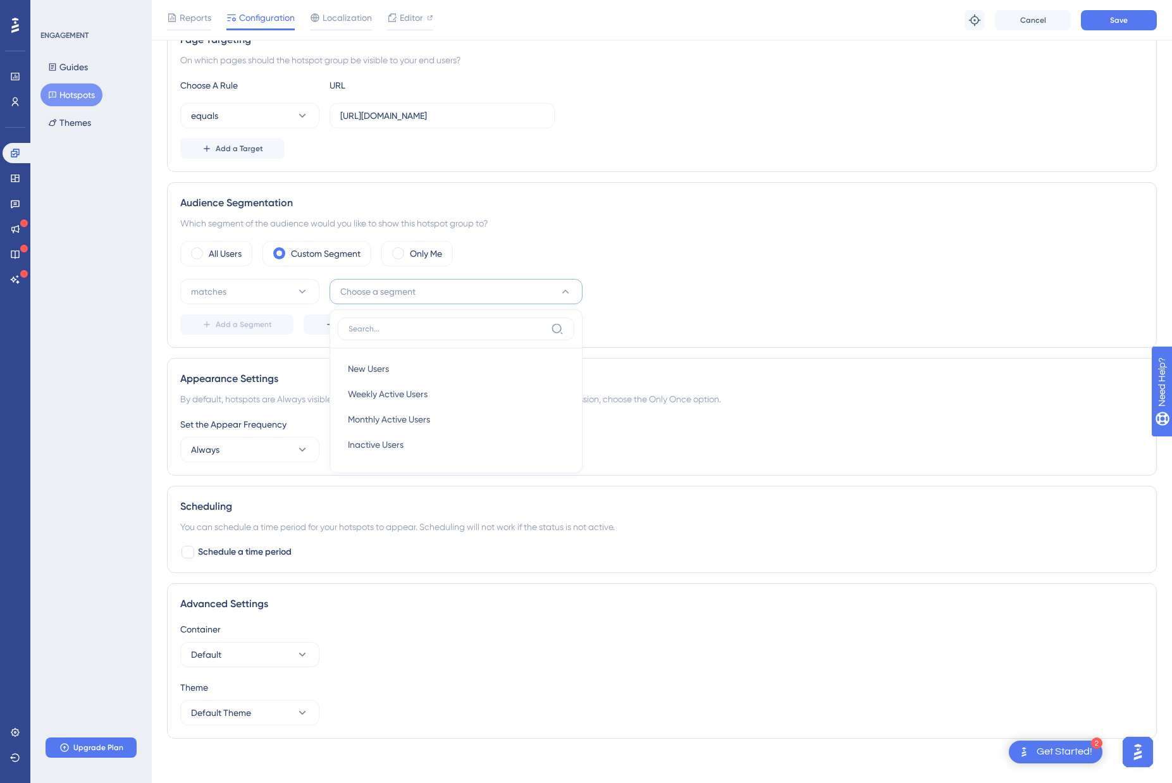
click at [672, 299] on div "matches Choose a segment New Users New Users Weekly Active Users Weekly Active …" at bounding box center [661, 291] width 963 height 25
click at [369, 323] on span "Create a Segment" at bounding box center [372, 324] width 66 height 10
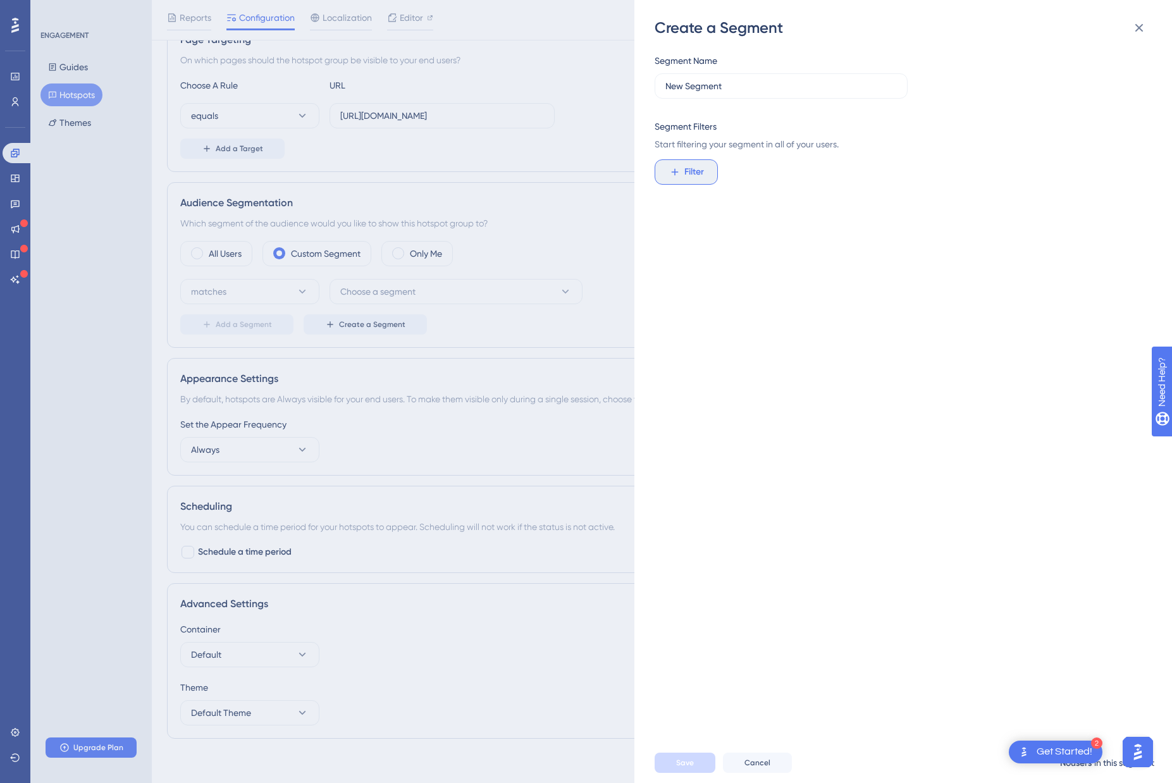
click at [684, 182] on button "Filter" at bounding box center [686, 171] width 63 height 25
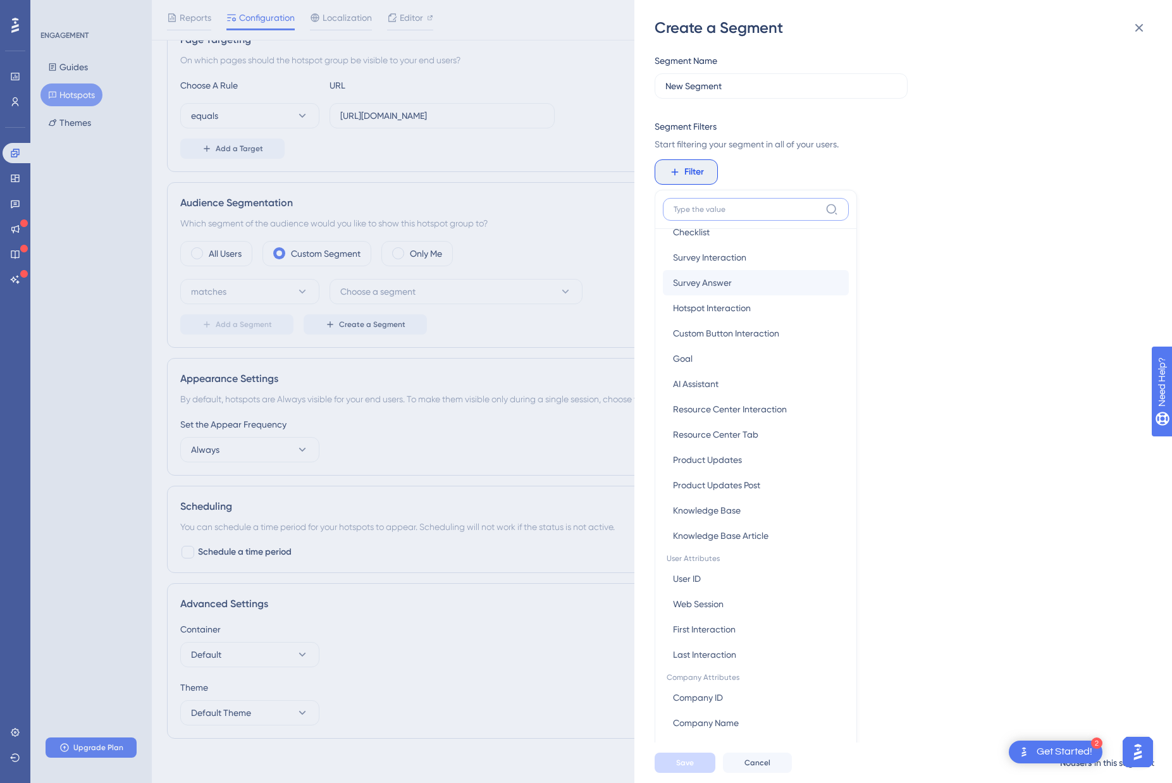
scroll to position [283, 0]
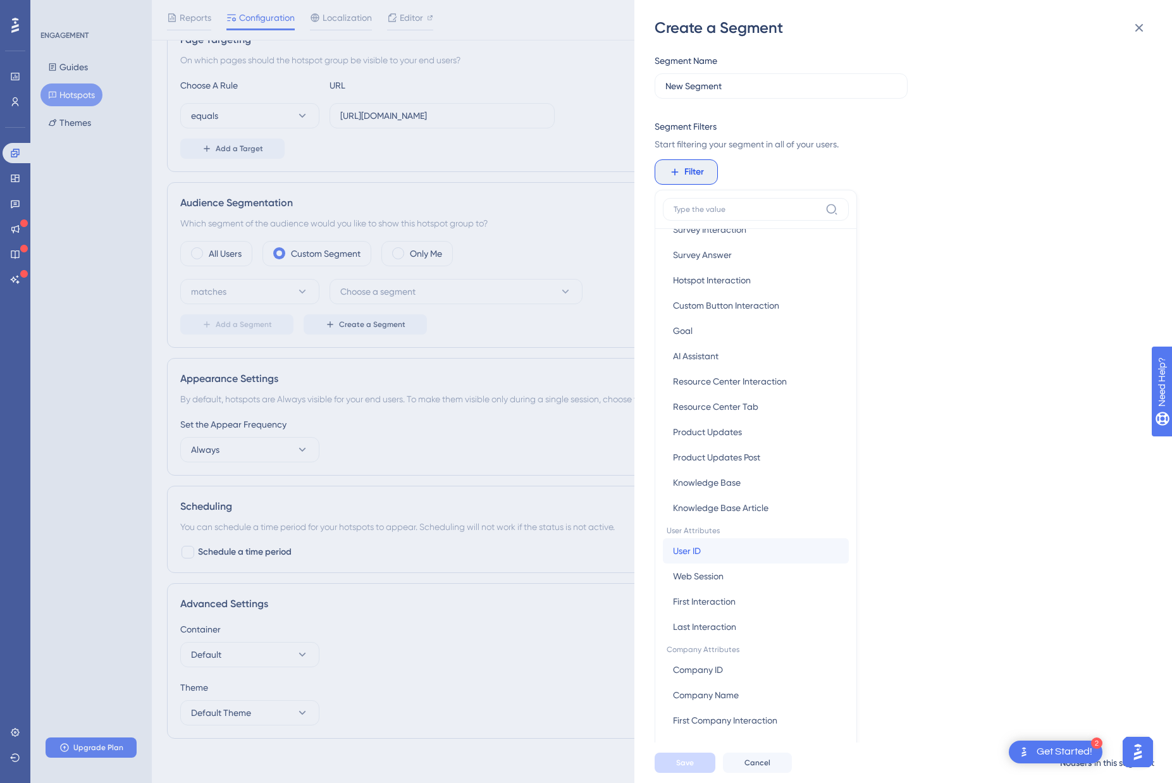
click at [751, 553] on button "User ID User ID" at bounding box center [756, 550] width 186 height 25
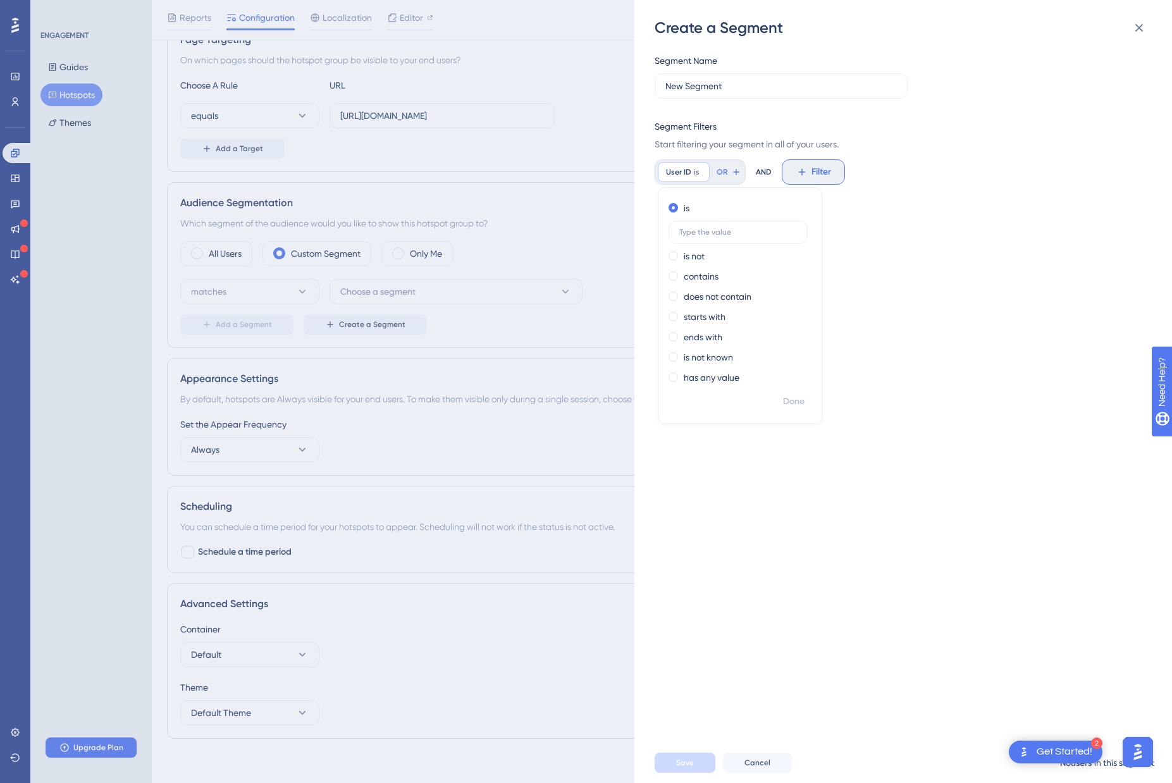
click at [822, 173] on span "Filter" at bounding box center [822, 171] width 20 height 15
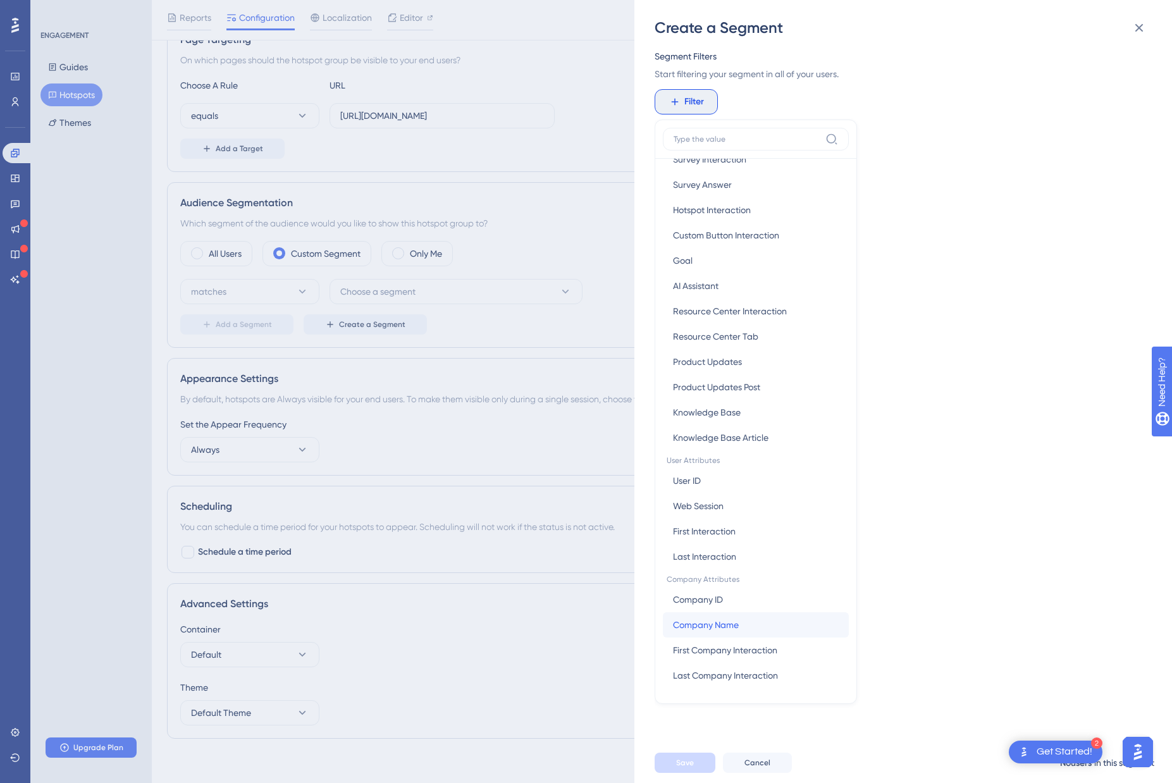
click at [750, 619] on button "Company Name Company Name" at bounding box center [756, 624] width 186 height 25
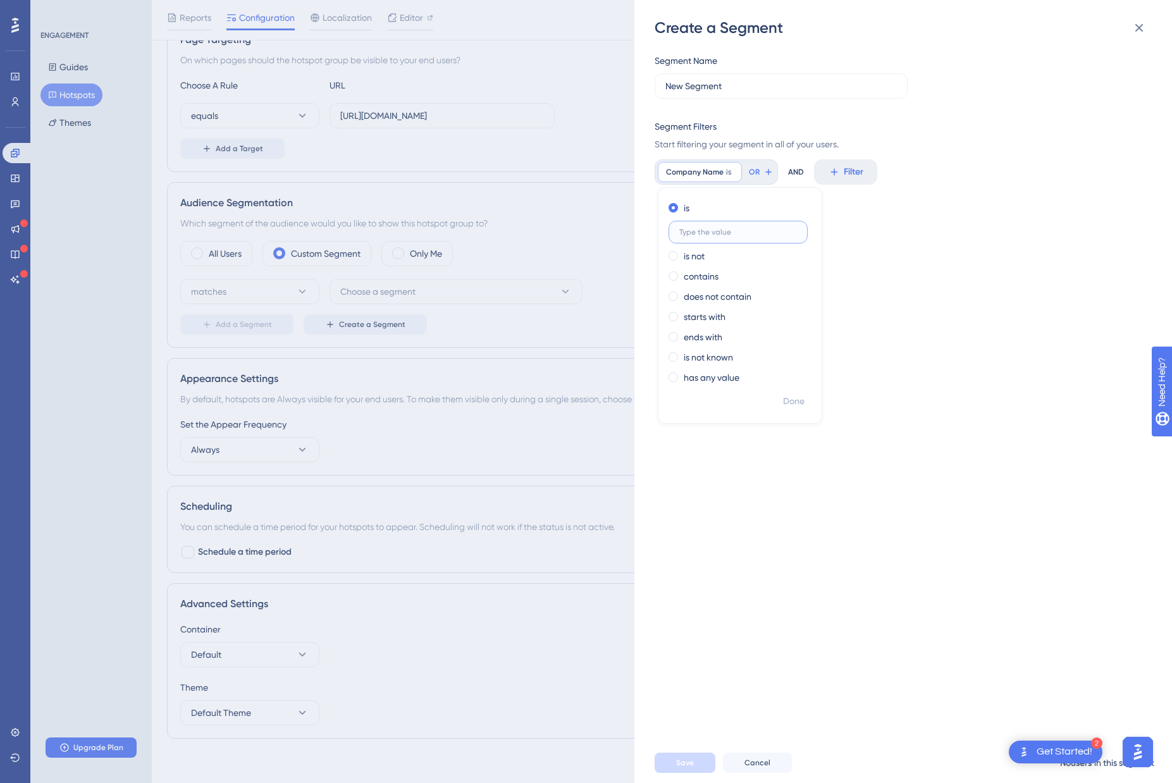
scroll to position [0, 0]
click at [974, 193] on div "Segment Name New Segment Segment Filters Start filtering your segment in all of…" at bounding box center [910, 390] width 510 height 705
click at [688, 170] on span "Filter" at bounding box center [694, 171] width 20 height 15
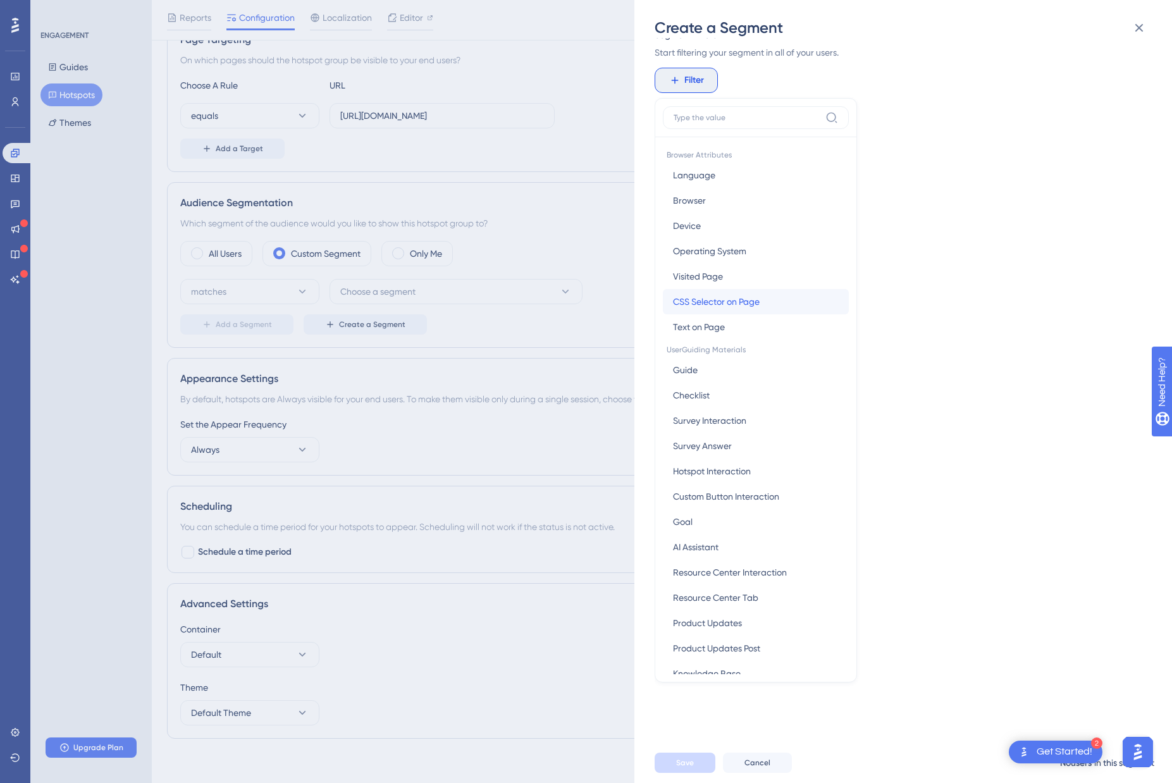
click at [749, 303] on span "CSS Selector on Page" at bounding box center [716, 301] width 87 height 15
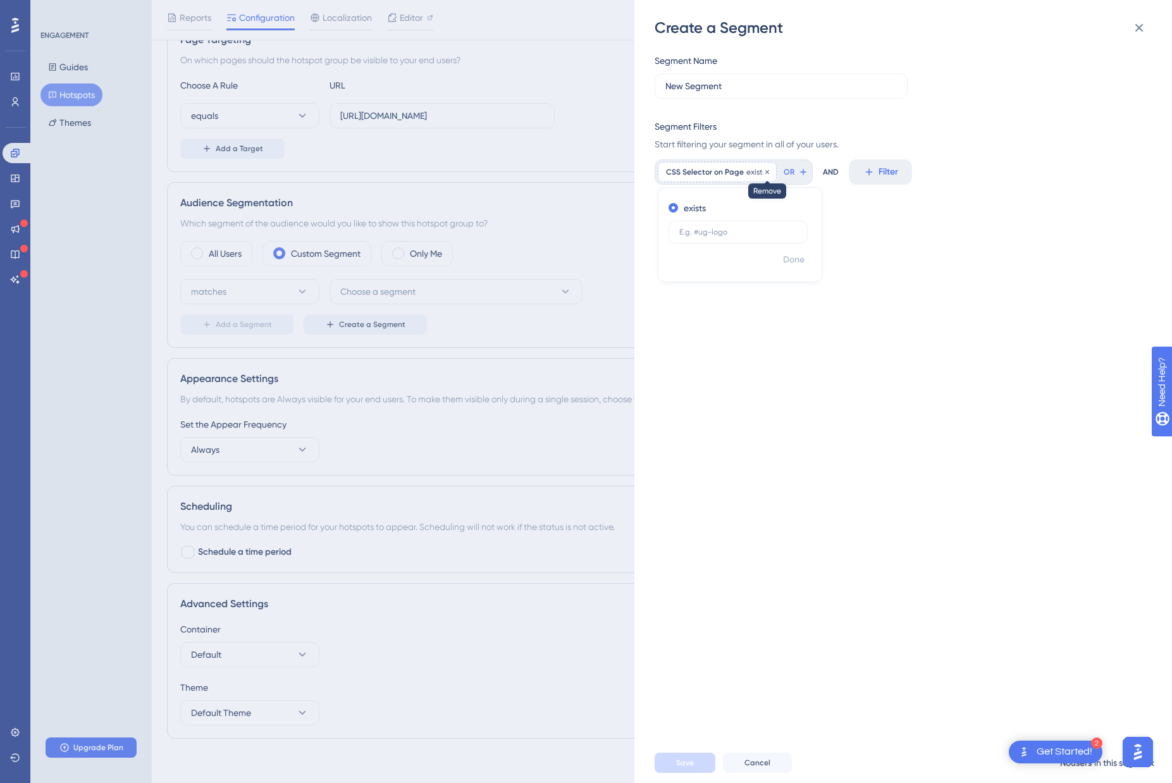
click at [765, 172] on icon at bounding box center [767, 172] width 4 height 4
click at [694, 163] on button "Filter" at bounding box center [686, 171] width 63 height 25
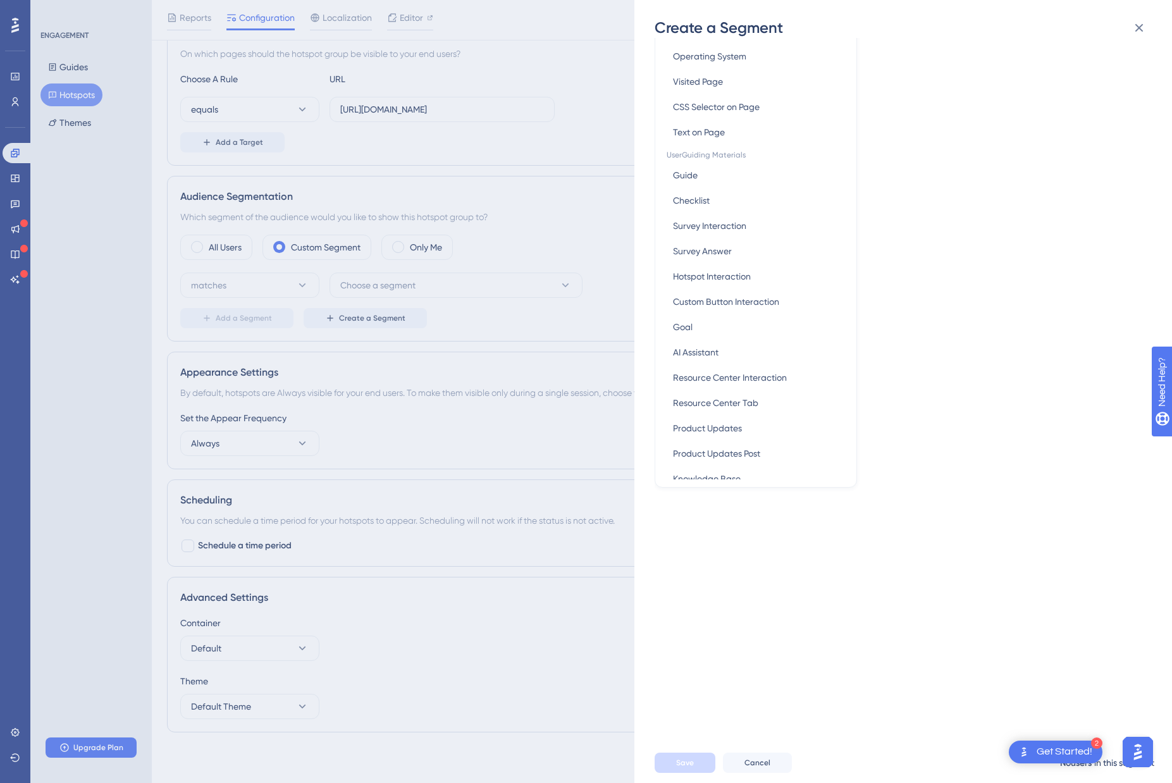
scroll to position [235, 0]
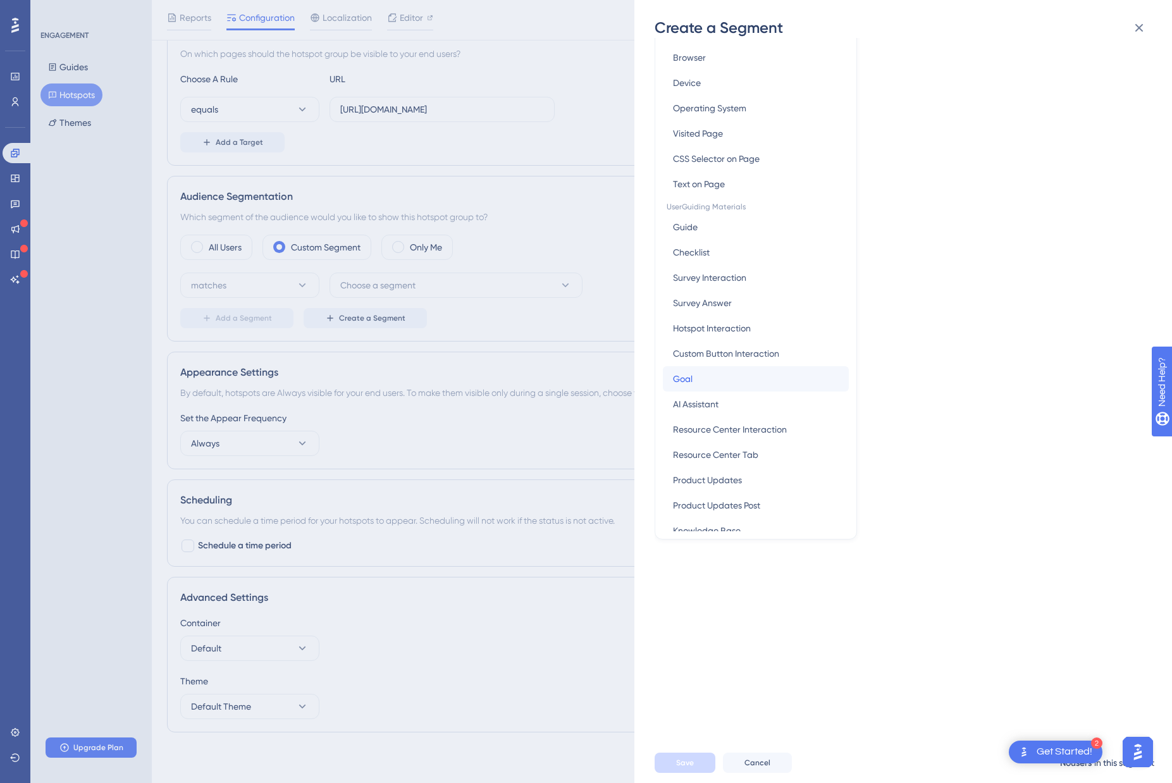
click at [710, 385] on button "Goal Goal" at bounding box center [756, 378] width 186 height 25
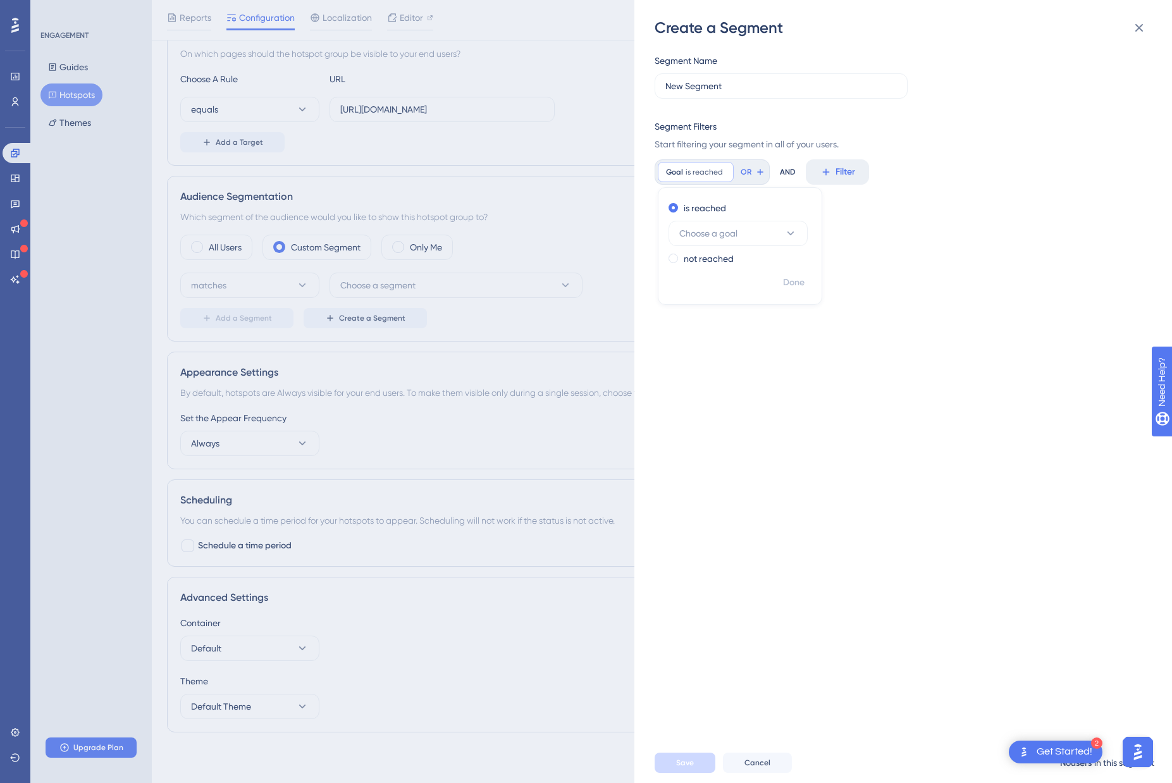
click at [1120, 37] on div "Create a Segment" at bounding box center [905, 28] width 500 height 20
click at [1142, 28] on icon at bounding box center [1139, 27] width 15 height 15
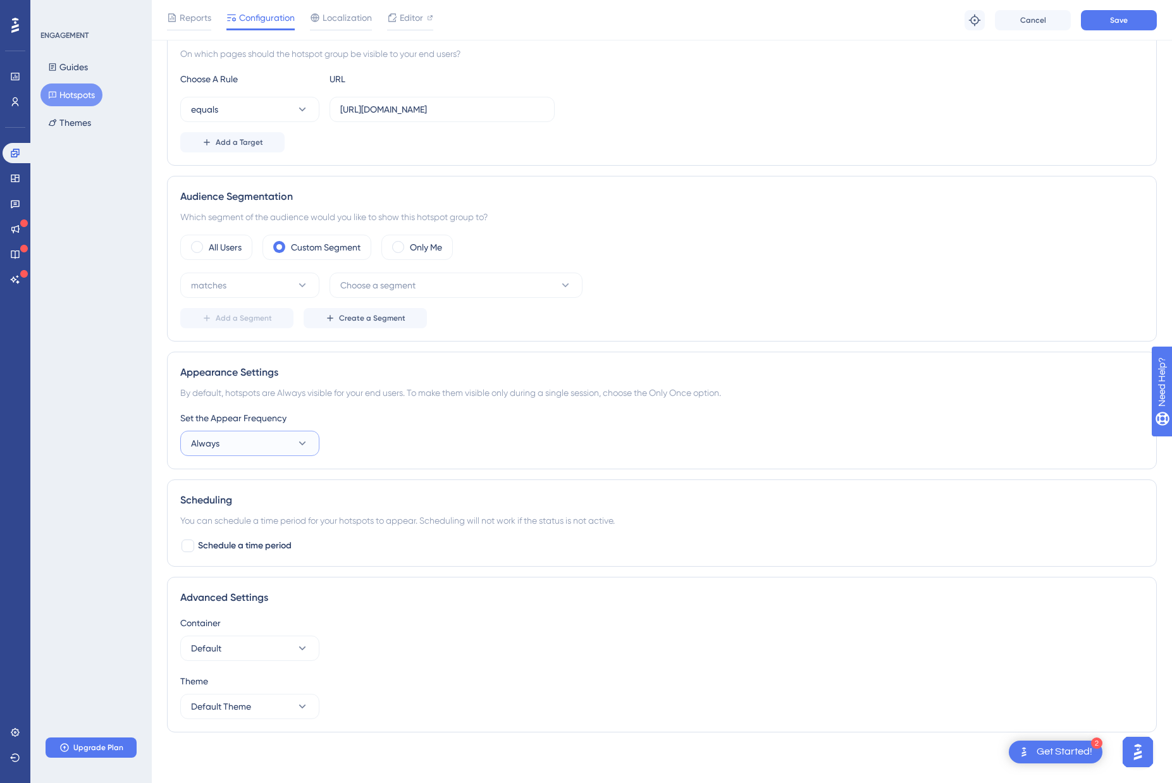
click at [288, 436] on button "Always" at bounding box center [249, 443] width 139 height 25
click at [478, 434] on div "Set the Appear Frequency Always Only Once Only Once Once in a Session Once in a…" at bounding box center [661, 434] width 963 height 46
click at [290, 653] on button "Default" at bounding box center [249, 648] width 139 height 25
click at [466, 645] on div "Container Default Default Default" at bounding box center [661, 638] width 963 height 46
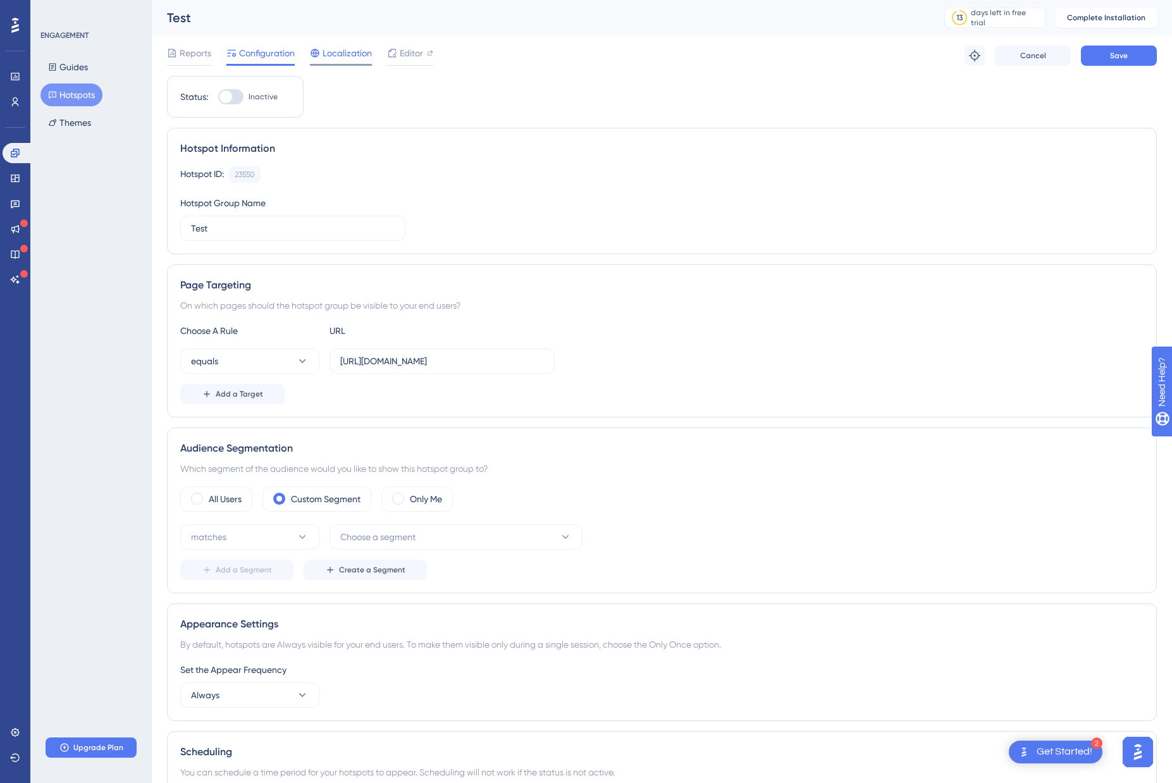
click at [340, 52] on span "Localization" at bounding box center [347, 53] width 49 height 15
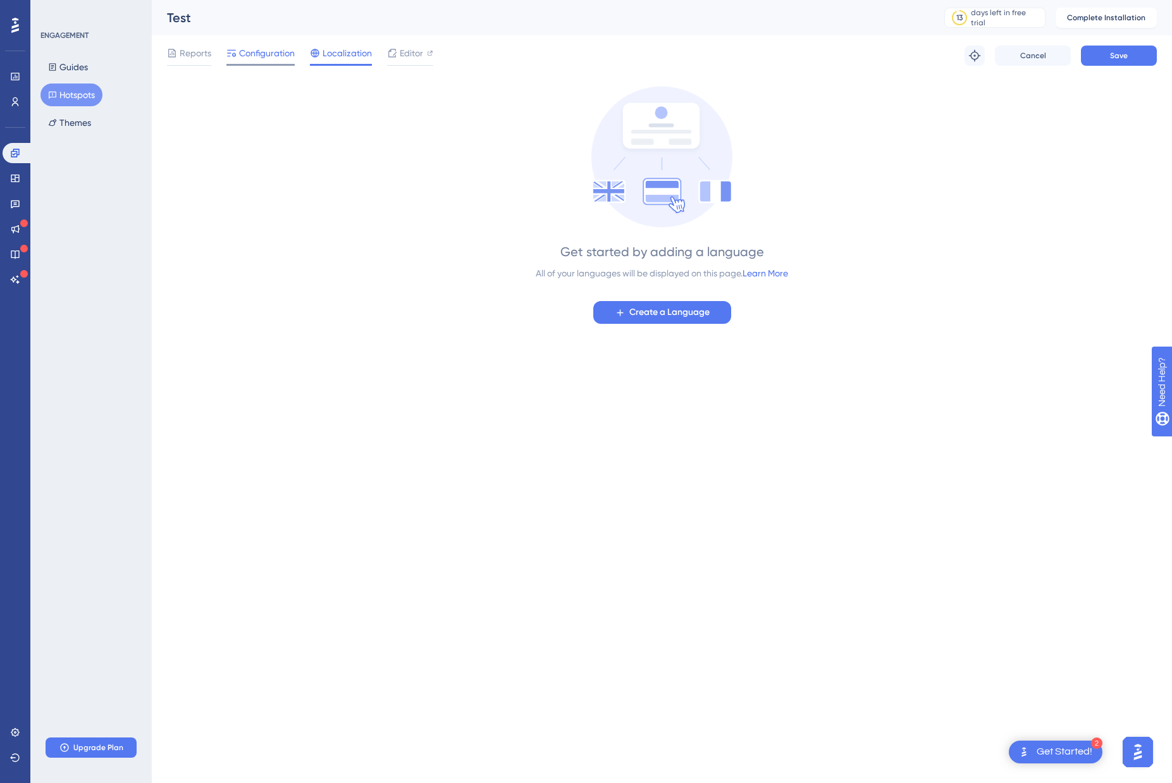
click at [255, 54] on span "Configuration" at bounding box center [267, 53] width 56 height 15
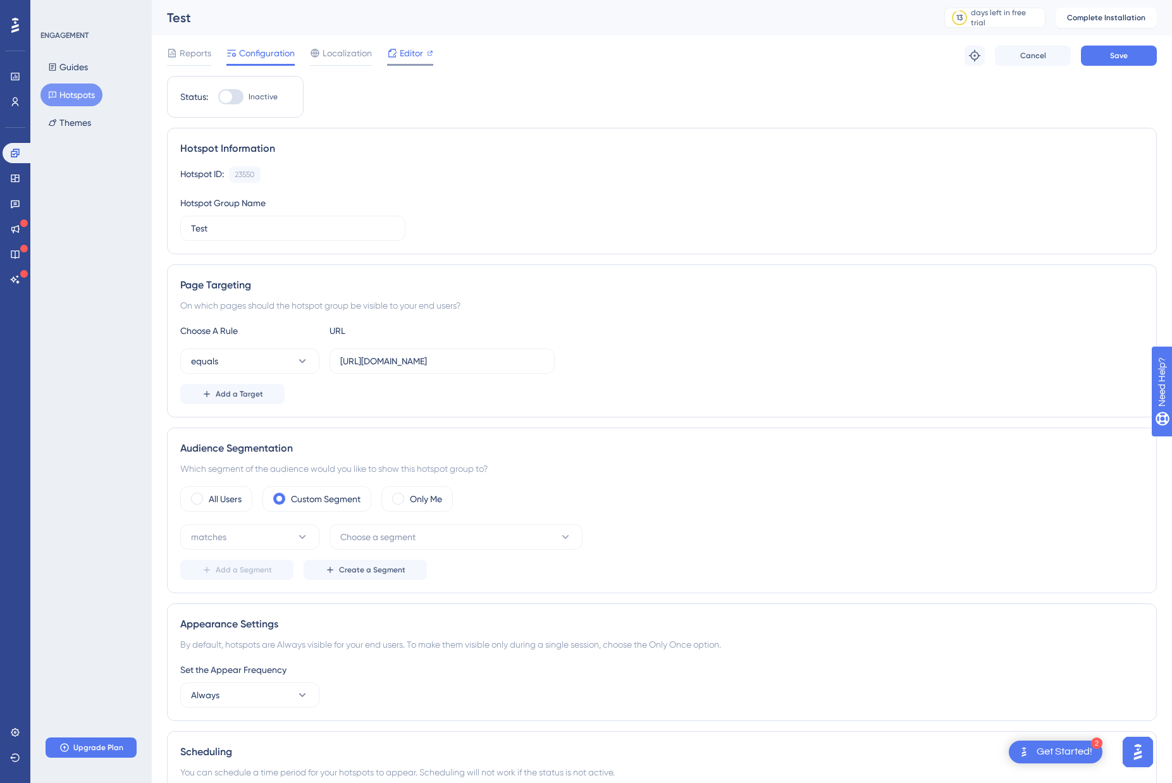
click at [417, 54] on span "Editor" at bounding box center [411, 53] width 23 height 15
click at [208, 54] on span "Reports" at bounding box center [196, 53] width 32 height 15
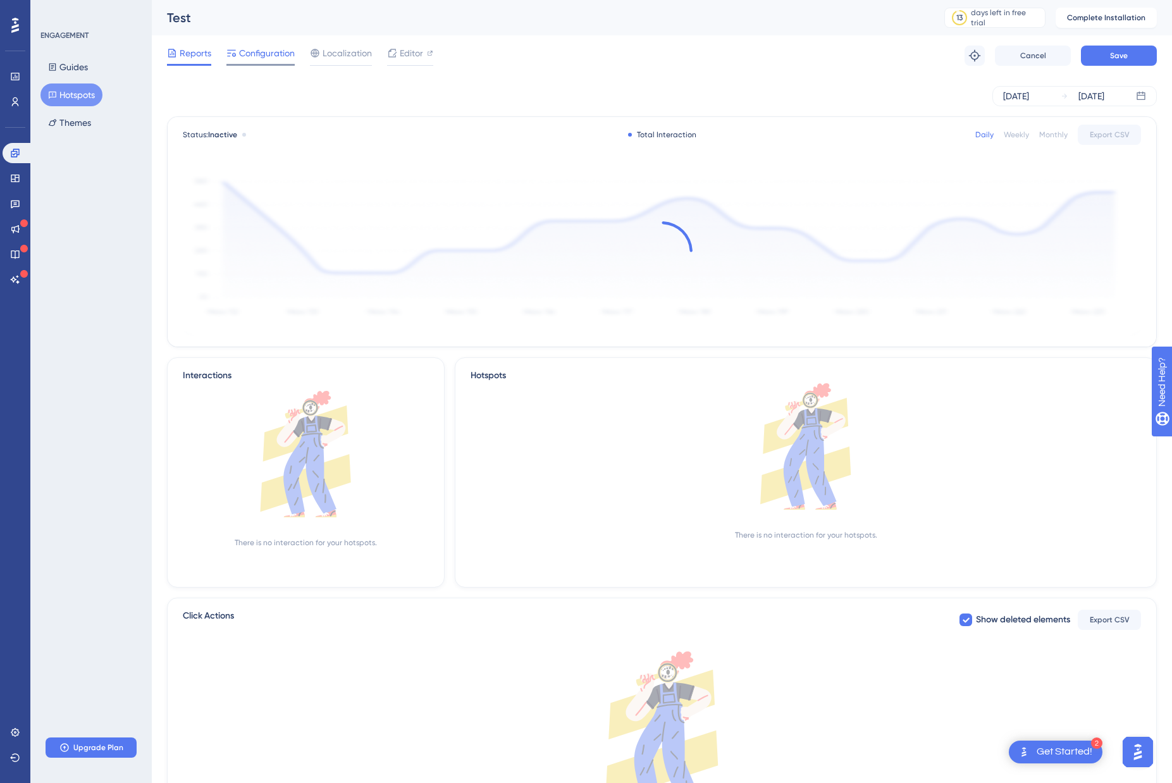
click at [259, 50] on span "Configuration" at bounding box center [267, 53] width 56 height 15
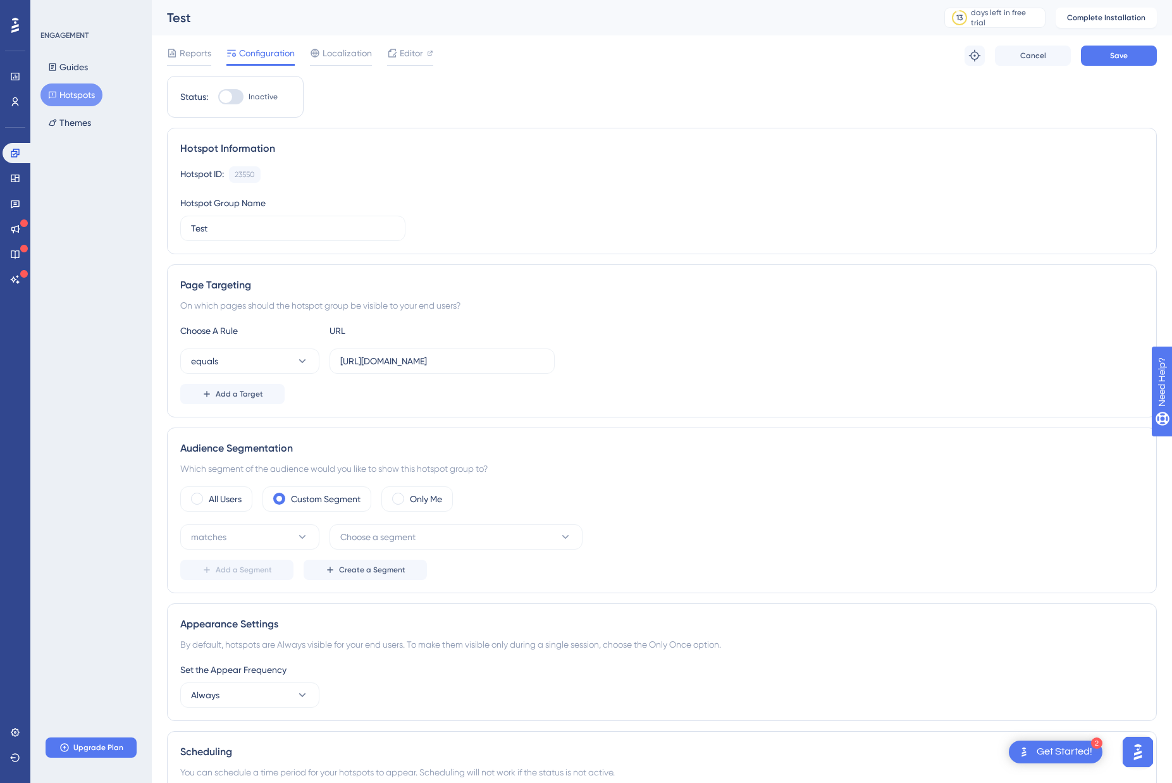
click at [547, 374] on div "Choose A Rule URL equals https://app.dev.nomosone.io/reports#standard-reports A…" at bounding box center [661, 363] width 963 height 81
drag, startPoint x: 443, startPoint y: 374, endPoint x: 436, endPoint y: 364, distance: 12.3
click at [443, 374] on div "Choose A Rule URL equals https://app.dev.nomosone.io/reports#standard-reports A…" at bounding box center [661, 363] width 963 height 81
click at [436, 364] on input "https://app.dev.nomosone.io/reports#standard-reports" at bounding box center [442, 361] width 204 height 14
click at [455, 404] on div "Add a Target" at bounding box center [661, 394] width 963 height 20
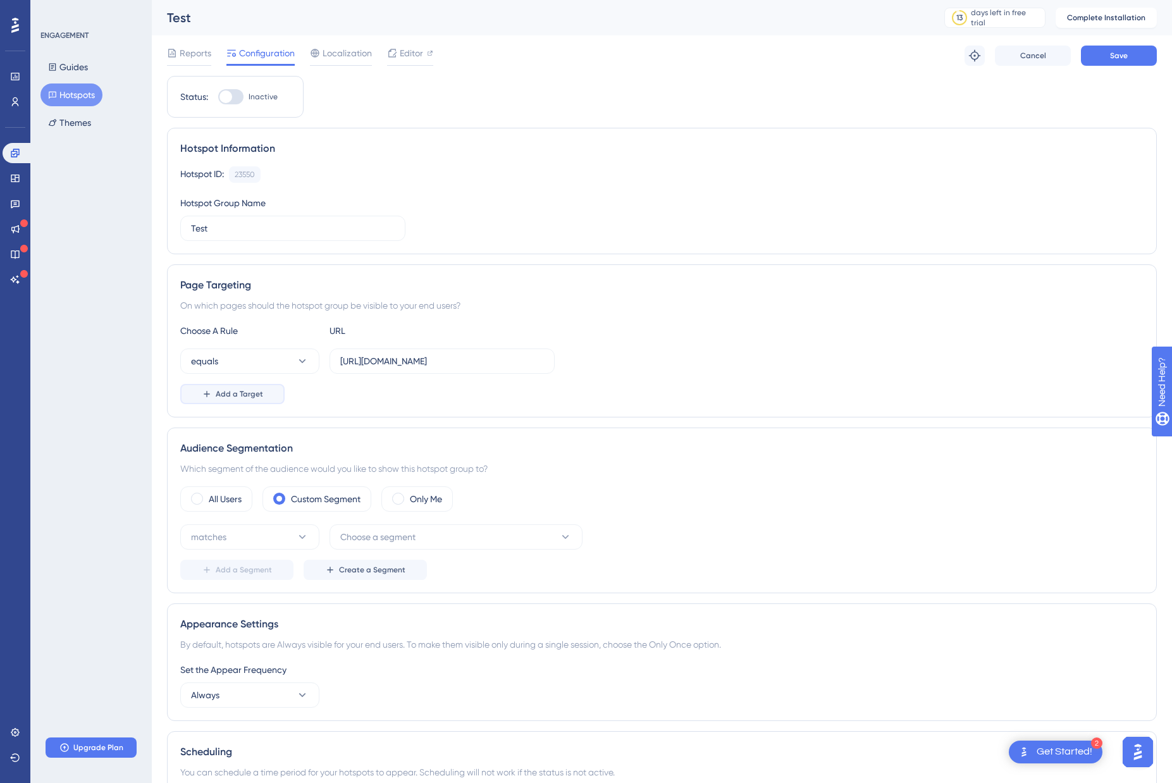
click at [226, 395] on span "Add a Target" at bounding box center [239, 394] width 47 height 10
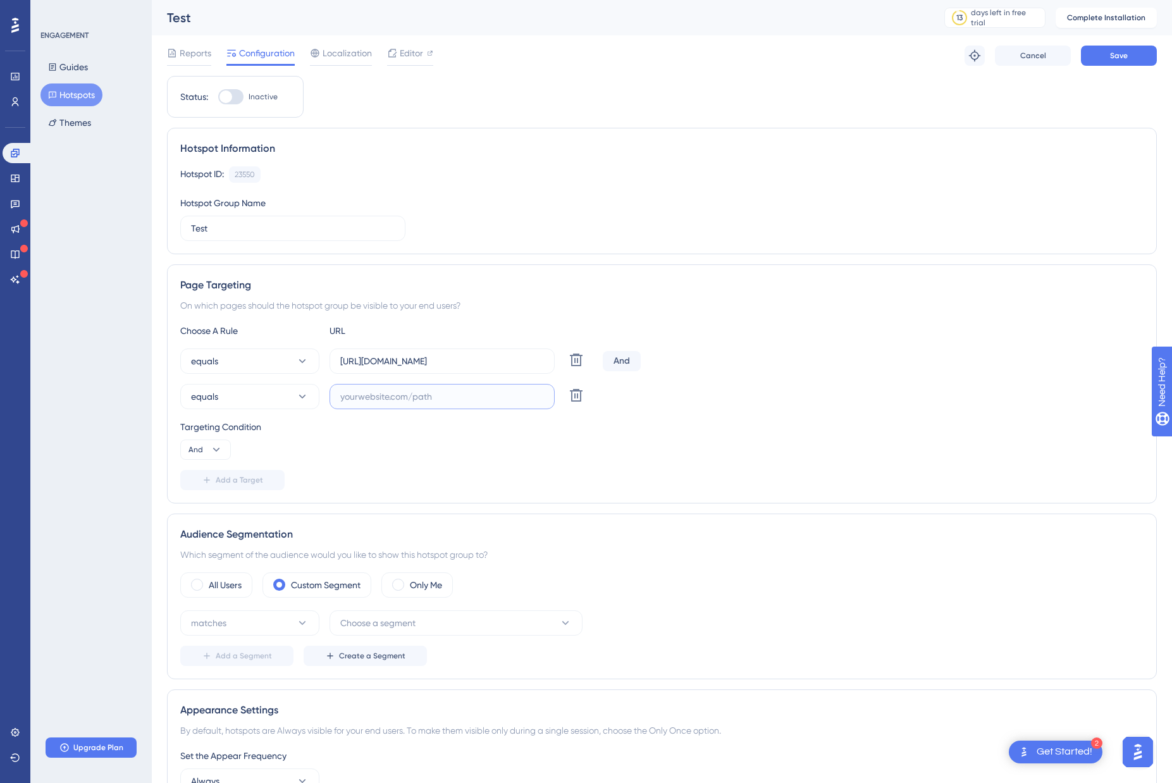
click at [349, 395] on input "text" at bounding box center [442, 397] width 204 height 14
paste input "https://v4.dev.nomosone.io/"
type input "https://v4.dev.nomosone.io/"
click at [586, 428] on div "Targeting Condition" at bounding box center [661, 426] width 963 height 15
click at [490, 448] on div "Targeting Condition And" at bounding box center [661, 439] width 963 height 40
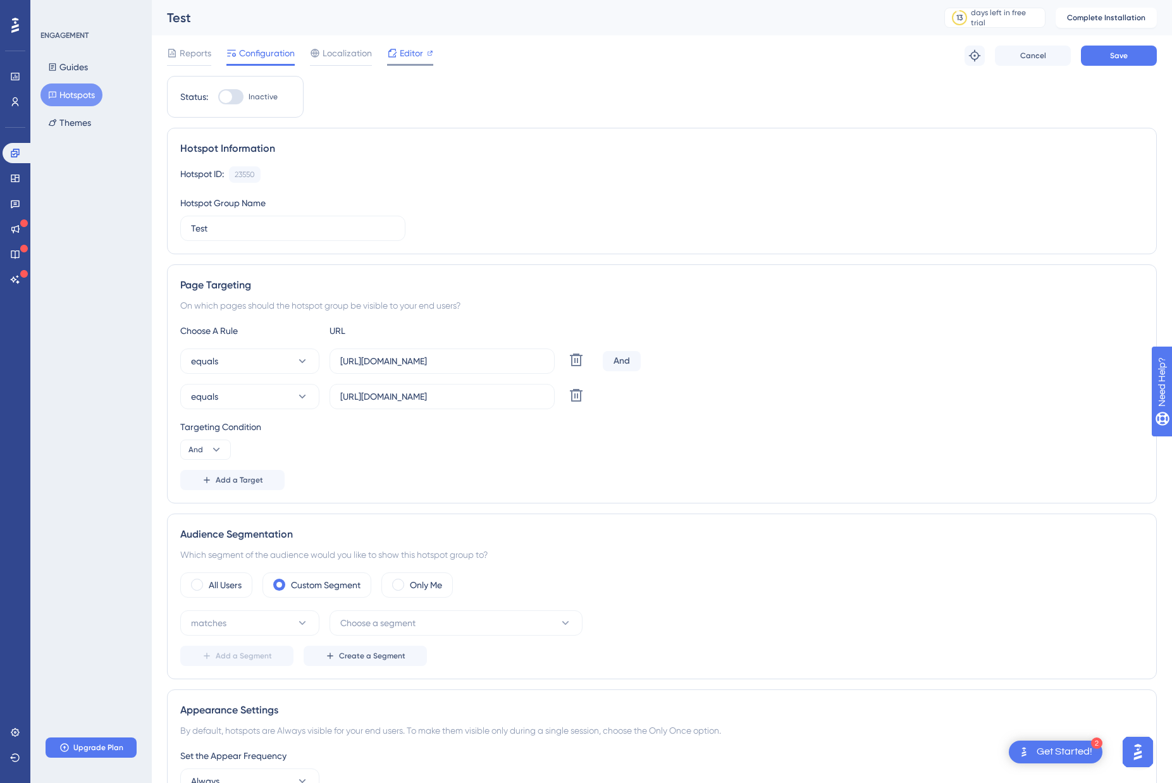
click at [416, 51] on span "Editor" at bounding box center [411, 53] width 23 height 15
click at [992, 285] on div "Page Targeting" at bounding box center [661, 285] width 963 height 15
click at [401, 56] on span "Editor" at bounding box center [411, 53] width 23 height 15
click at [739, 345] on div "Choose A Rule URL equals https://app.dev.nomosone.io/reports#standard-reports D…" at bounding box center [661, 406] width 963 height 167
click at [573, 398] on icon at bounding box center [576, 395] width 15 height 15
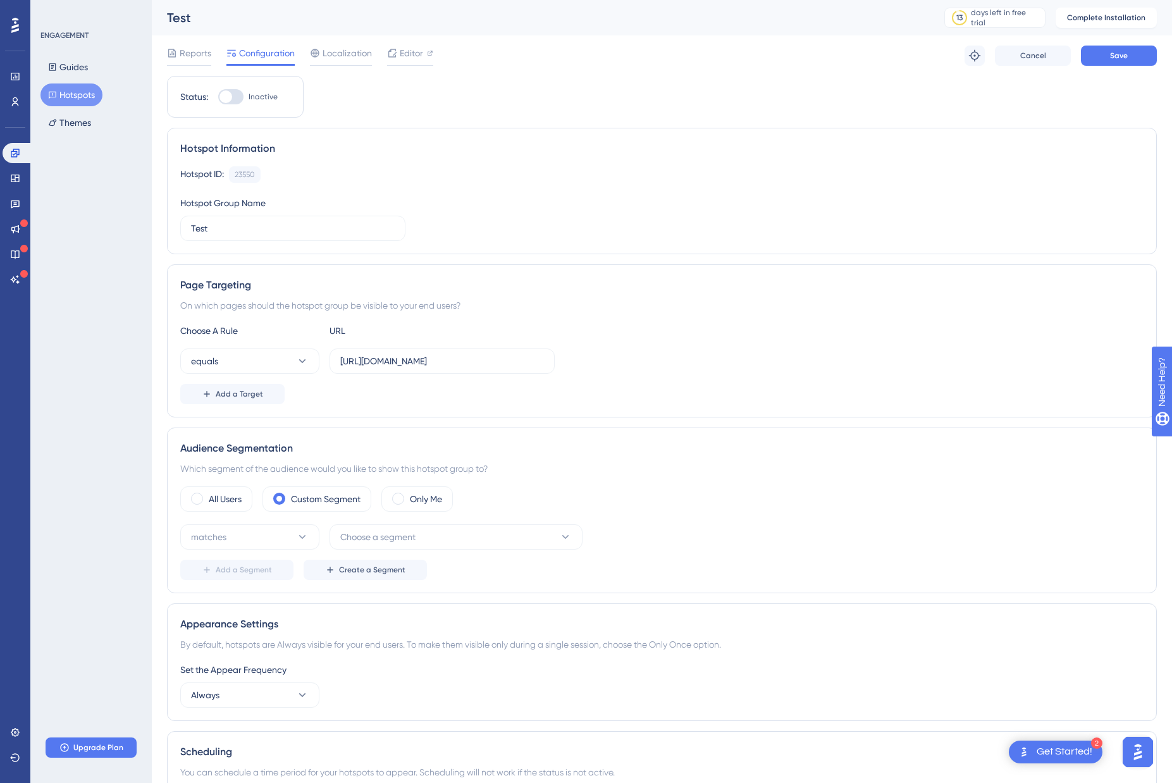
drag, startPoint x: 464, startPoint y: 106, endPoint x: 449, endPoint y: 99, distance: 16.7
click at [464, 106] on div "Status: Inactive Hotspot Information Hotspot ID: 23550 Copy Hotspot Group Name …" at bounding box center [662, 535] width 990 height 918
click at [808, 116] on div "Status: Inactive Hotspot Information Hotspot ID: 23550 Copy Hotspot Group Name …" at bounding box center [662, 535] width 990 height 918
click at [82, 92] on button "Hotspots" at bounding box center [71, 94] width 62 height 23
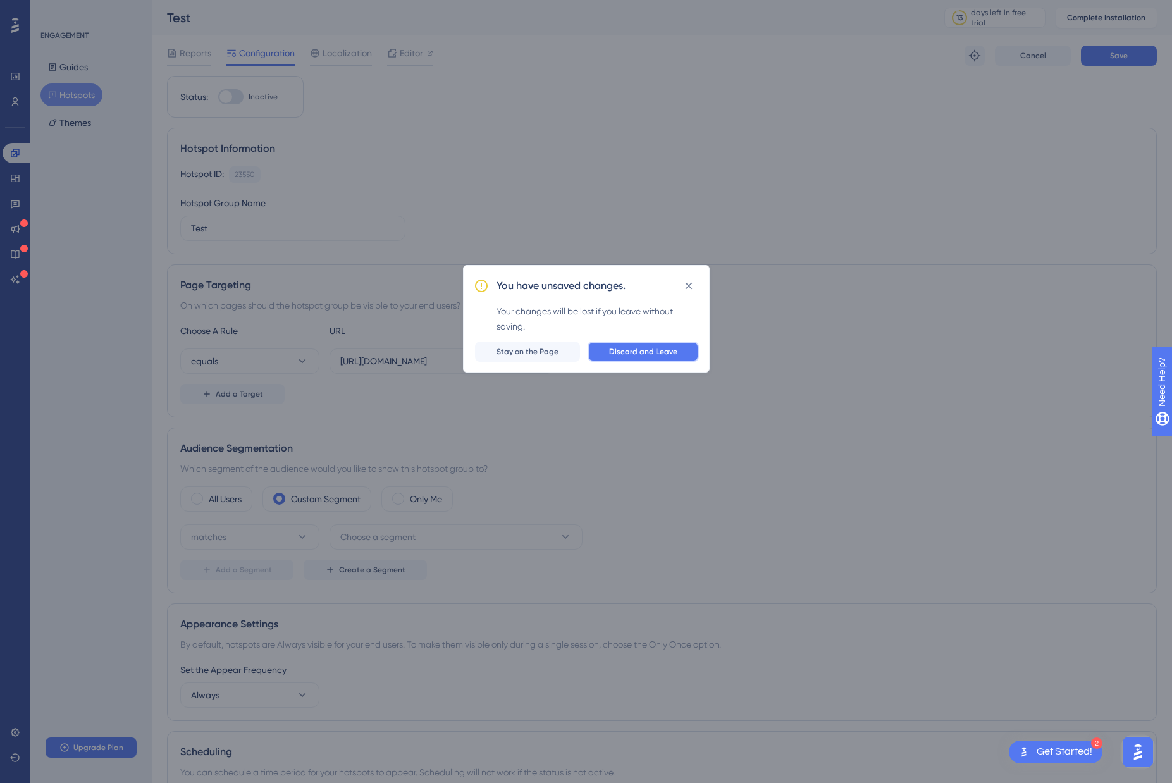
click at [665, 354] on span "Discard and Leave" at bounding box center [643, 352] width 68 height 10
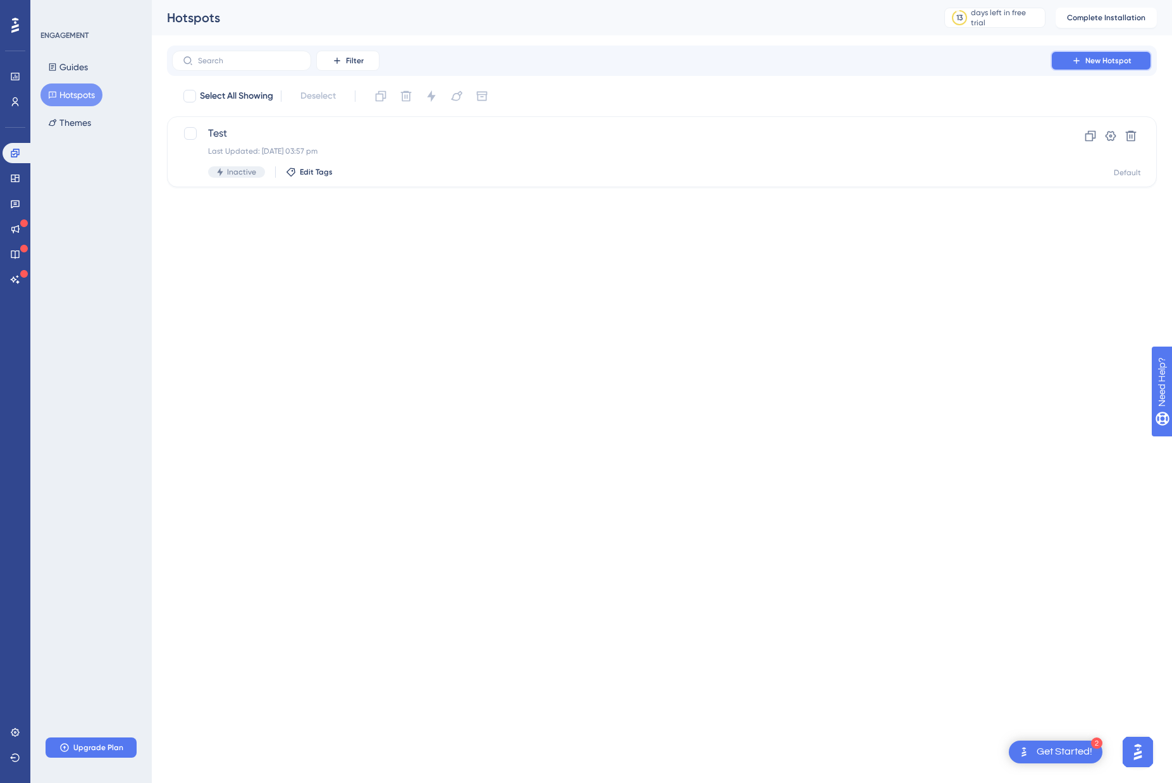
click at [1110, 63] on span "New Hotspot" at bounding box center [1108, 61] width 46 height 10
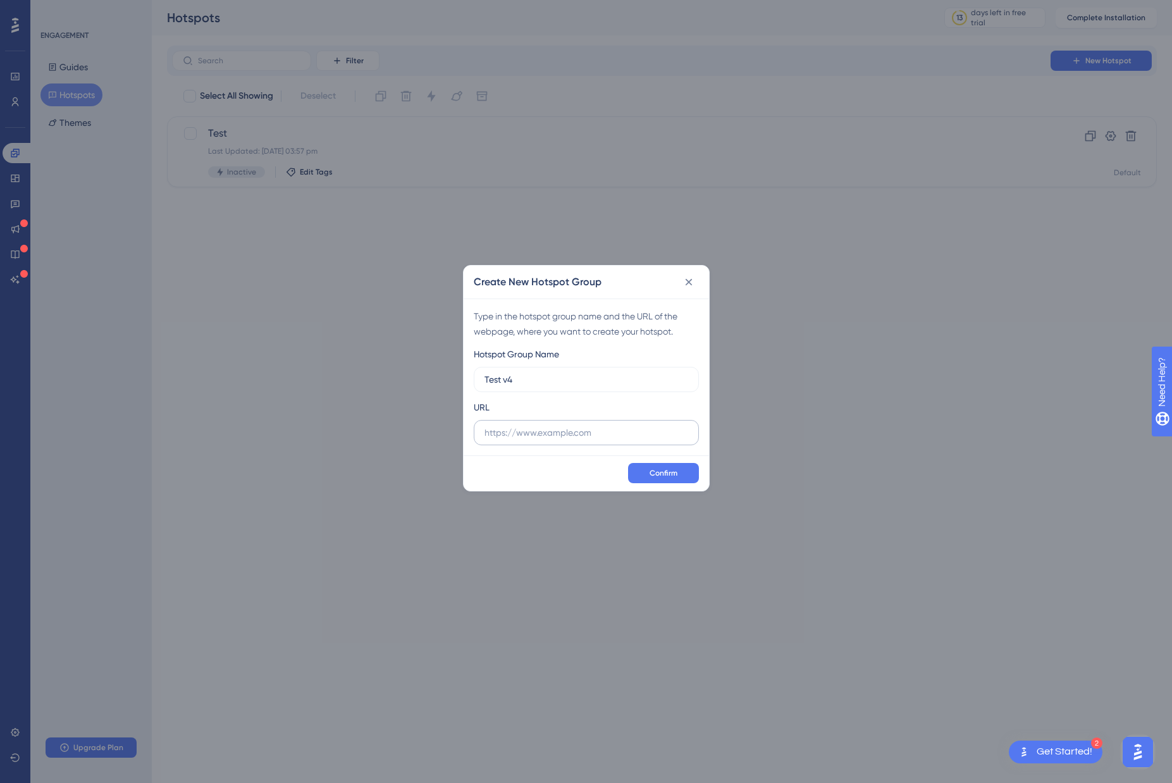
type input "Test v4"
click at [527, 427] on input "text" at bounding box center [587, 433] width 204 height 14
paste input "https://v4.dev.nomosone.io/"
type input "https://v4.dev.nomosone.io/"
click at [679, 471] on button "Confirm" at bounding box center [663, 473] width 71 height 20
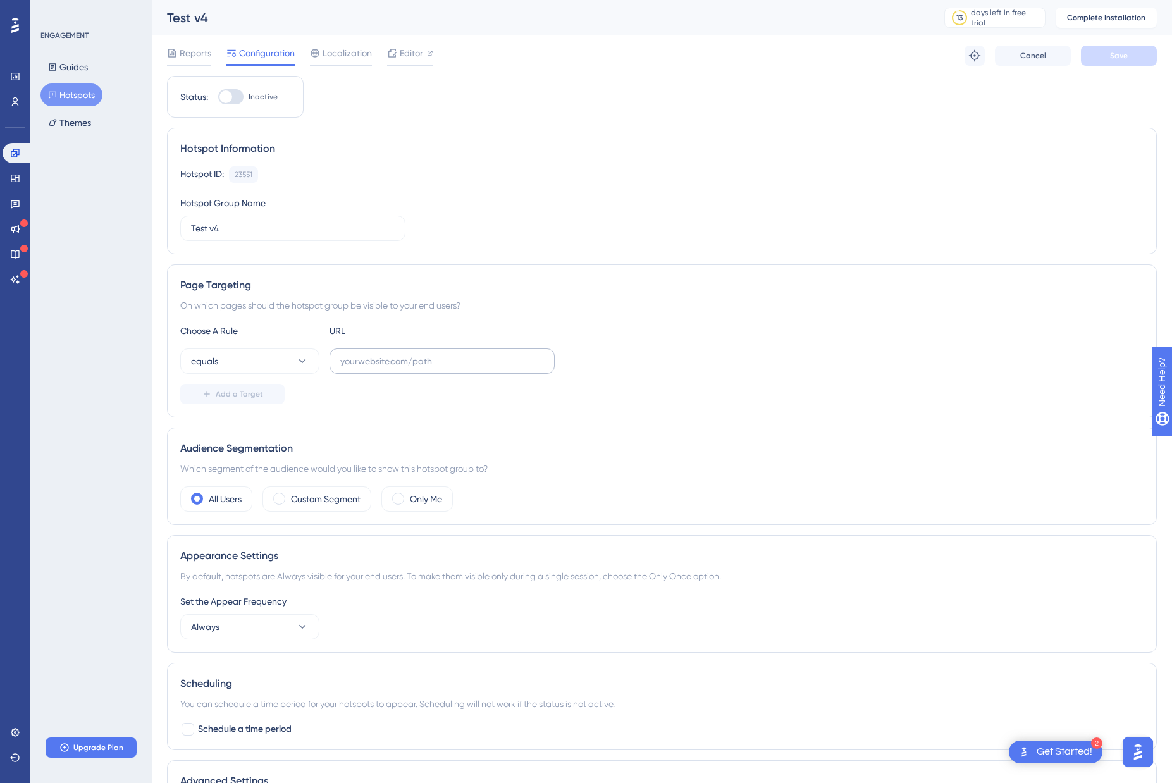
drag, startPoint x: 462, startPoint y: 406, endPoint x: 424, endPoint y: 369, distance: 52.3
click at [462, 406] on div "Page Targeting On which pages should the hotspot group be visible to your end u…" at bounding box center [662, 340] width 990 height 153
click at [404, 364] on input "text" at bounding box center [442, 361] width 204 height 14
paste input "https://v4.dev.nomosone.io/ords/f?p=888:1:16306126678653:::::"
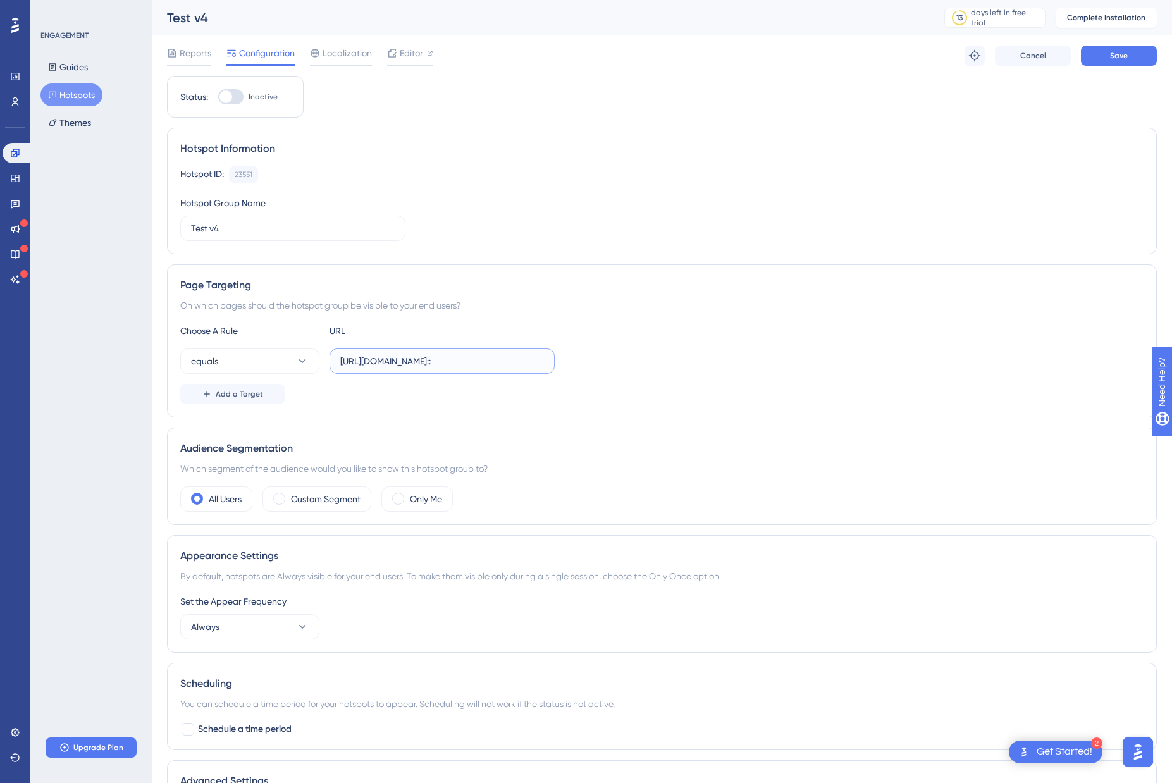
type input "https://v4.dev.nomosone.io/ords/f?p=888:1:16306126678653:::::"
click at [471, 393] on div "Add a Target" at bounding box center [661, 394] width 963 height 20
click at [414, 51] on span "Editor" at bounding box center [411, 53] width 23 height 15
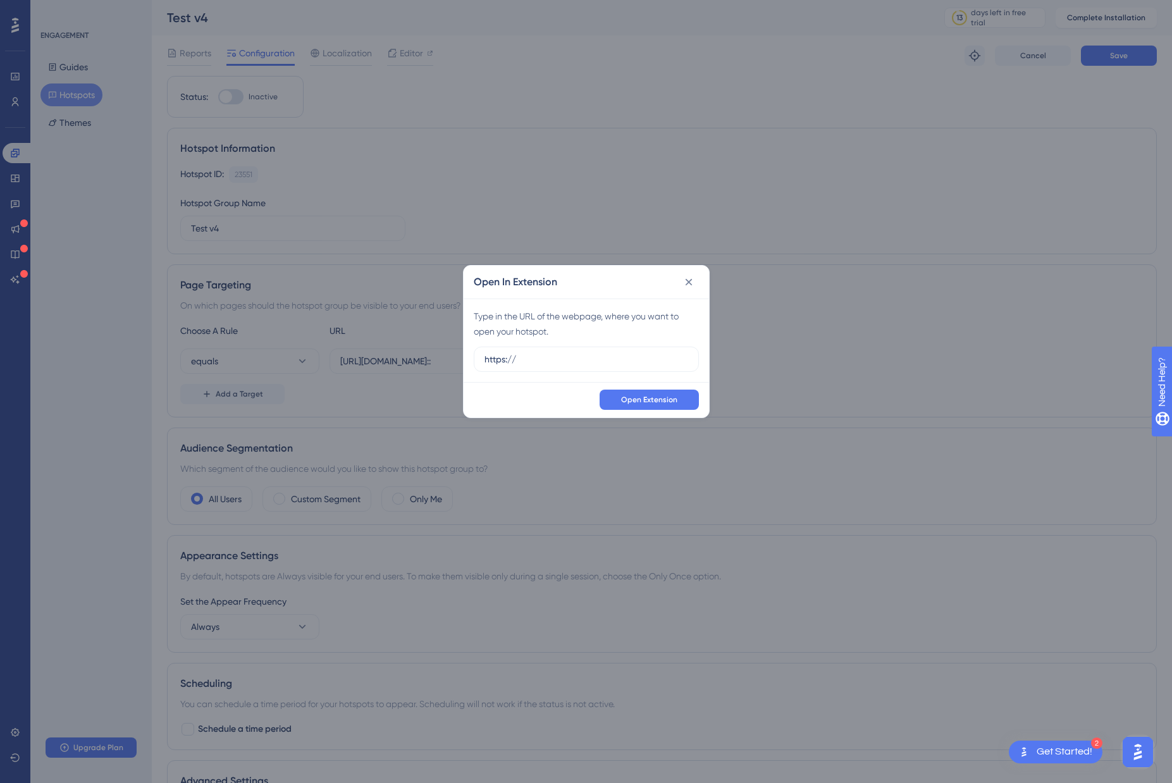
drag, startPoint x: 526, startPoint y: 357, endPoint x: 401, endPoint y: 356, distance: 125.2
click at [406, 357] on div "Open In Extension Type in the URL of the webpage, where you want to open your h…" at bounding box center [586, 391] width 1172 height 783
type input "https://v4.dev.nomosone.io/ords/f?p=888:1:16306126678653:::::"
click at [639, 404] on span "Open Extension" at bounding box center [649, 400] width 56 height 10
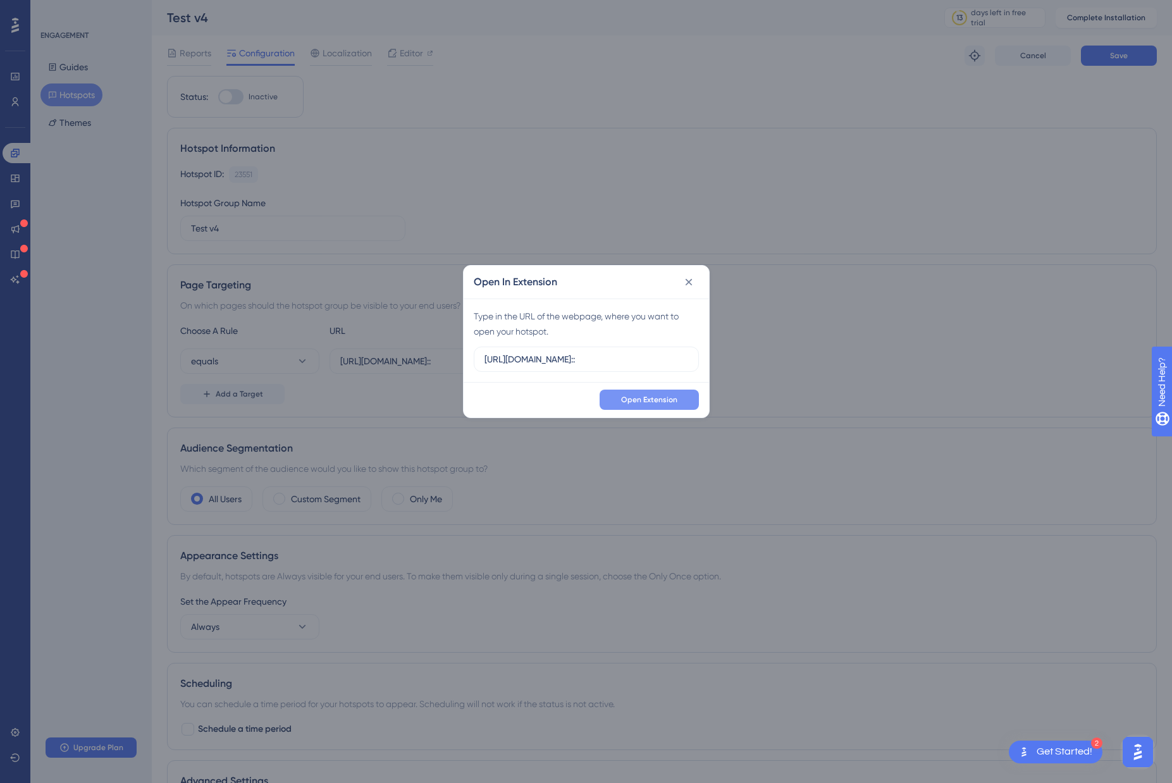
scroll to position [0, 0]
click at [689, 288] on icon at bounding box center [688, 282] width 13 height 13
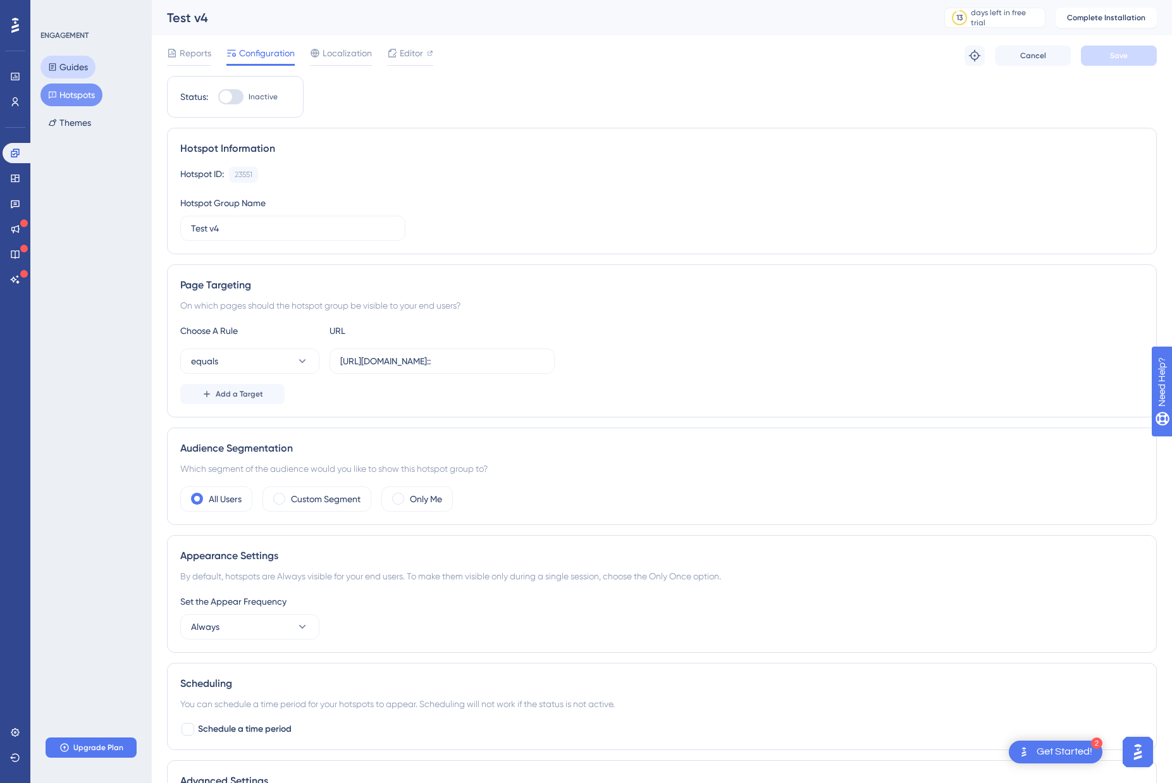
click at [59, 62] on button "Guides" at bounding box center [67, 67] width 55 height 23
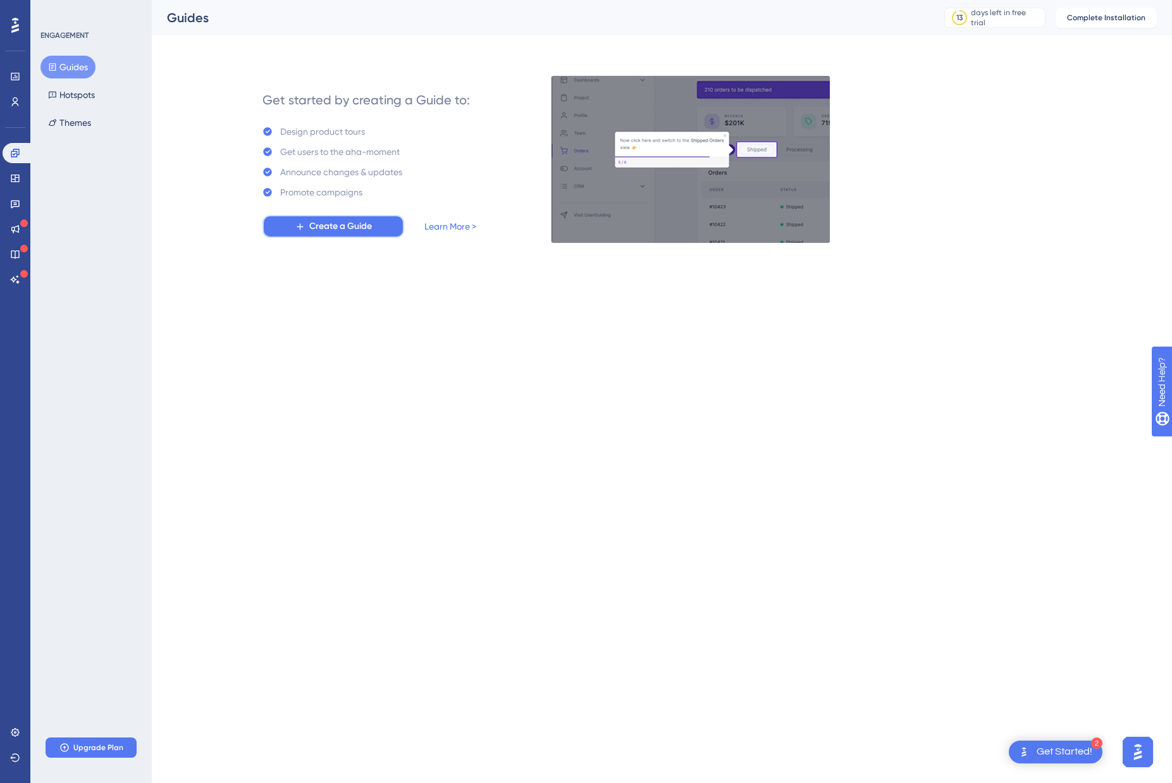
click at [357, 225] on span "Create a Guide" at bounding box center [340, 226] width 63 height 15
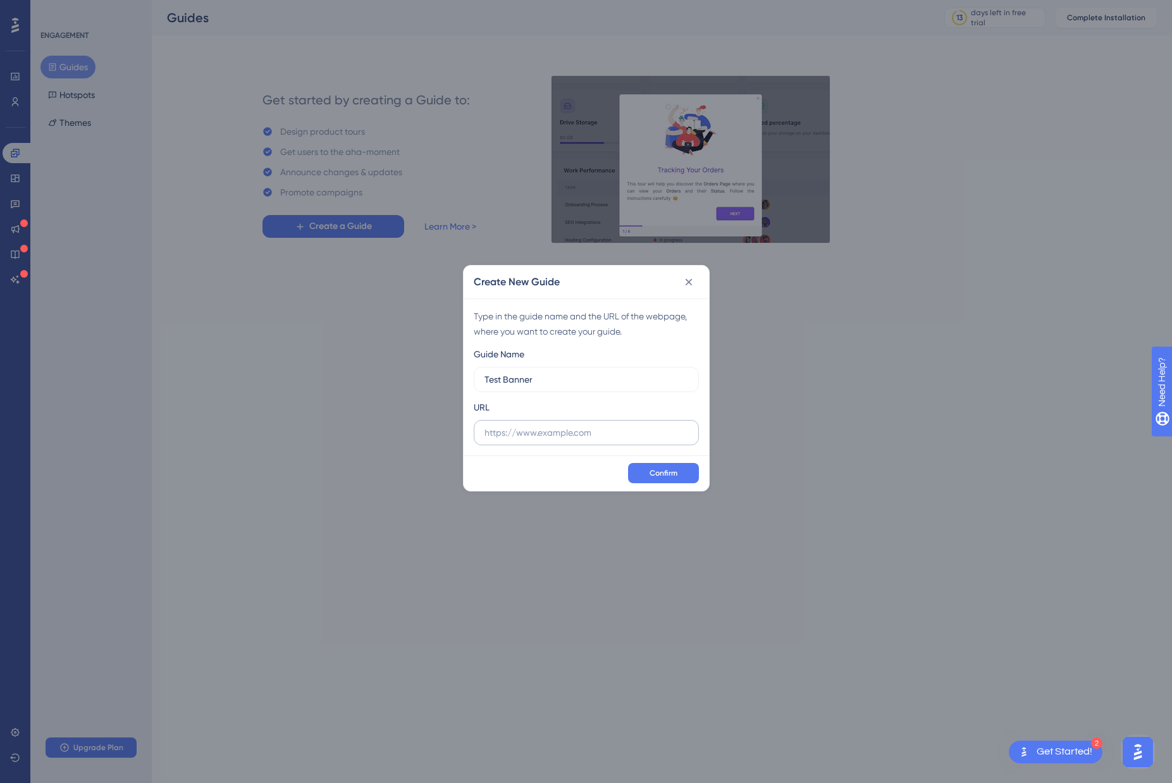
type input "Test Banner"
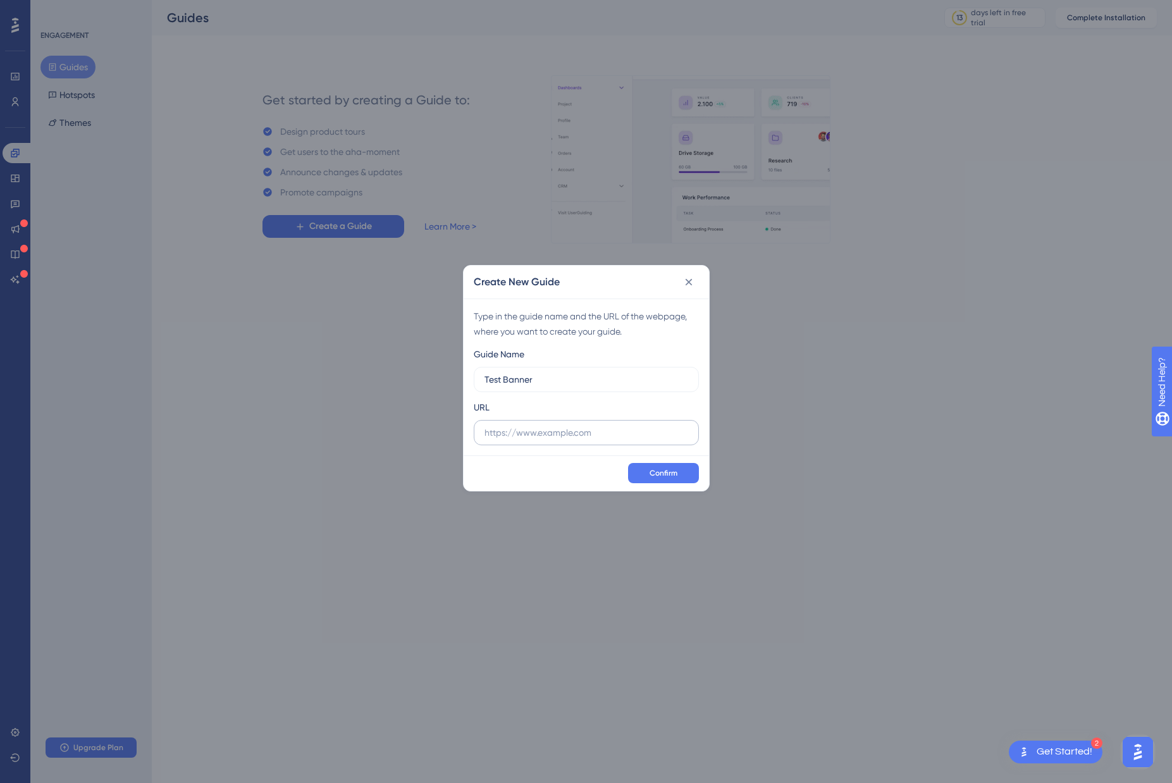
click at [578, 441] on label at bounding box center [586, 432] width 225 height 25
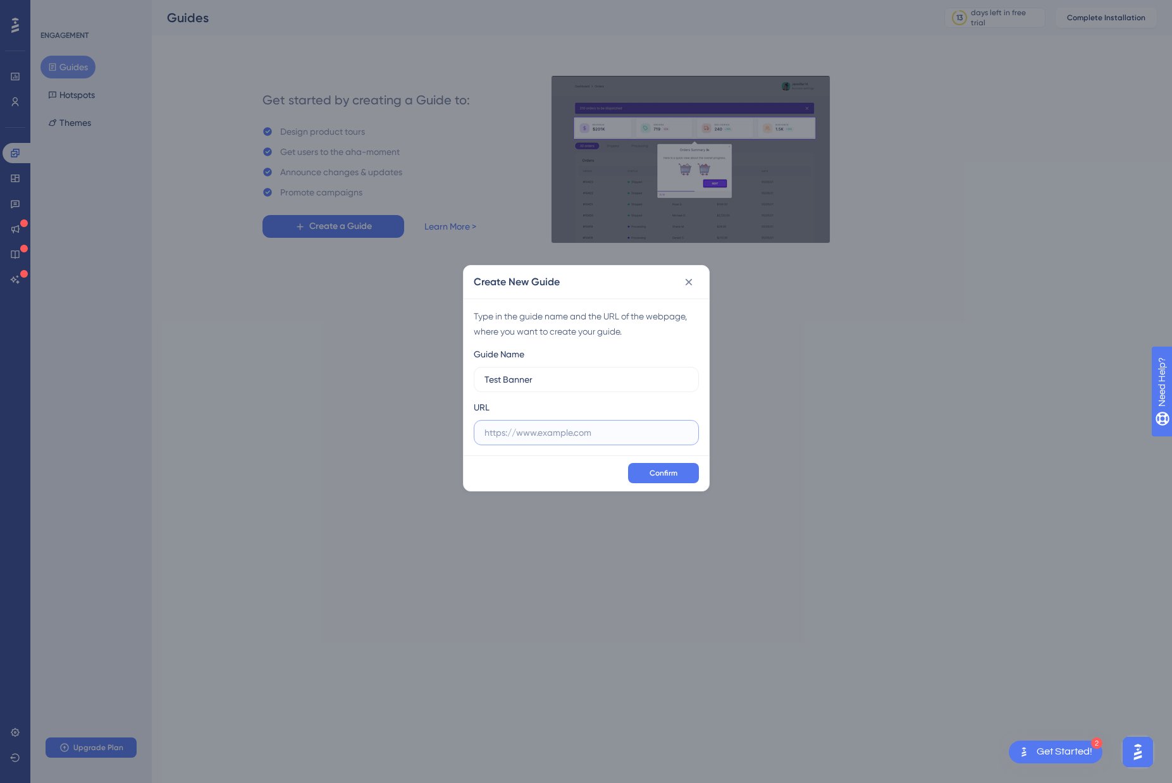
click at [578, 440] on input "text" at bounding box center [587, 433] width 204 height 14
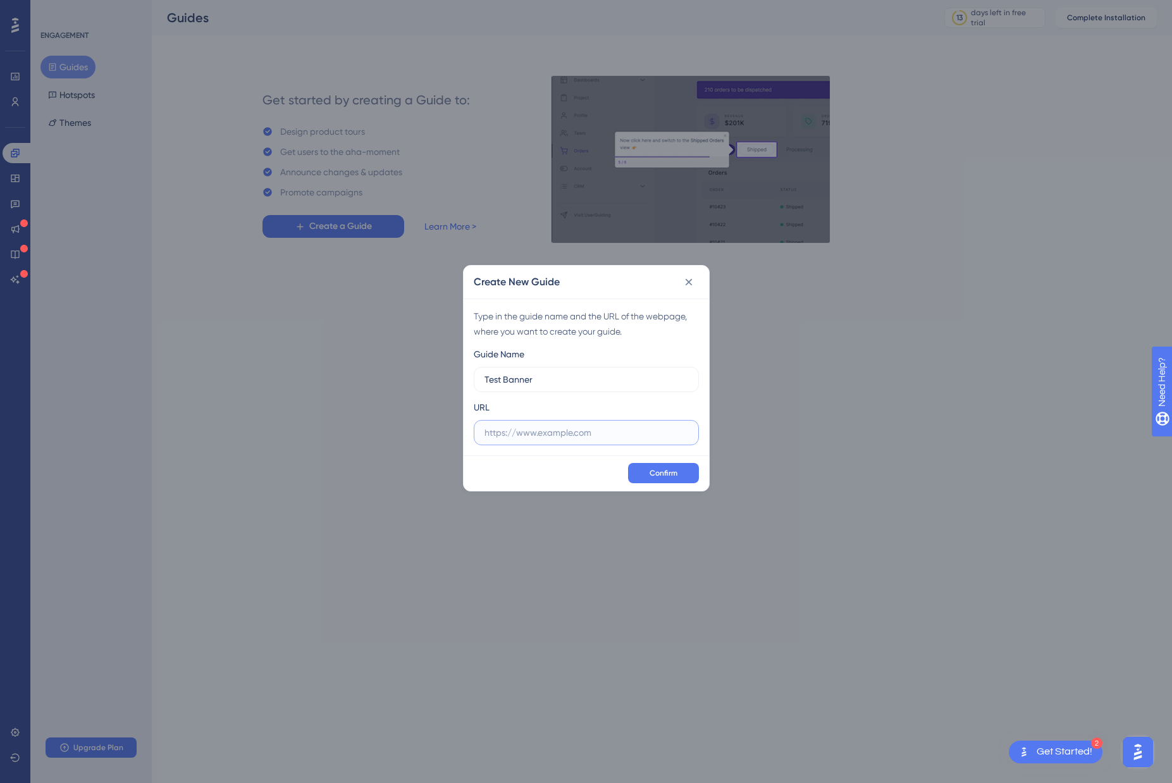
click at [553, 434] on input "text" at bounding box center [587, 433] width 204 height 14
paste input "https://app.dev.nomosone.io/"
type input "https://app.dev.nomosone.io/"
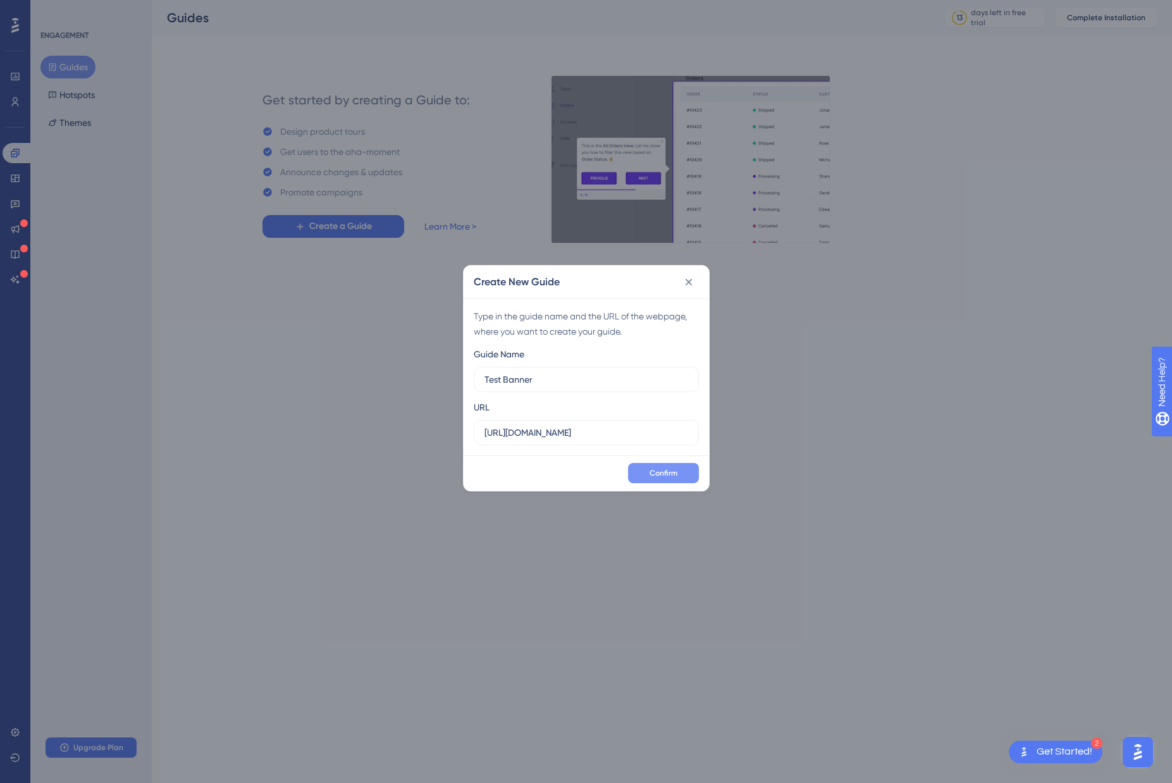
click at [673, 471] on span "Confirm" at bounding box center [664, 473] width 28 height 10
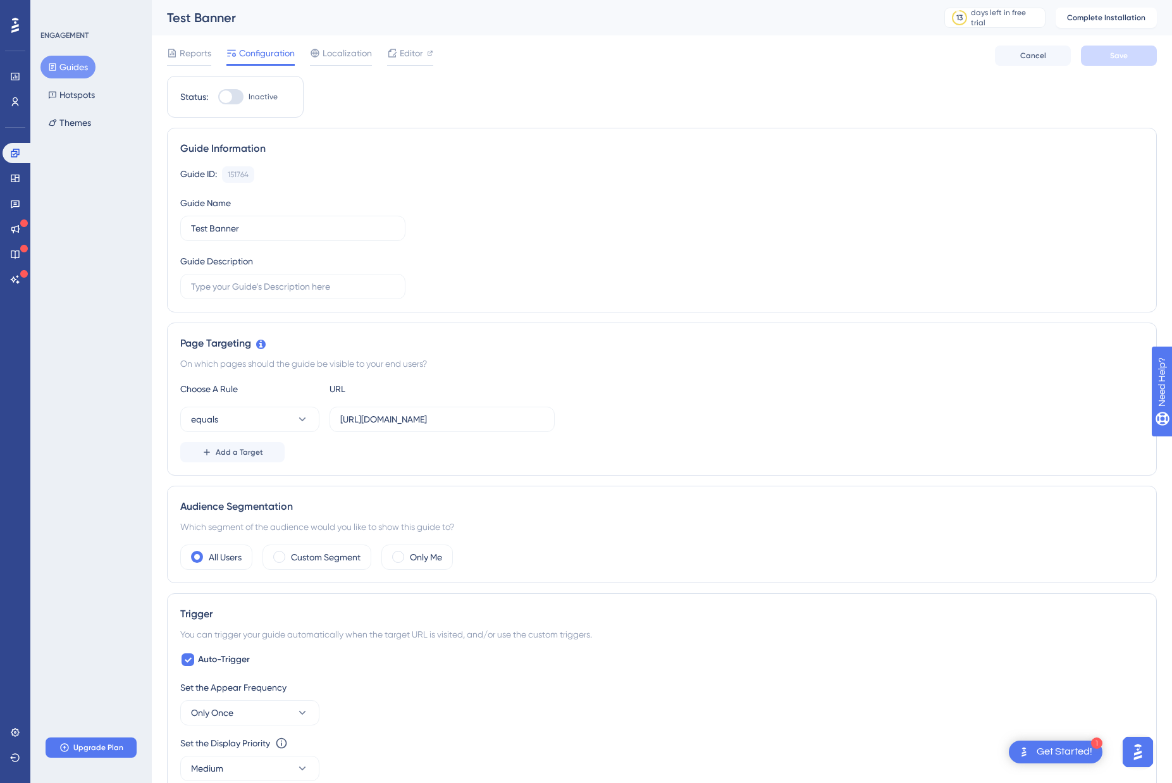
click at [1099, 156] on div "Guide Information Guide ID: 151764 Copy Guide Name Test Banner Guide Description" at bounding box center [662, 220] width 990 height 185
click at [481, 147] on div "Guide Information" at bounding box center [661, 148] width 963 height 15
click at [195, 54] on span "Reports" at bounding box center [196, 53] width 32 height 15
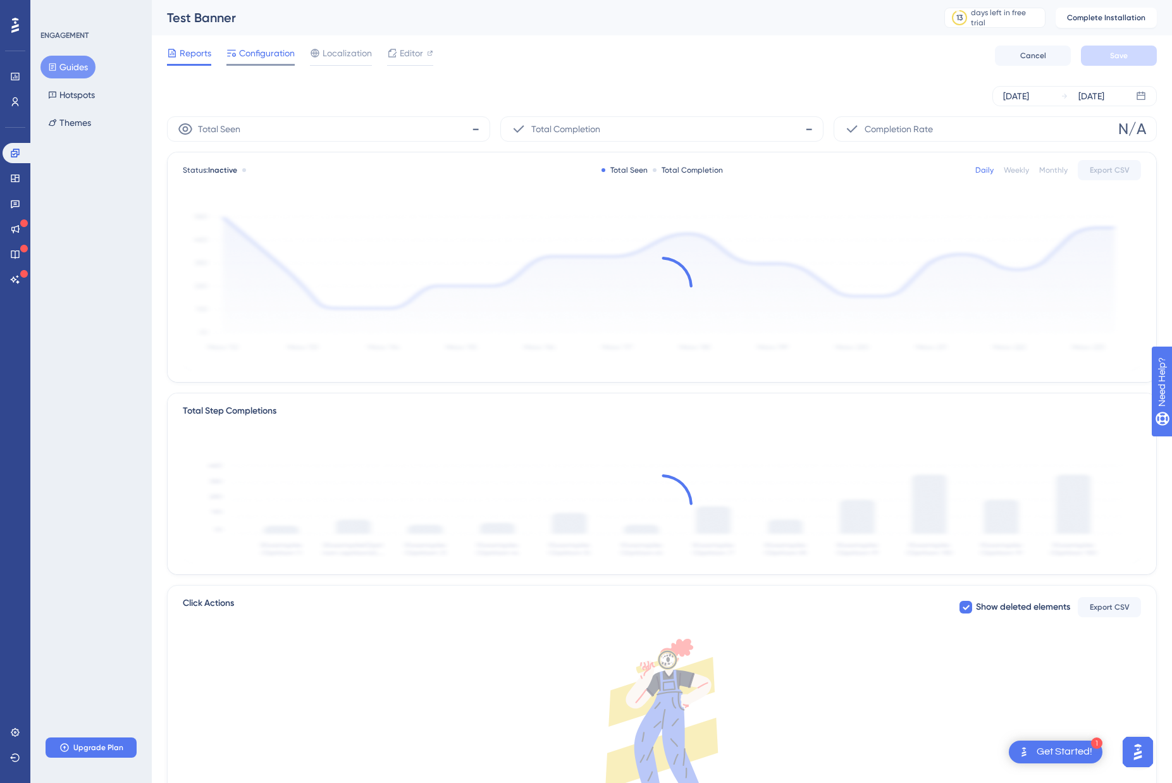
click at [256, 52] on span "Configuration" at bounding box center [267, 53] width 56 height 15
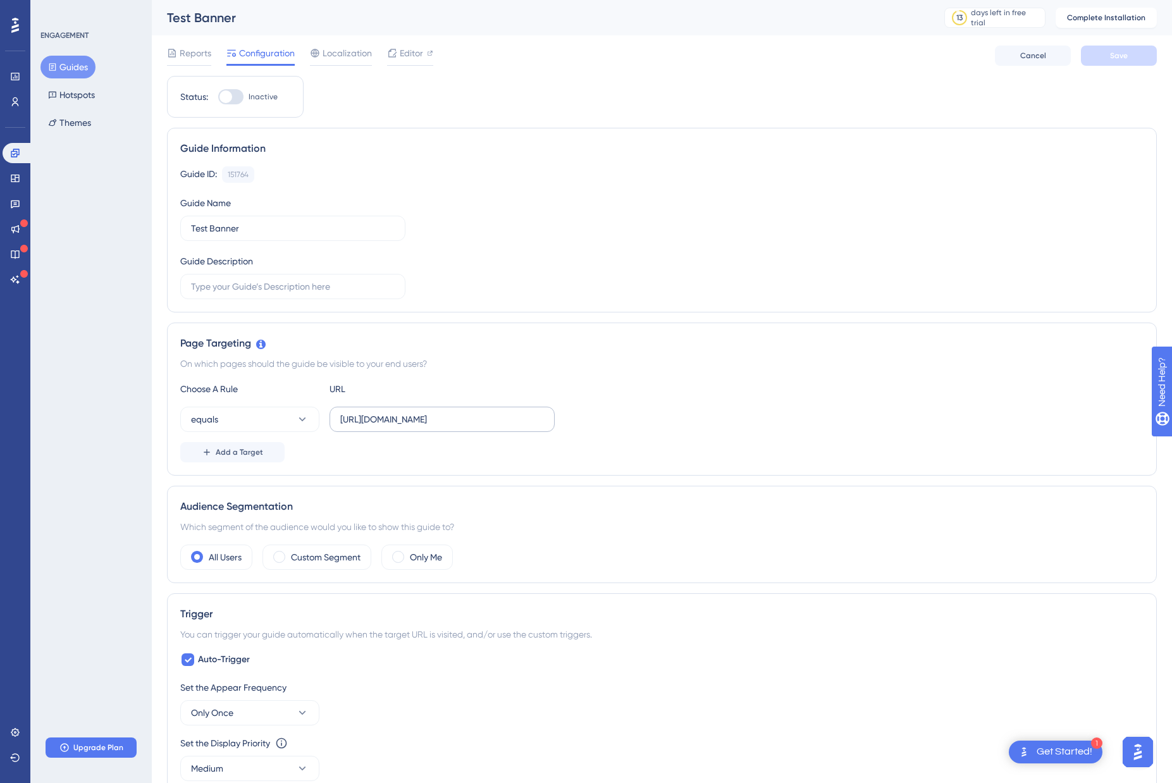
drag, startPoint x: 385, startPoint y: 397, endPoint x: 390, endPoint y: 414, distance: 17.8
click at [385, 397] on div "Choose A Rule URL equals https://app.dev.nomosone.io/reports#standard-reports A…" at bounding box center [661, 421] width 963 height 81
click at [393, 419] on input "https://app.dev.nomosone.io/reports#standard-reports" at bounding box center [442, 419] width 204 height 14
click at [75, 67] on button "Guides" at bounding box center [67, 67] width 55 height 23
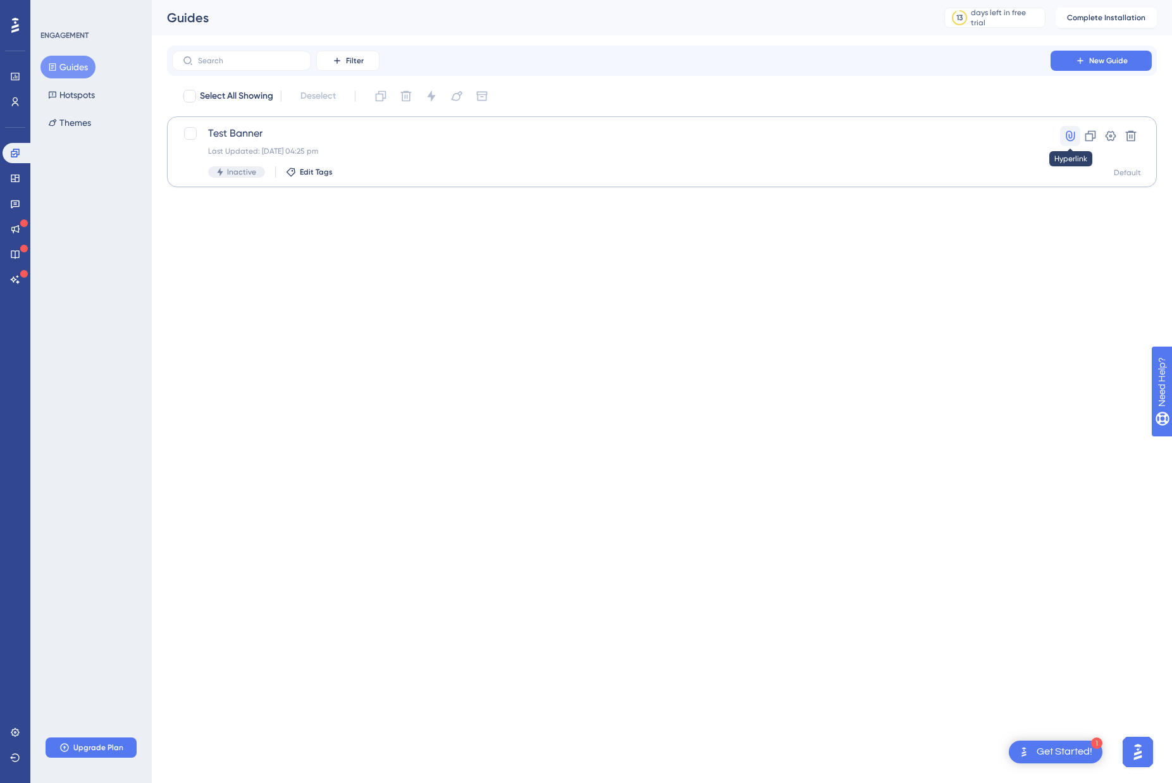
click at [1069, 134] on icon at bounding box center [1070, 136] width 9 height 11
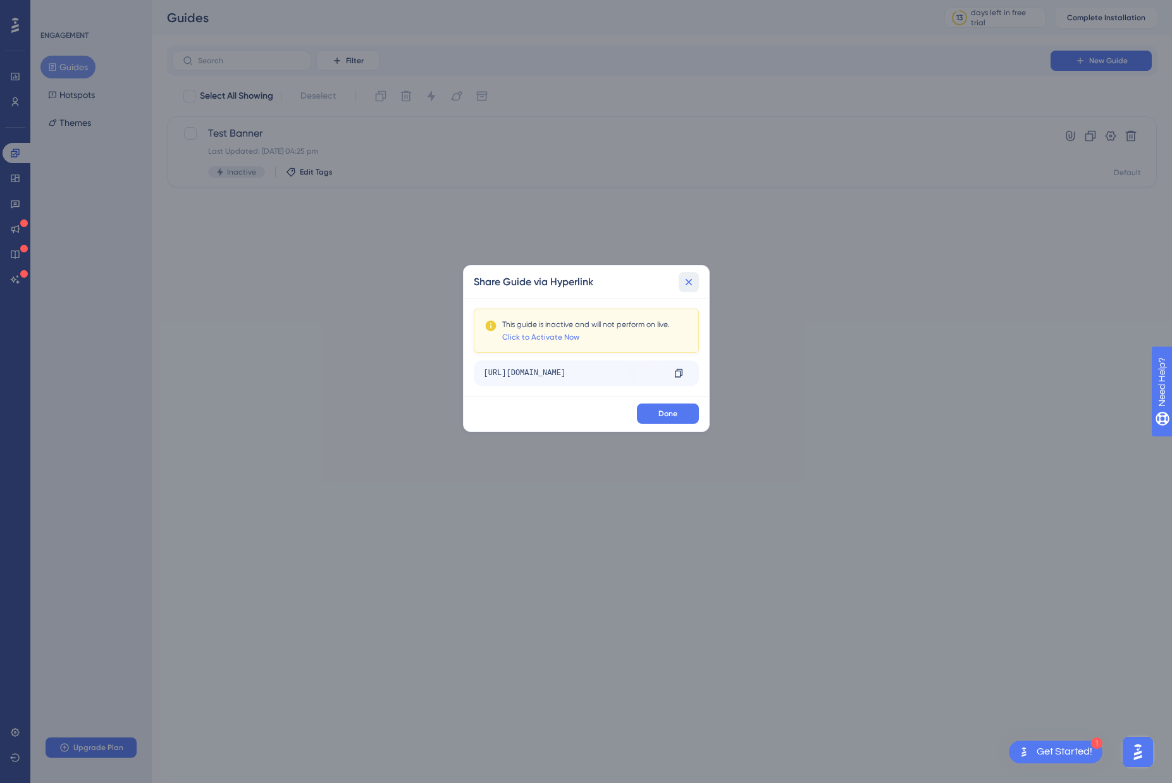
click at [691, 278] on icon at bounding box center [688, 282] width 13 height 13
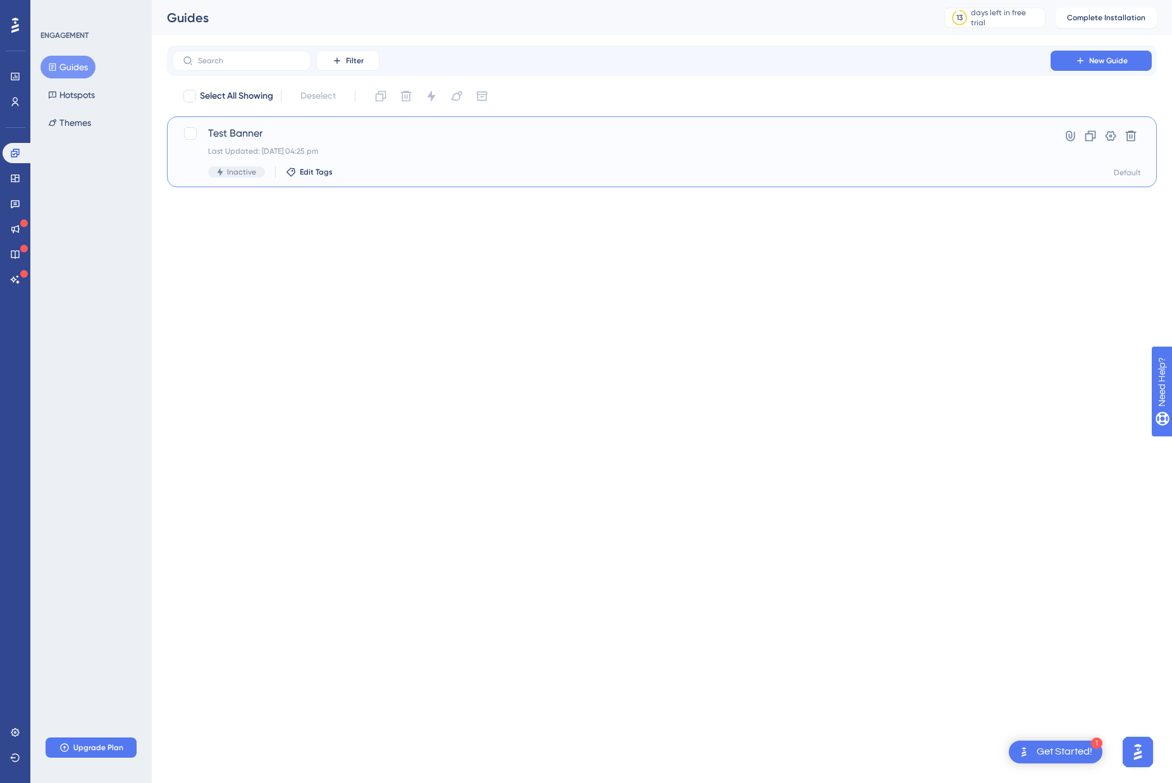
click at [460, 146] on div "Last Updated: 12 Sept 2025 04:25 pm" at bounding box center [611, 151] width 806 height 10
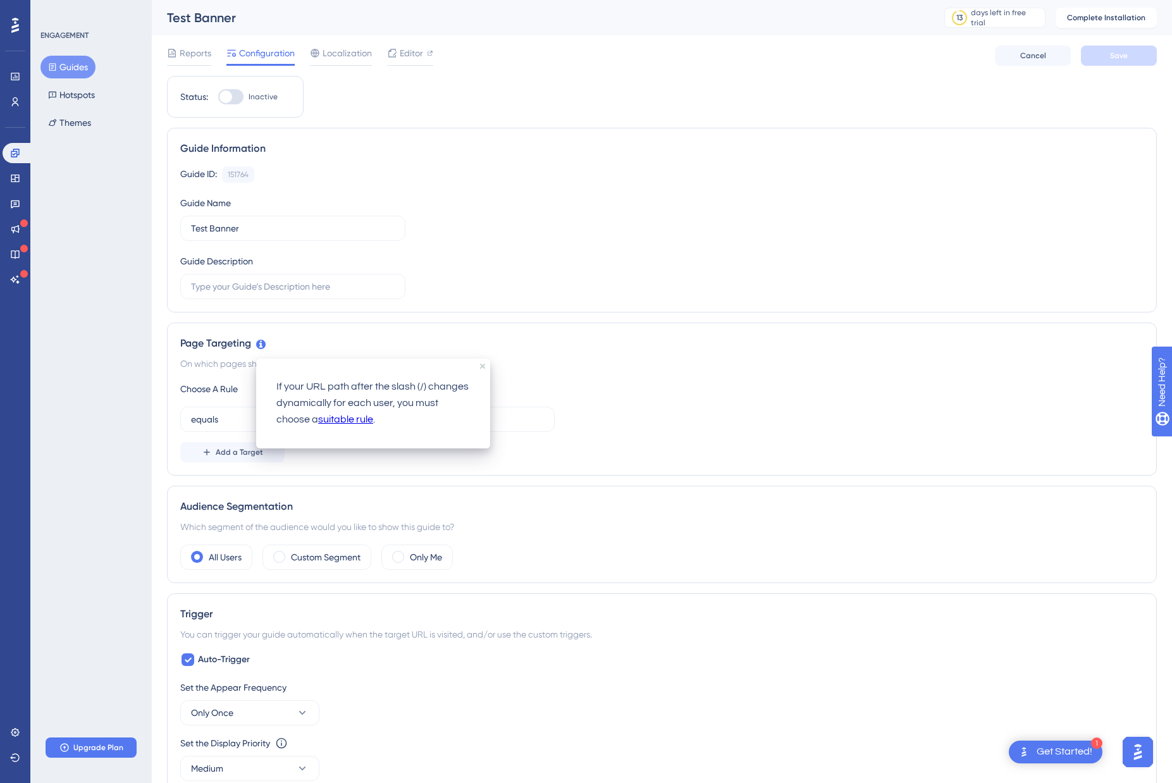
click at [335, 420] on link "suitable rule" at bounding box center [345, 420] width 55 height 16
click at [545, 350] on div "Page Targeting" at bounding box center [661, 343] width 963 height 15
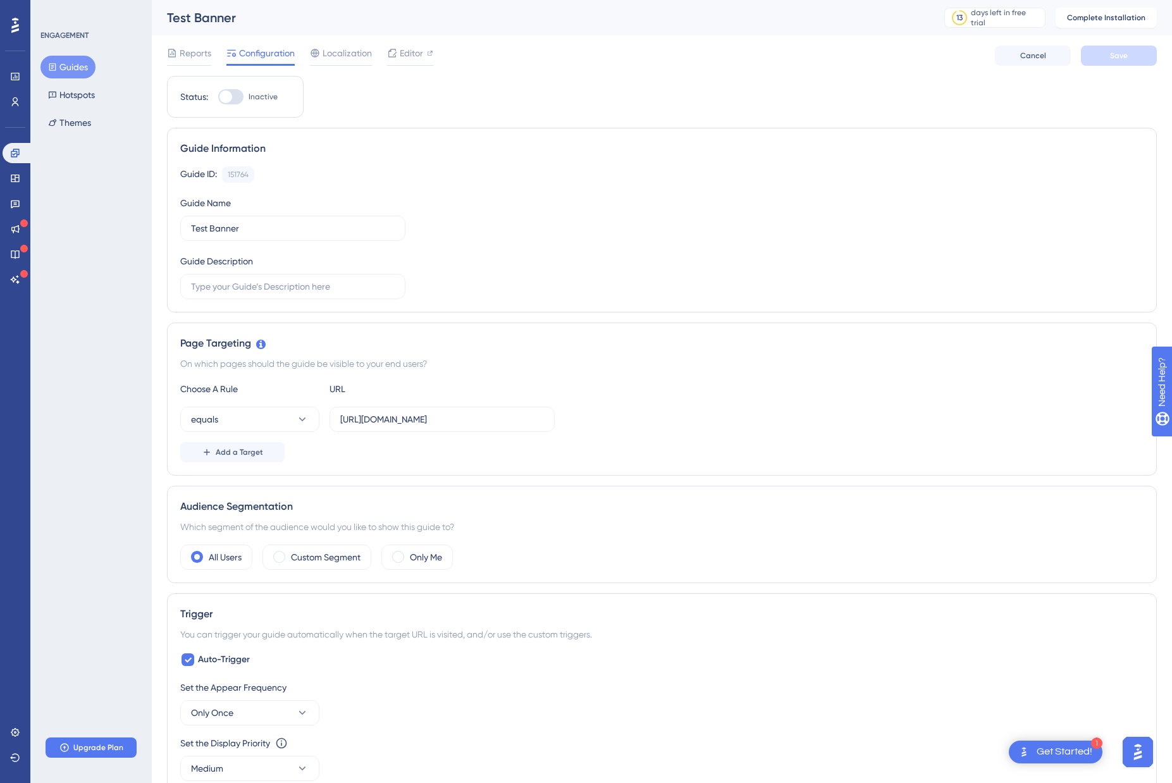
click at [904, 95] on div "Status: Inactive Guide Information Guide ID: 151764 Copy Guide Name Test Banner…" at bounding box center [662, 689] width 990 height 1226
click at [390, 56] on icon at bounding box center [392, 53] width 8 height 8
click at [94, 204] on div "ENGAGEMENT Guides Hotspots Themes Upgrade Plan" at bounding box center [90, 391] width 121 height 783
click at [12, 180] on icon at bounding box center [15, 178] width 10 height 10
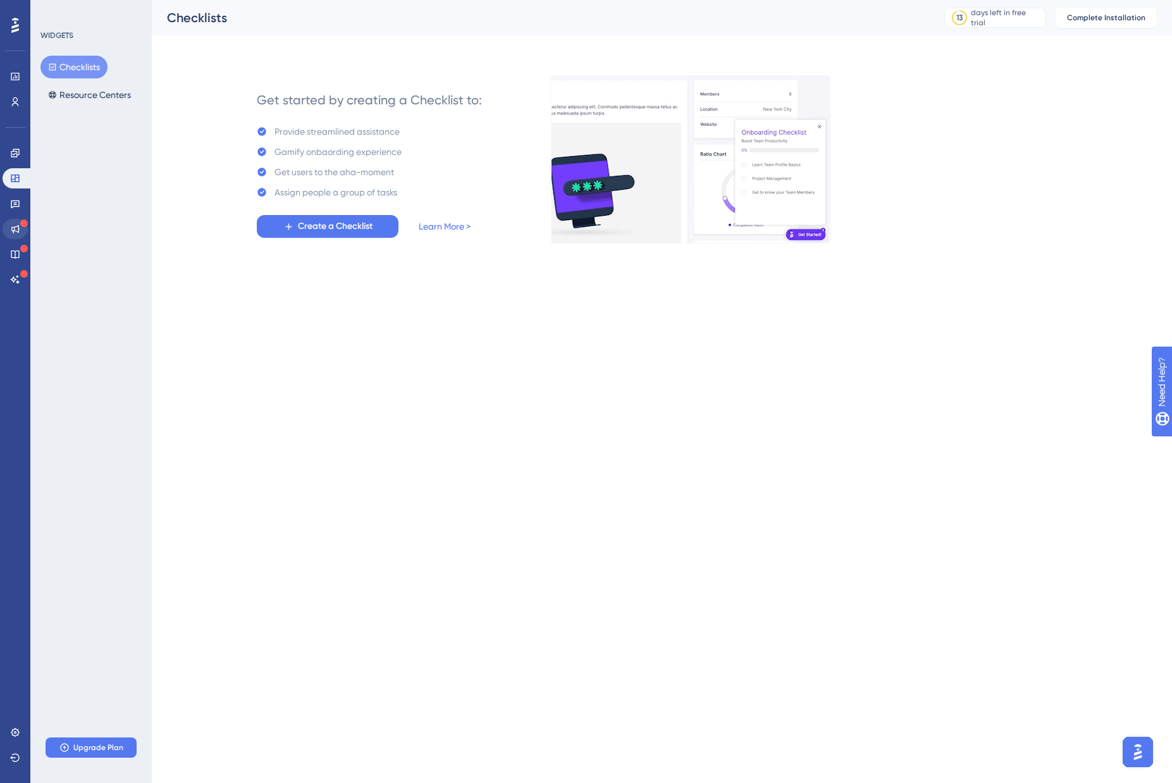
drag, startPoint x: 81, startPoint y: 256, endPoint x: 8, endPoint y: 229, distance: 77.4
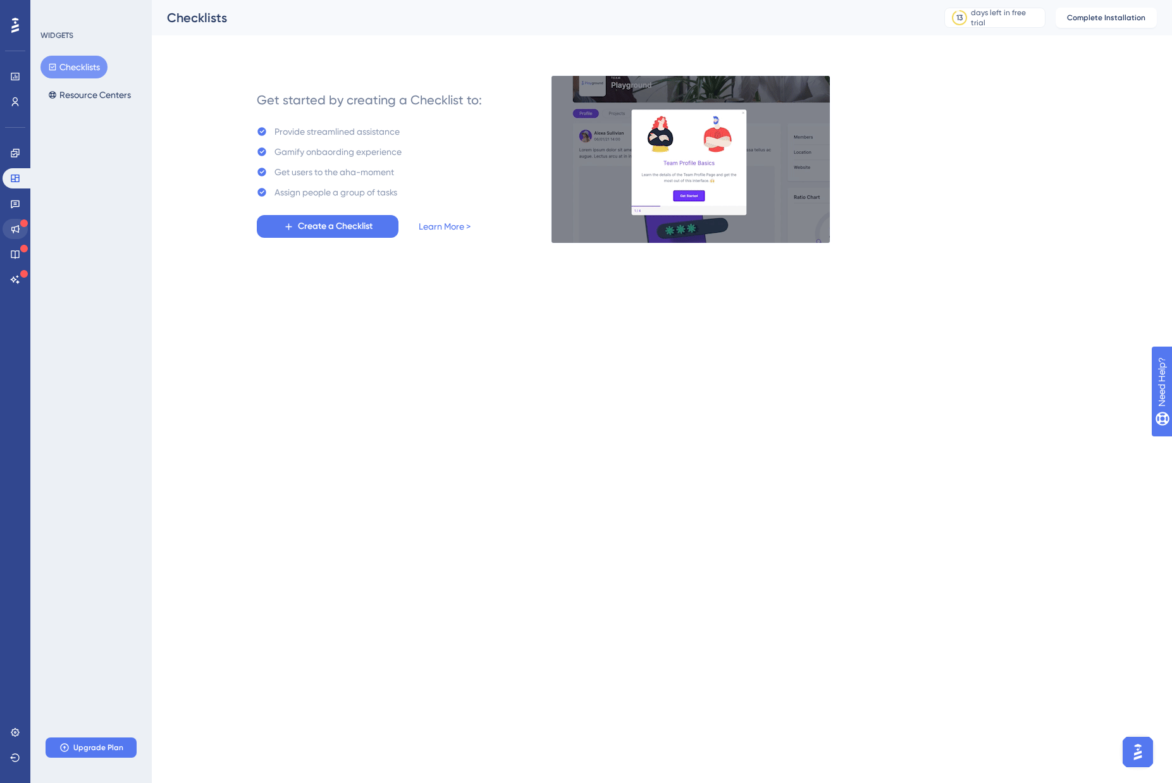
click at [80, 254] on div "WIDGETS Checklists Resource Centers Upgrade Plan" at bounding box center [90, 391] width 121 height 783
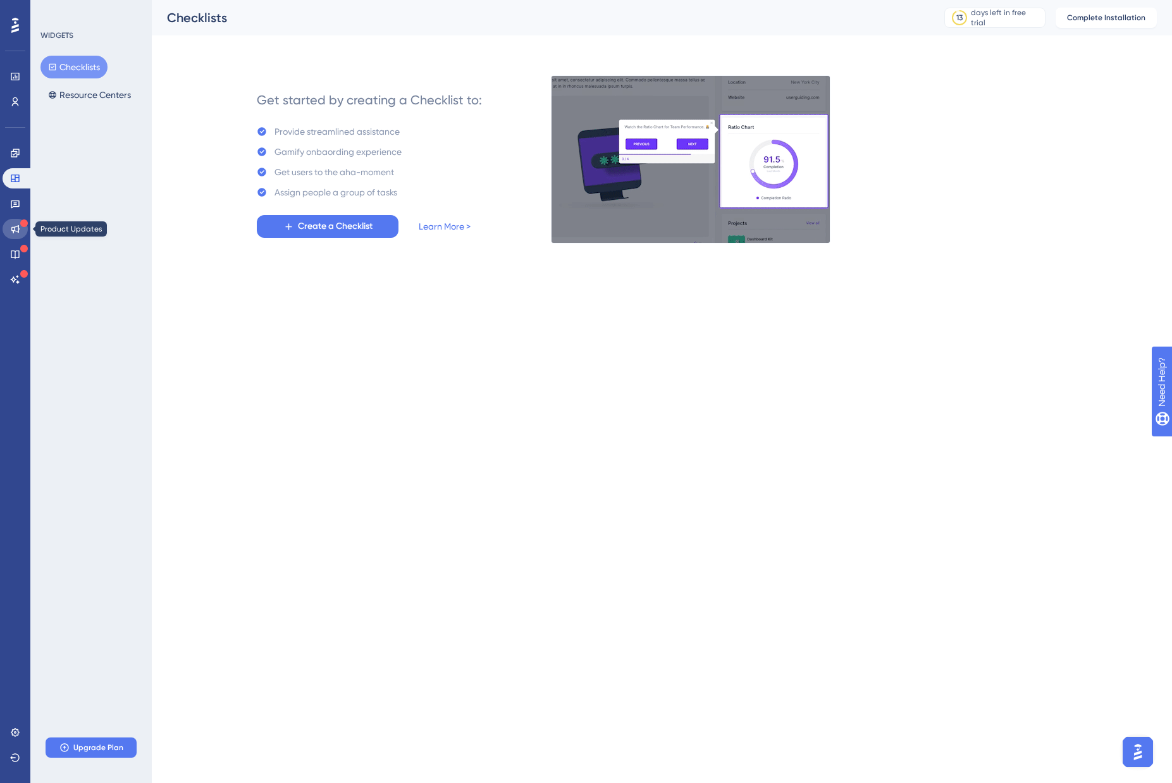
click at [18, 226] on icon at bounding box center [15, 229] width 8 height 8
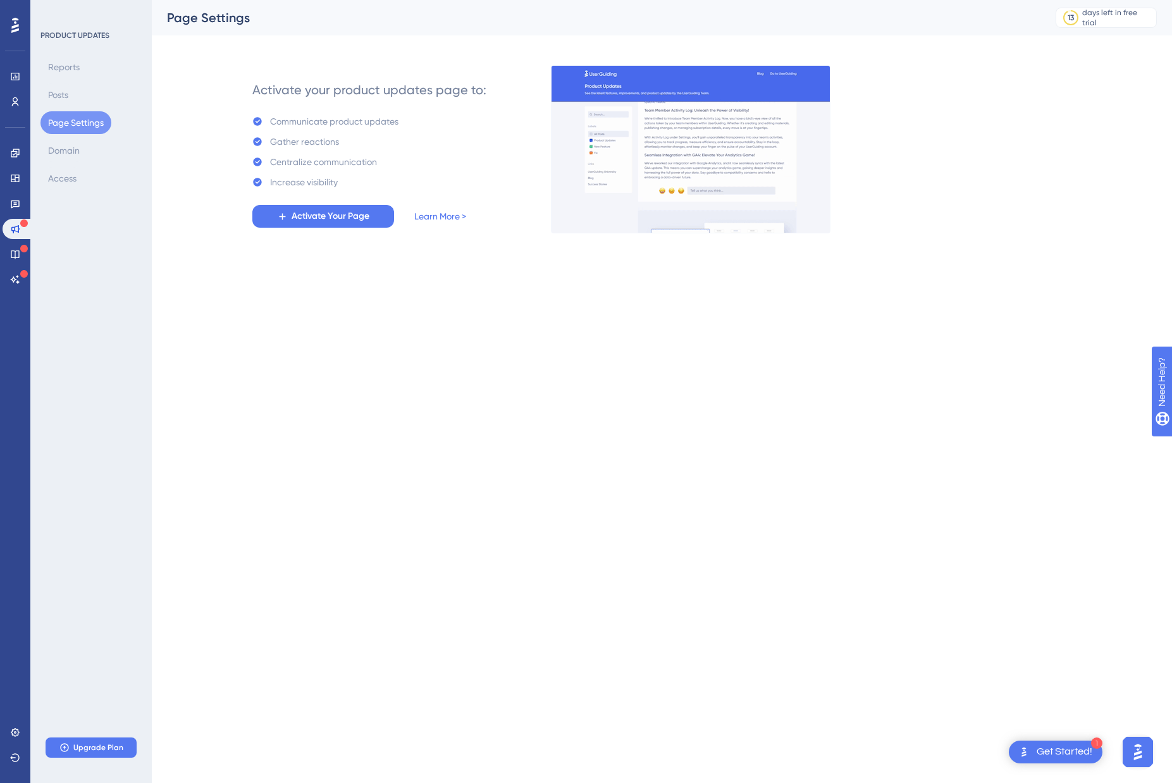
click at [578, 0] on html "1 Get Started! Performance Users Engagement Widgets Feedback Product Updates Kn…" at bounding box center [586, 0] width 1172 height 0
